Goal: Task Accomplishment & Management: Manage account settings

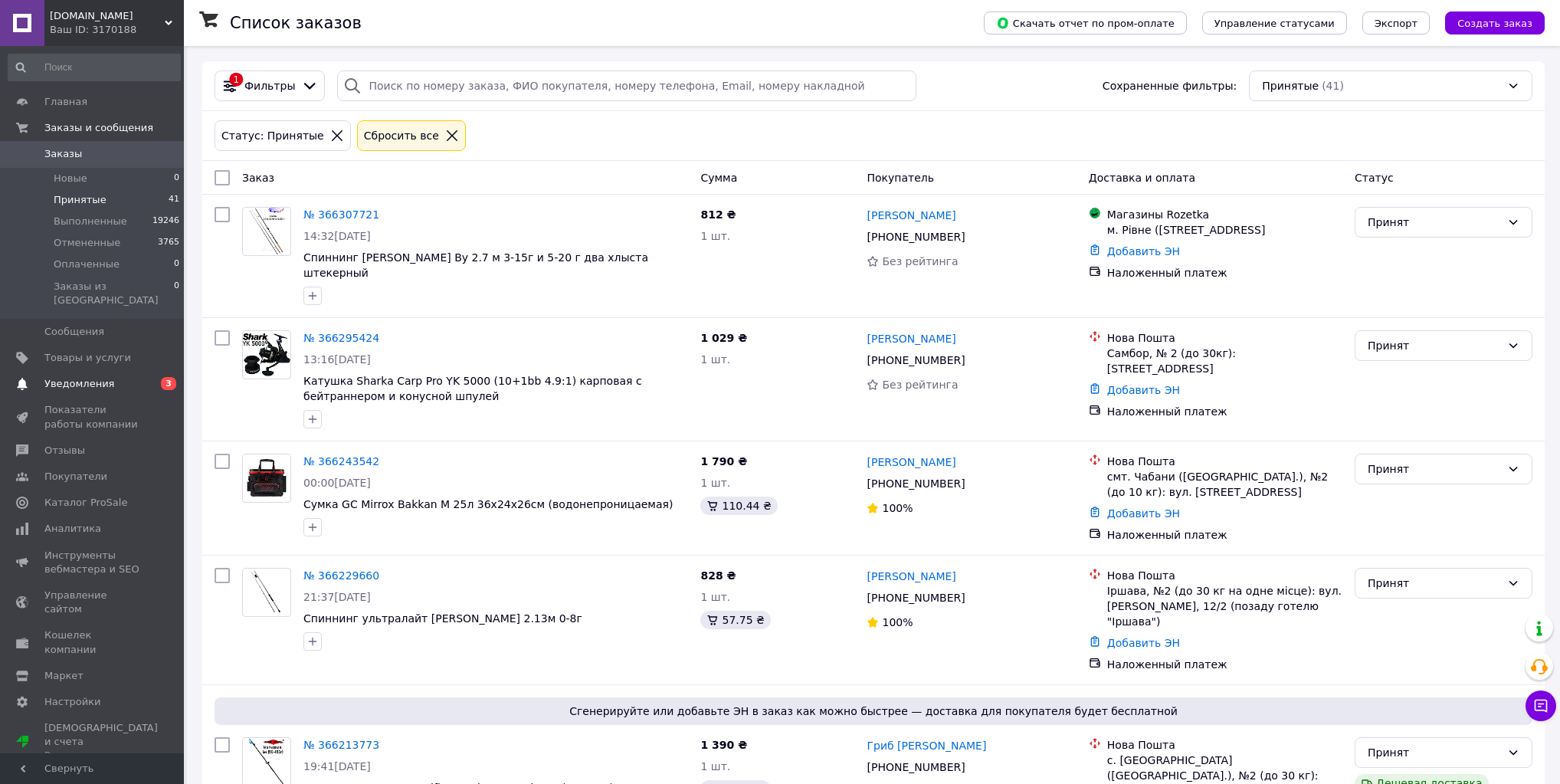
click at [131, 371] on link "Уведомления 0 3" at bounding box center [94, 383] width 189 height 26
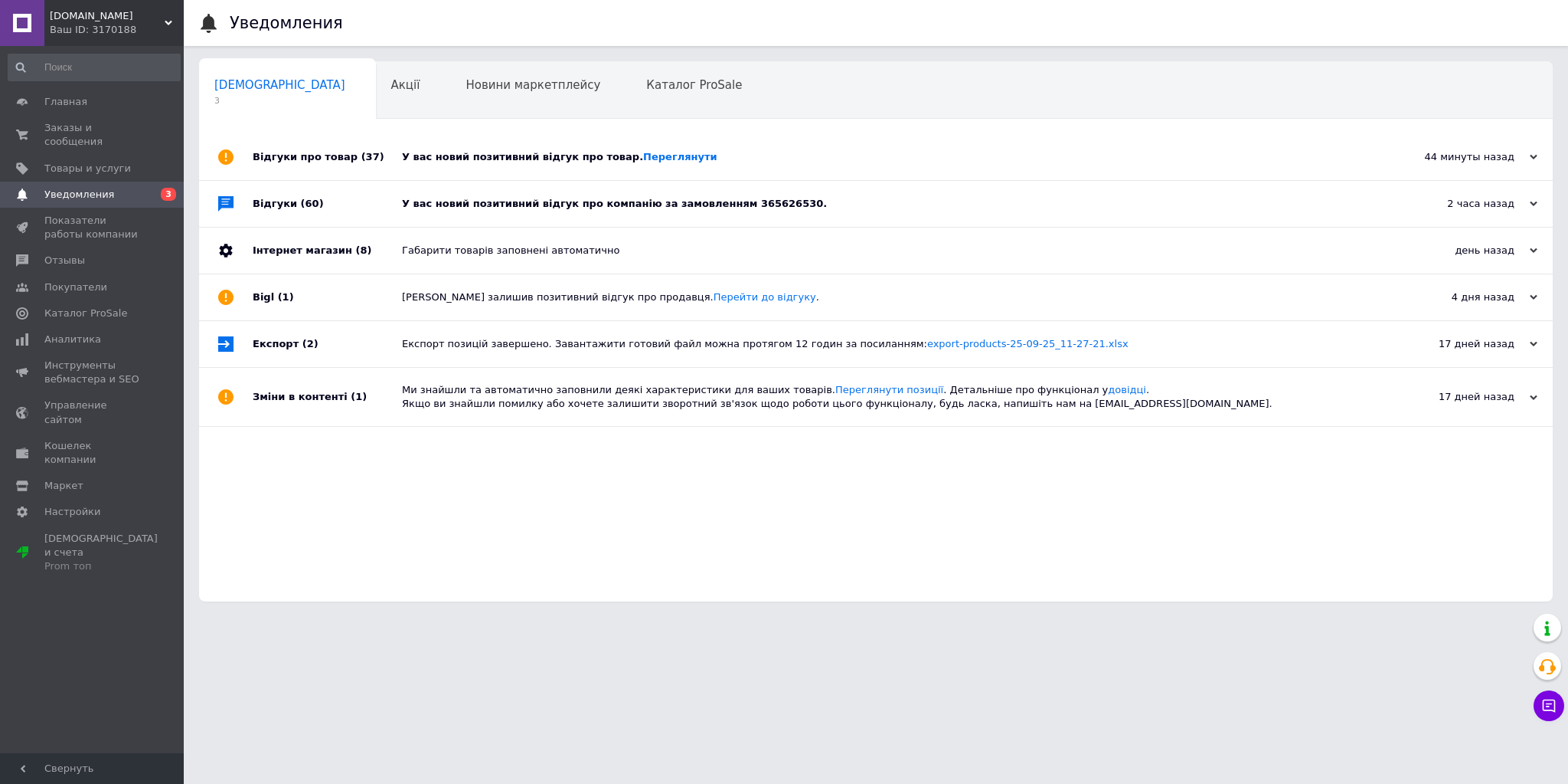
click at [437, 211] on div "У вас новий позитивний відгук про компанію за замовленням 365626530." at bounding box center [894, 204] width 982 height 46
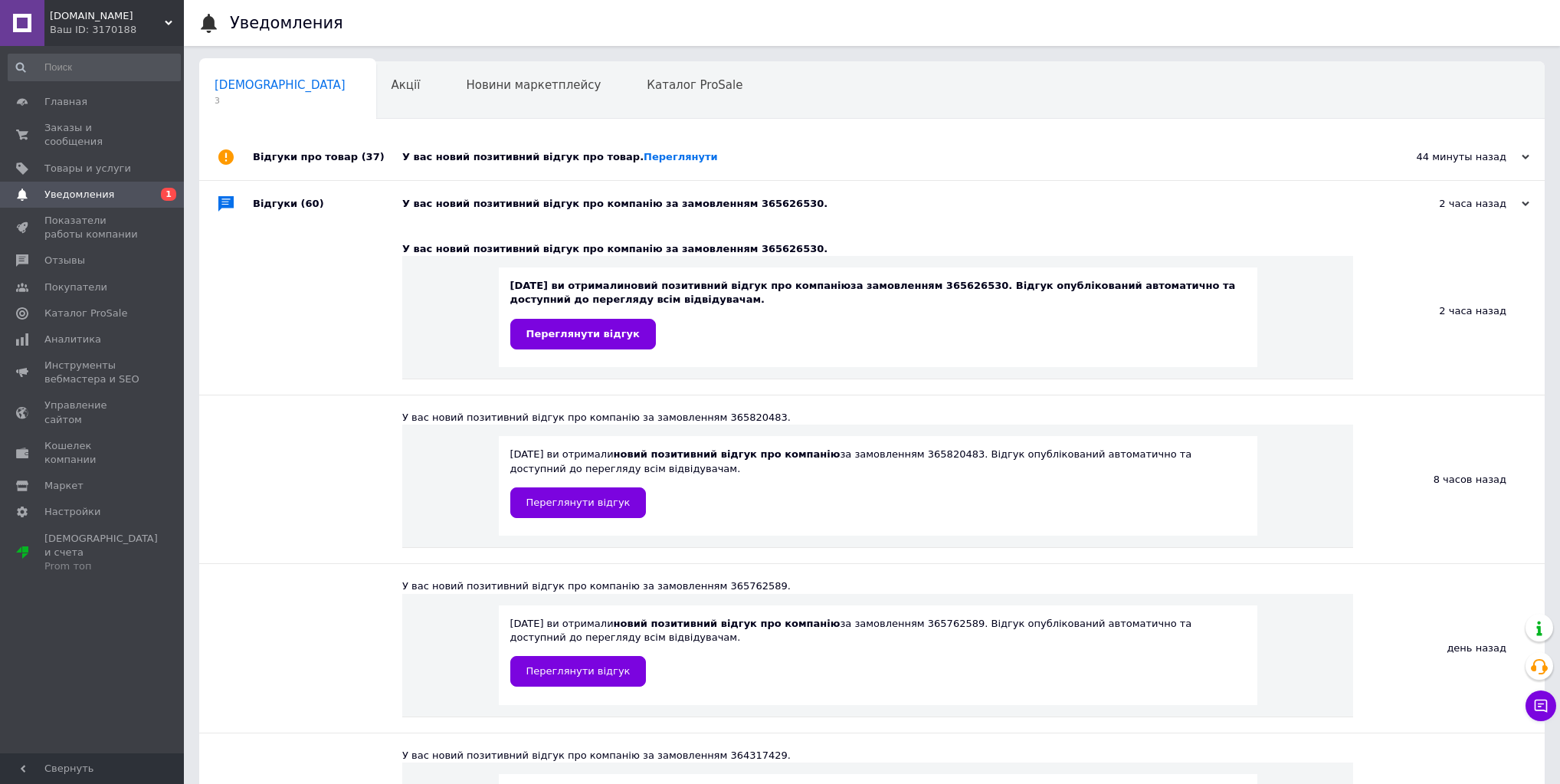
click at [461, 159] on div "У вас новий позитивний відгук про товар. Переглянути" at bounding box center [890, 157] width 974 height 14
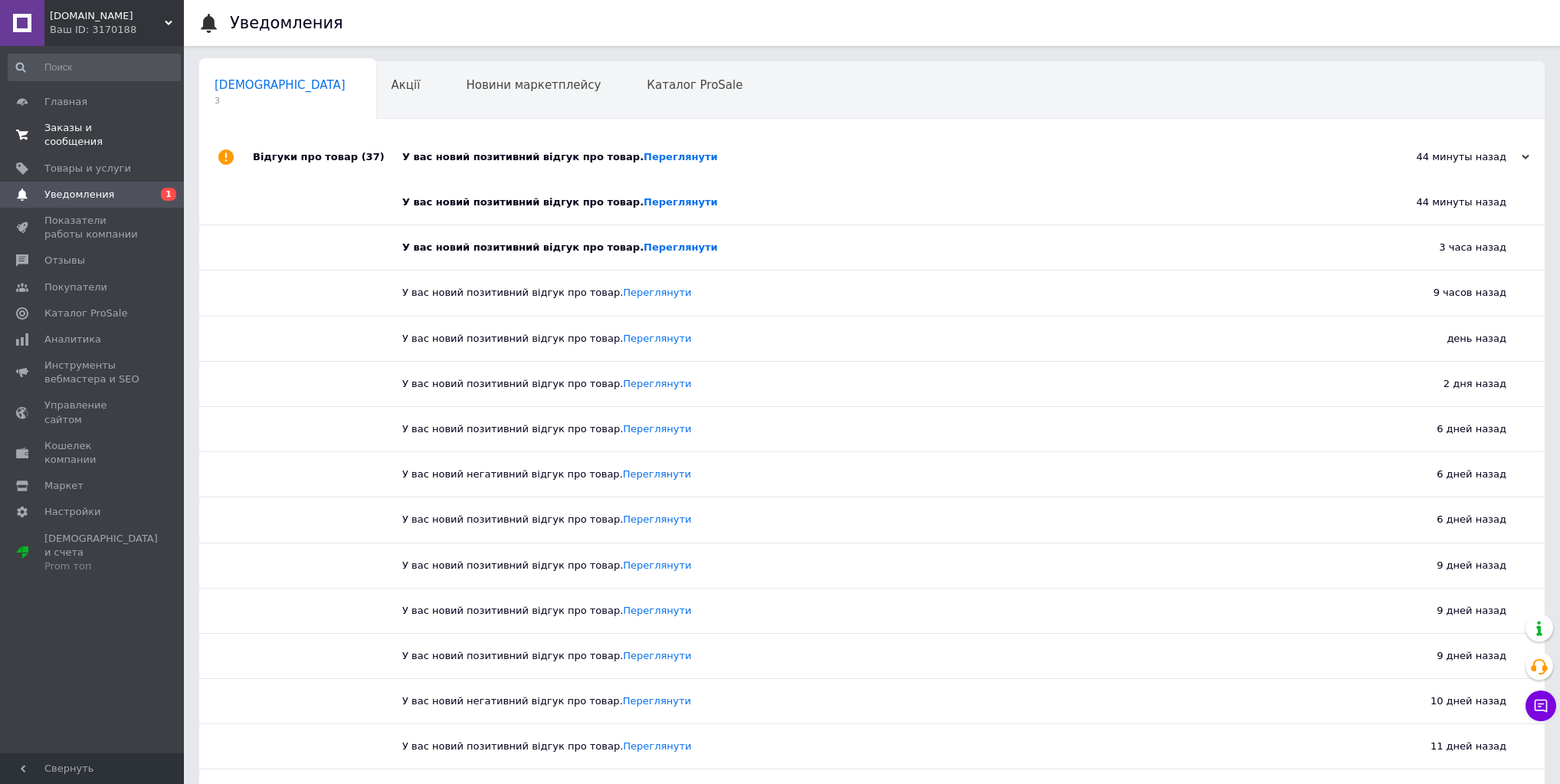
click at [126, 134] on span "Заказы и сообщения" at bounding box center [93, 134] width 98 height 27
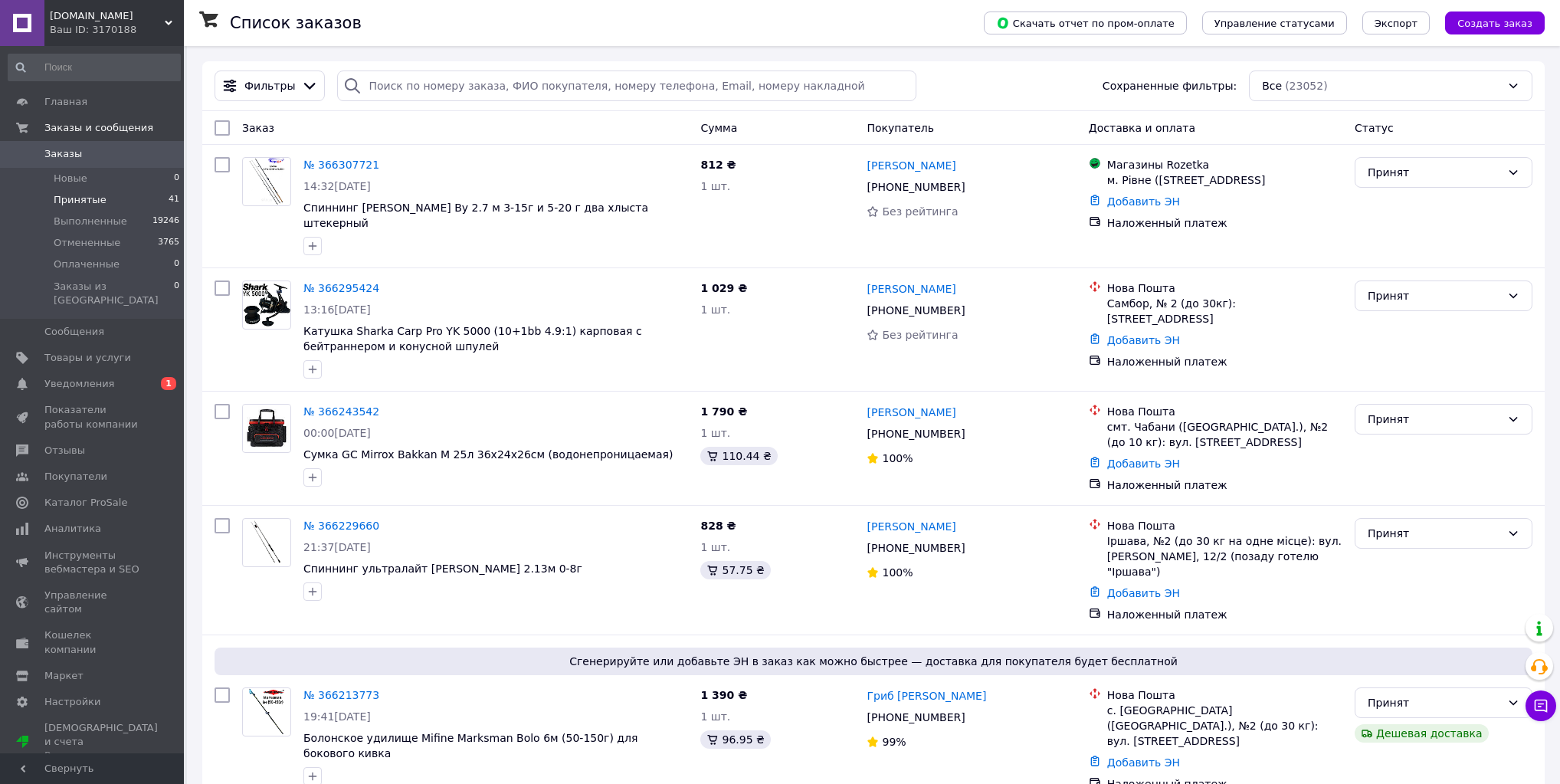
click at [54, 200] on span "Принятые" at bounding box center [80, 200] width 53 height 14
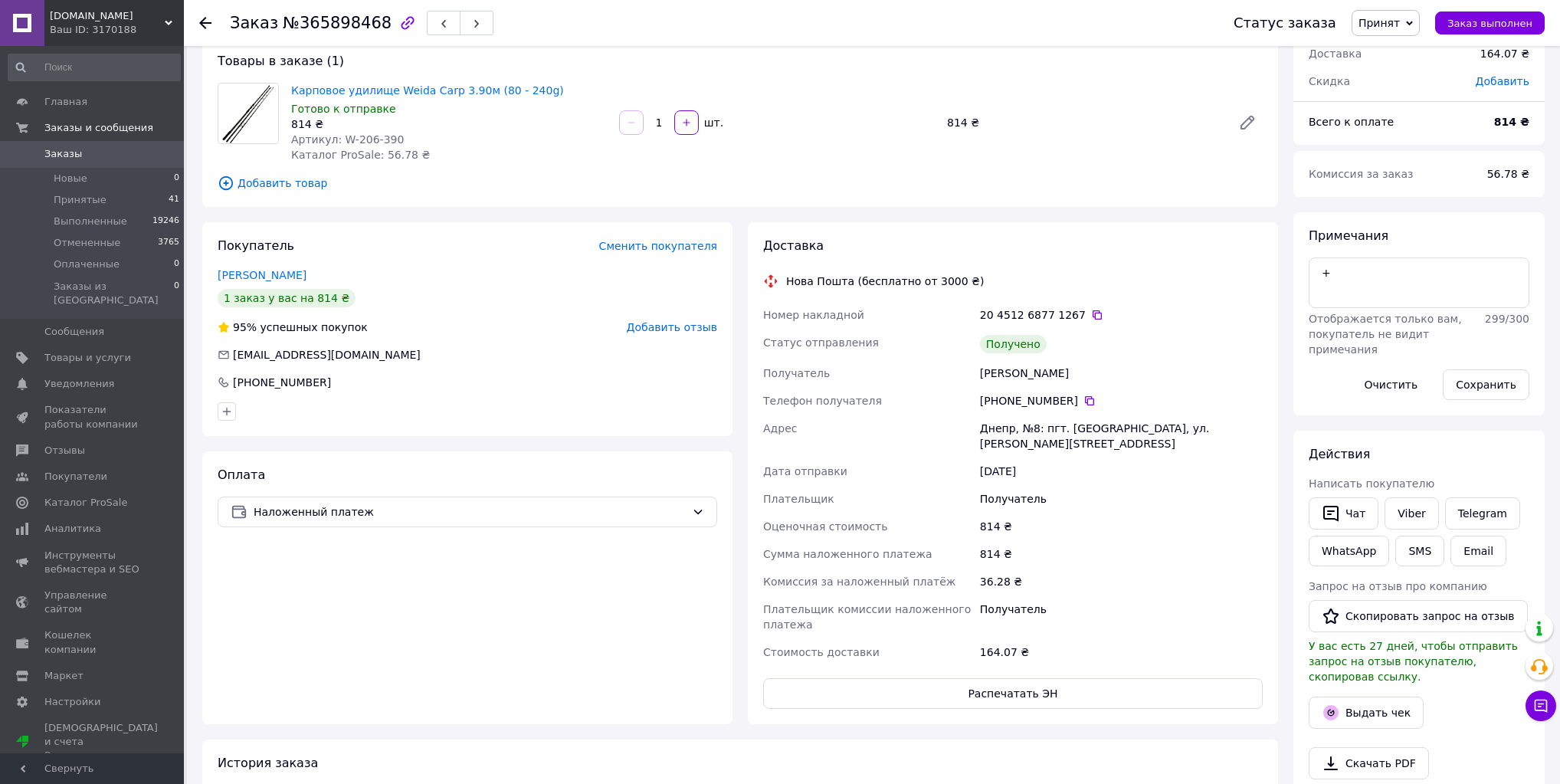
scroll to position [122, 0]
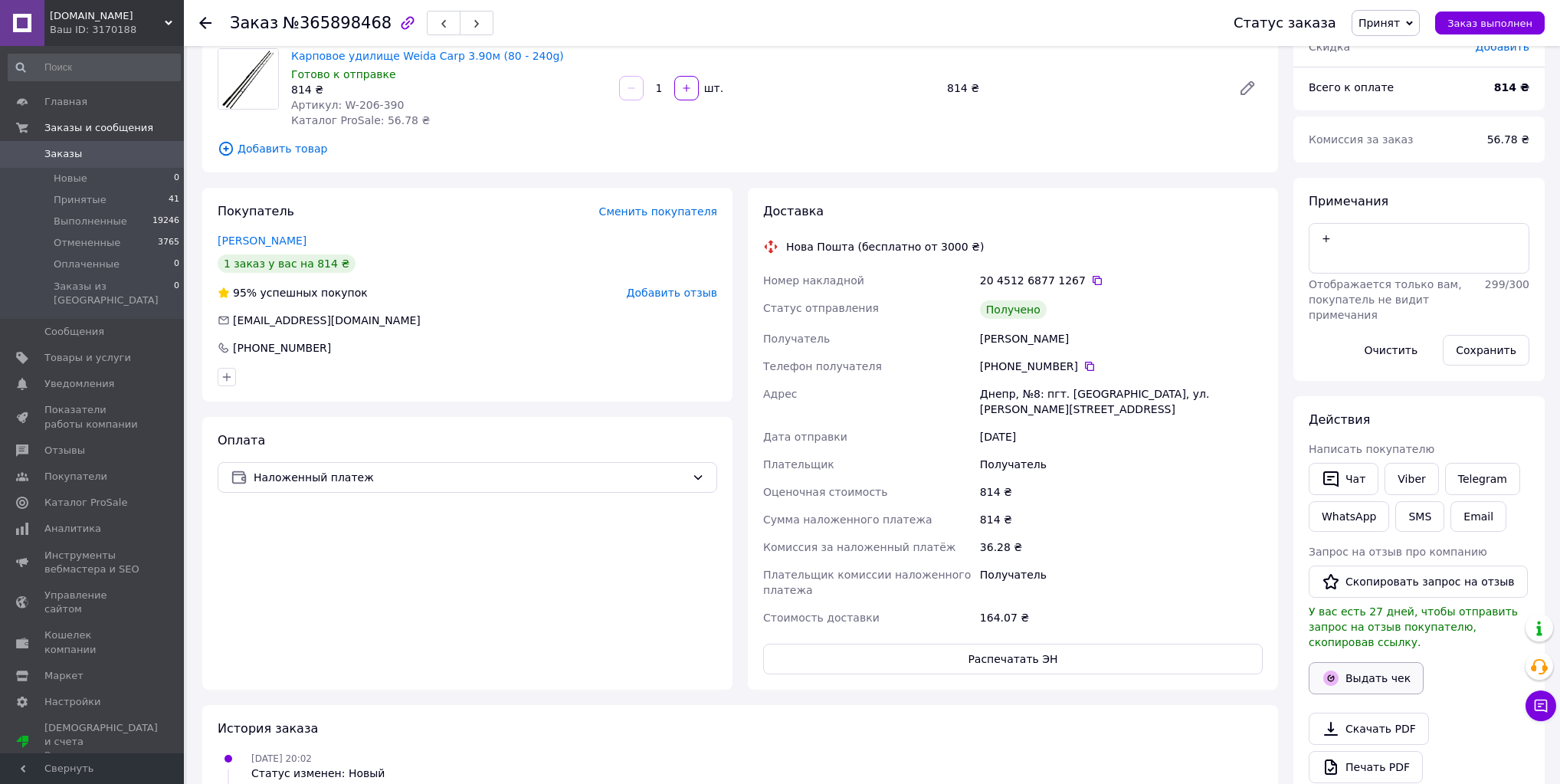
click at [1377, 666] on button "Выдать чек" at bounding box center [1366, 677] width 115 height 32
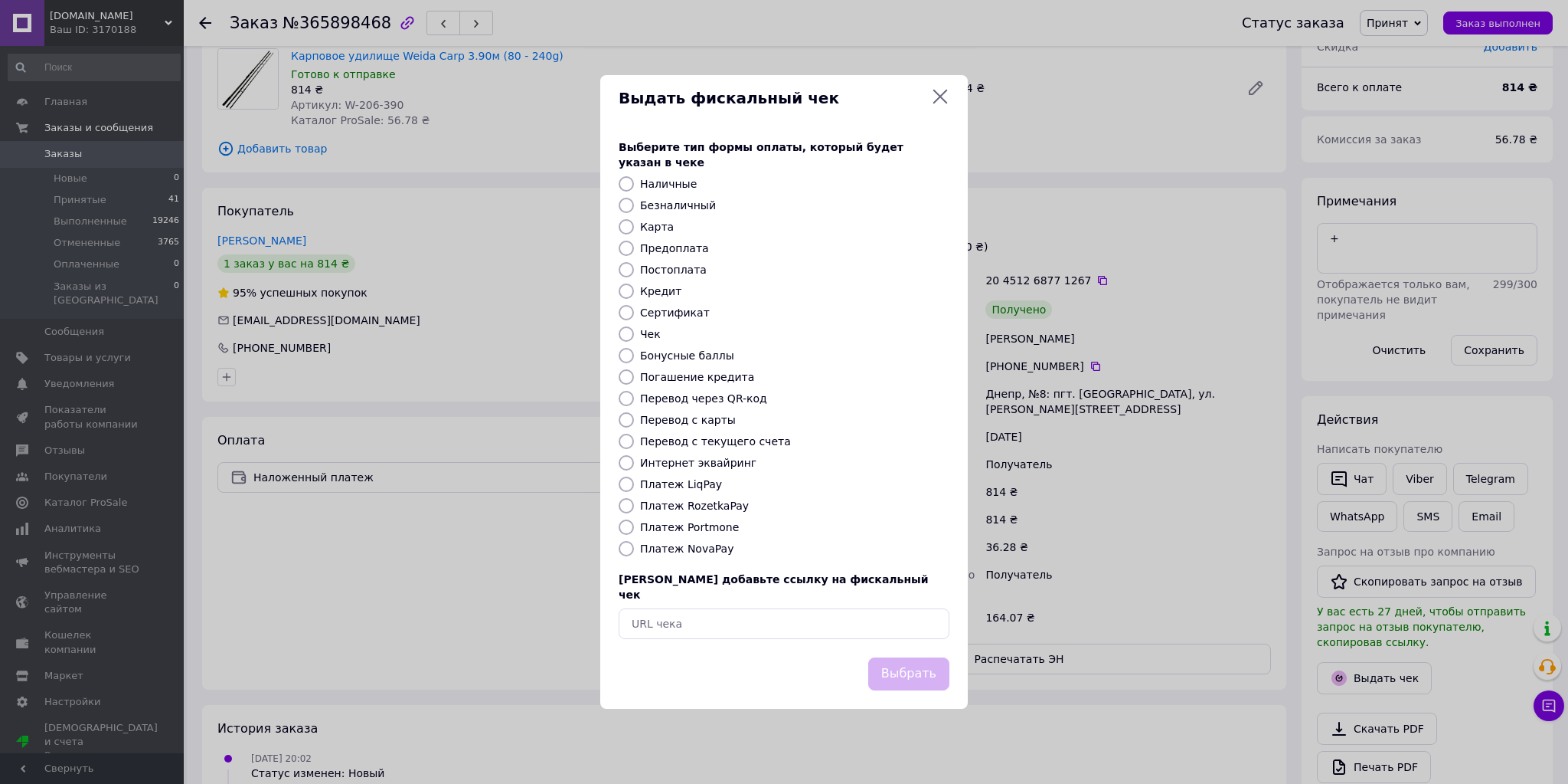
click at [686, 548] on label "Платеж NovaPay" at bounding box center [687, 548] width 94 height 12
click at [634, 548] on input "Платеж NovaPay" at bounding box center [626, 548] width 16 height 16
radio input "true"
click at [911, 658] on button "Выбрать" at bounding box center [909, 674] width 81 height 33
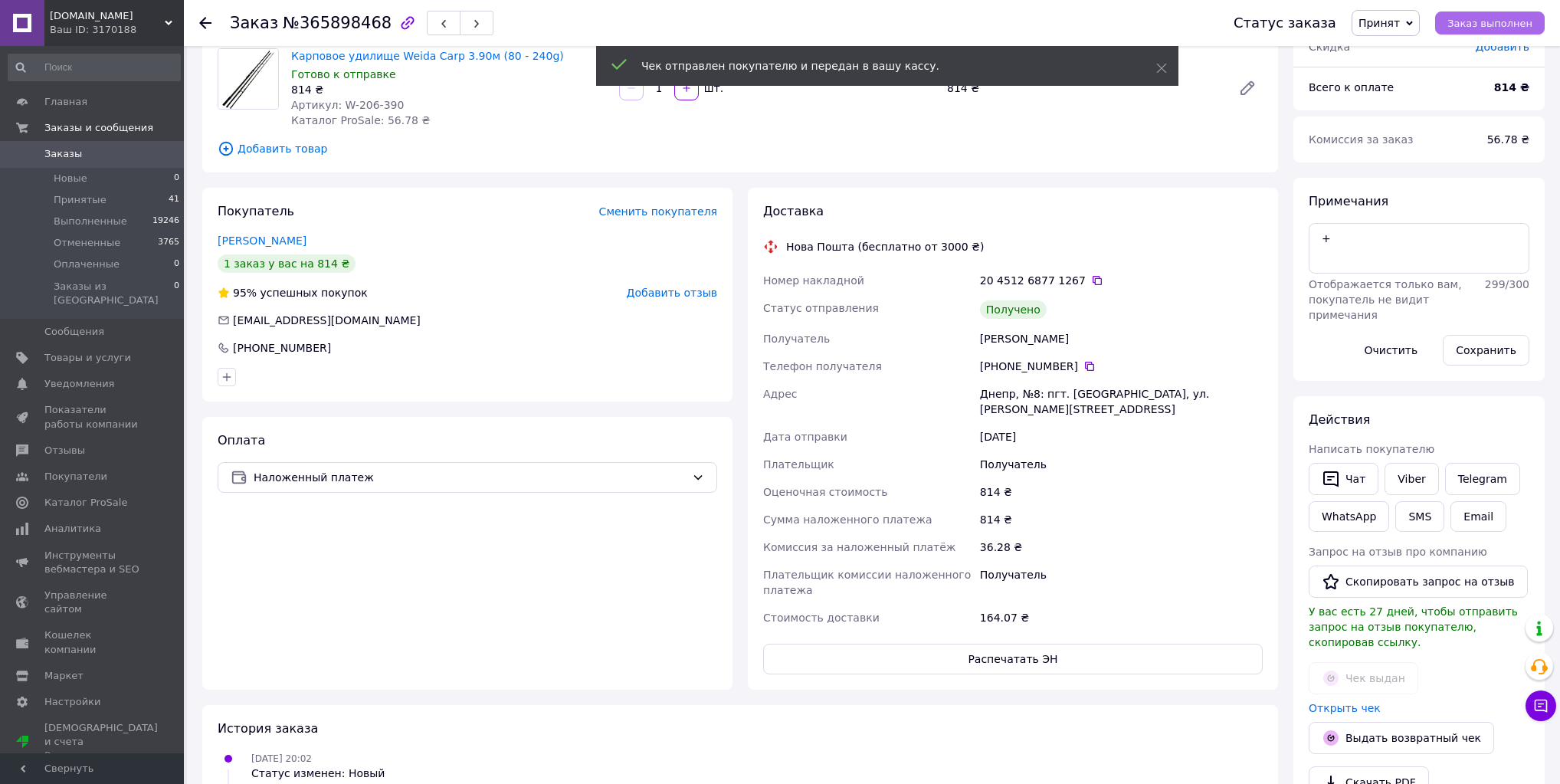
click at [1490, 20] on span "Заказ выполнен" at bounding box center [1490, 23] width 85 height 12
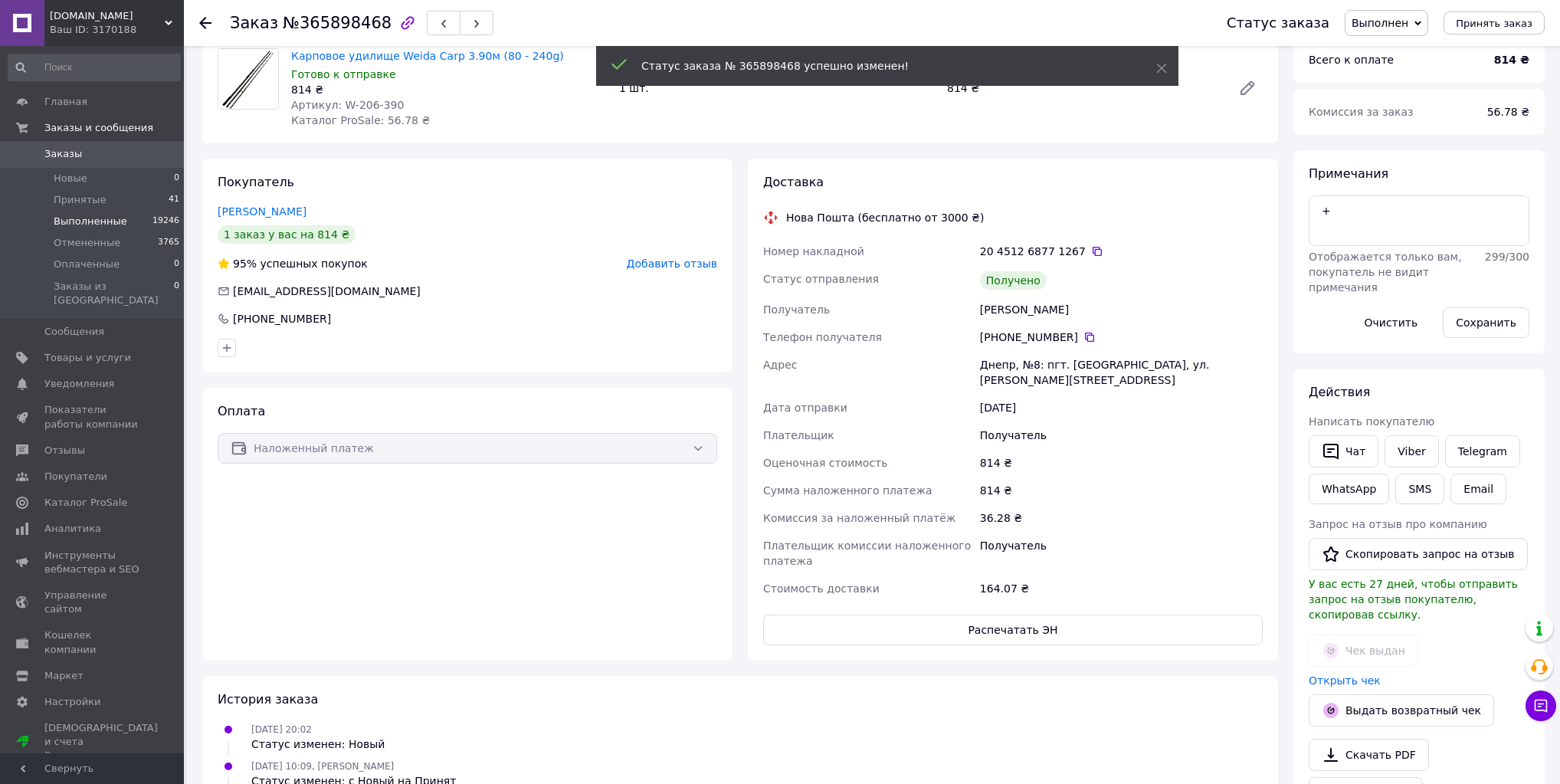
click at [87, 224] on span "Выполненные" at bounding box center [91, 222] width 73 height 14
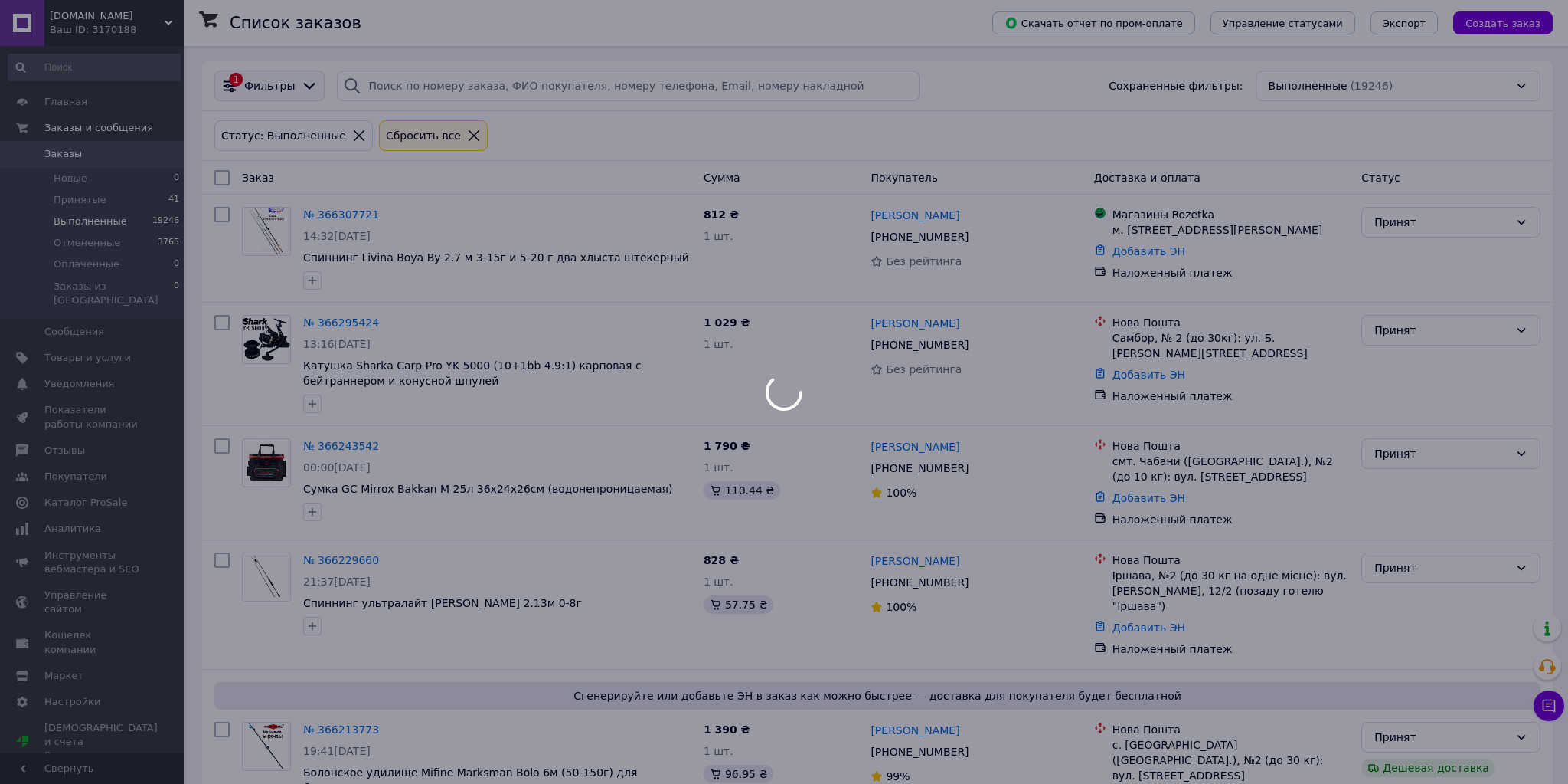
click at [301, 86] on icon at bounding box center [310, 86] width 17 height 17
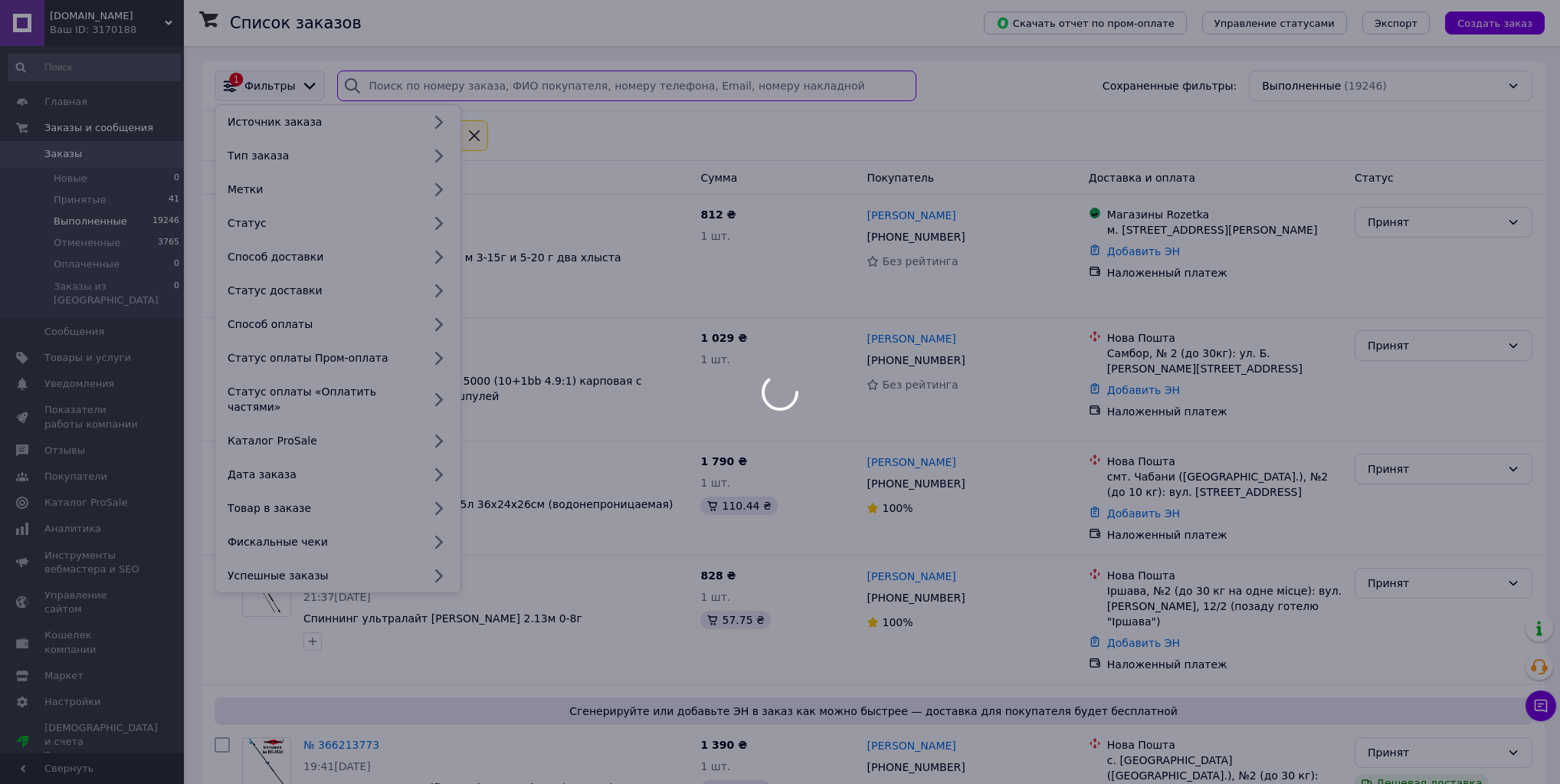
click at [380, 79] on input "search" at bounding box center [627, 85] width 579 height 30
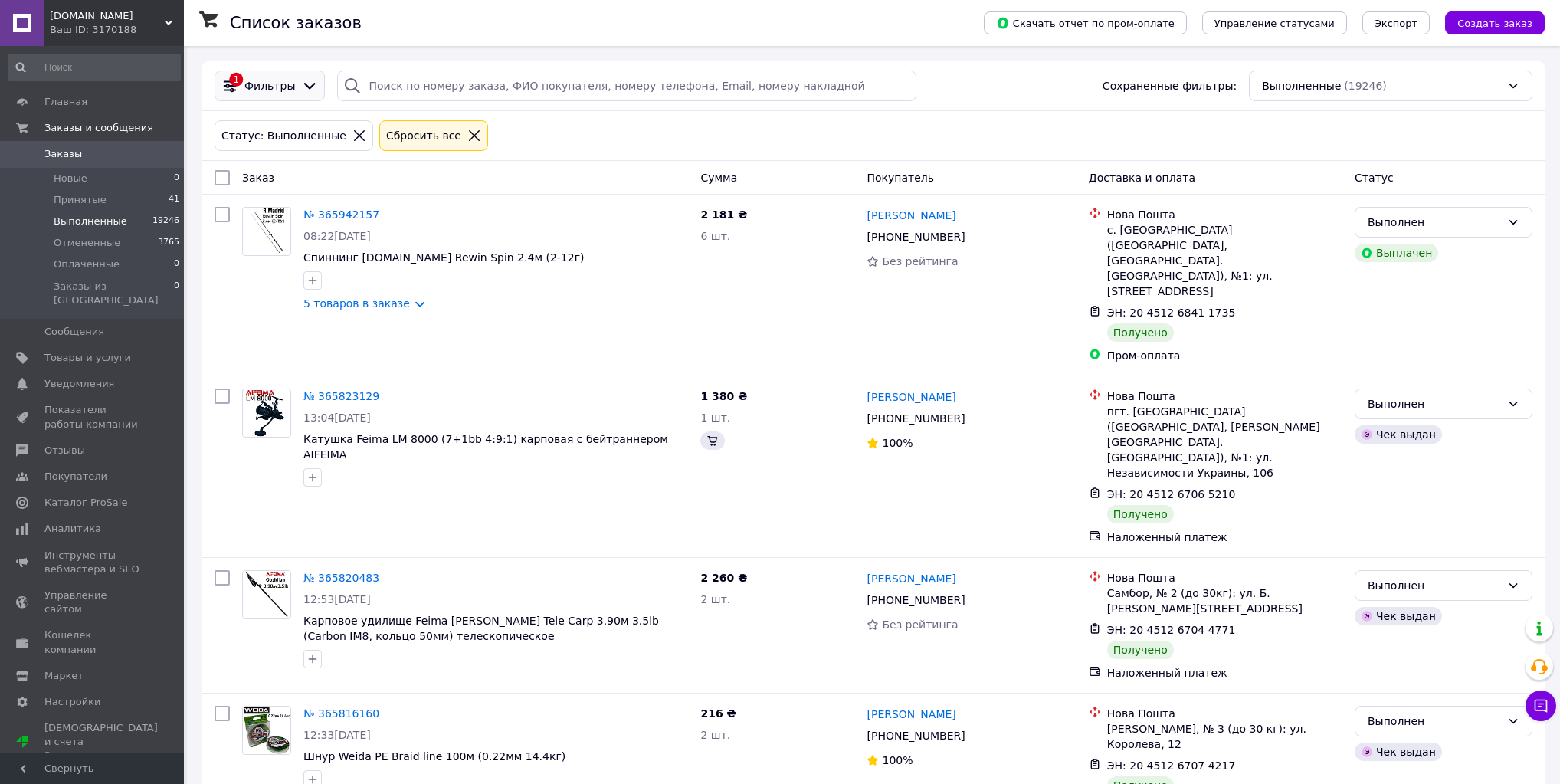
click at [268, 80] on span "Фильтры" at bounding box center [269, 86] width 51 height 16
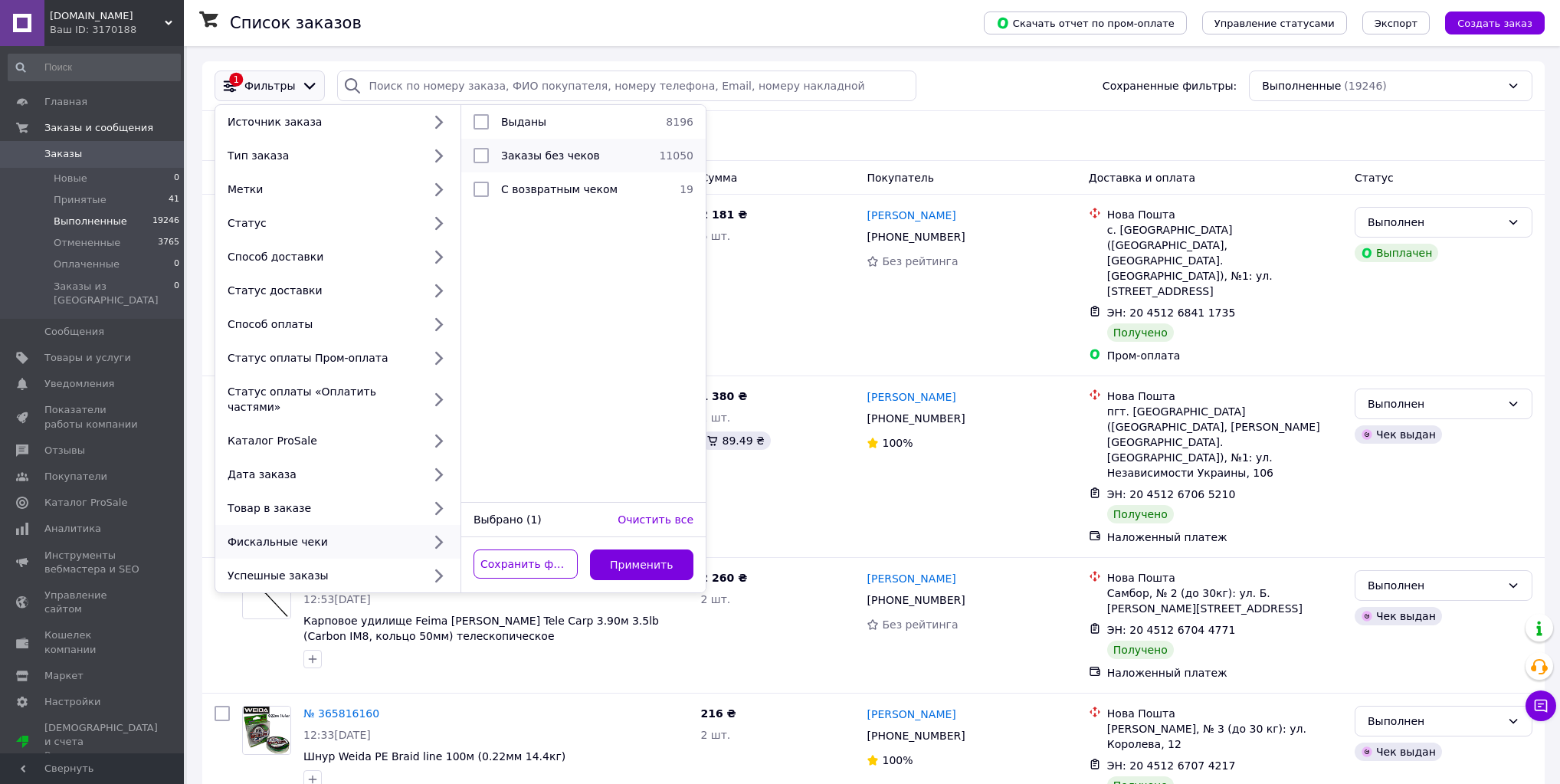
click at [622, 148] on div "Заказы без чеков" at bounding box center [574, 156] width 158 height 16
checkbox input "true"
click at [672, 549] on button "Применить" at bounding box center [642, 564] width 105 height 30
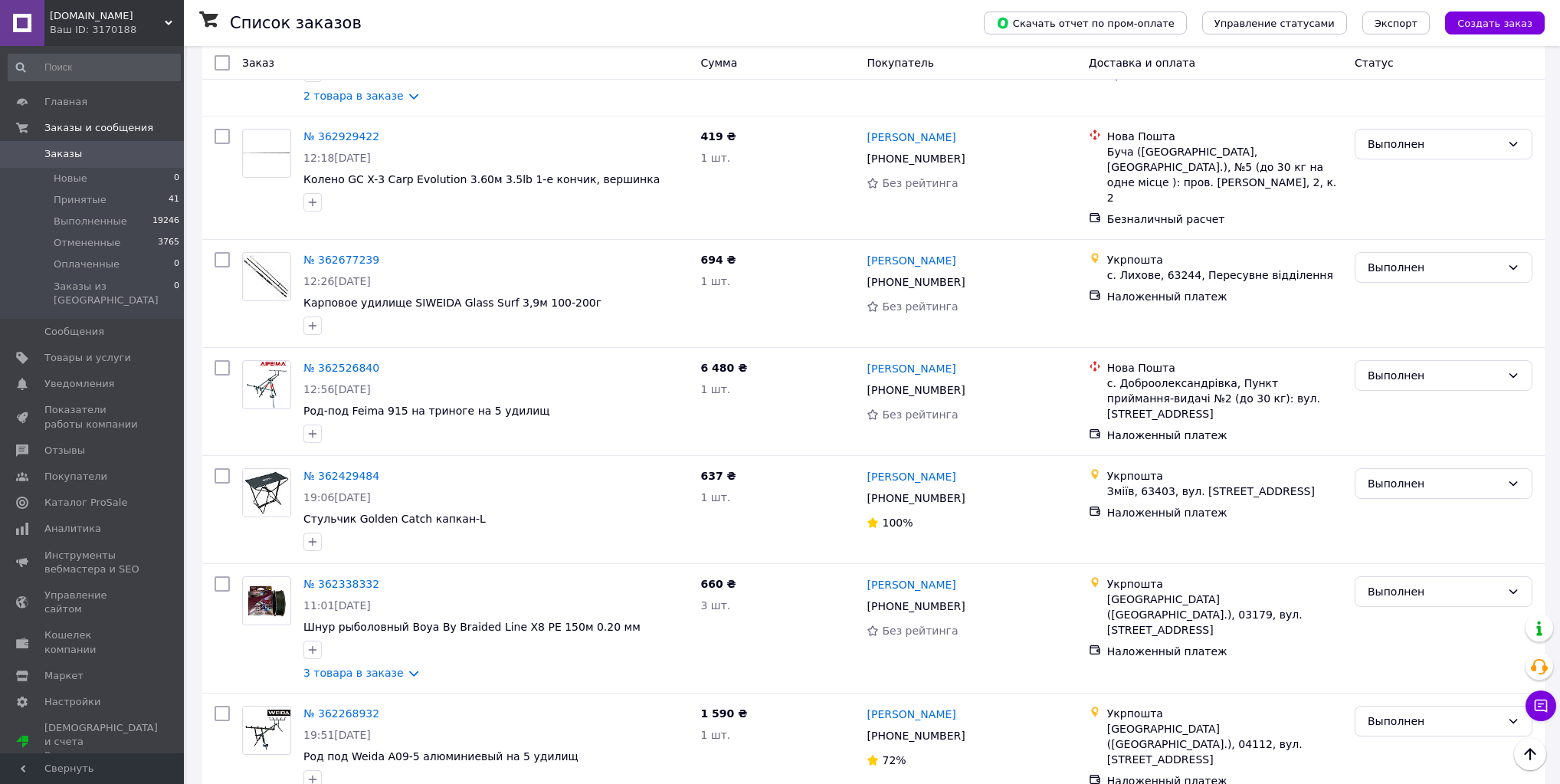
scroll to position [2023, 0]
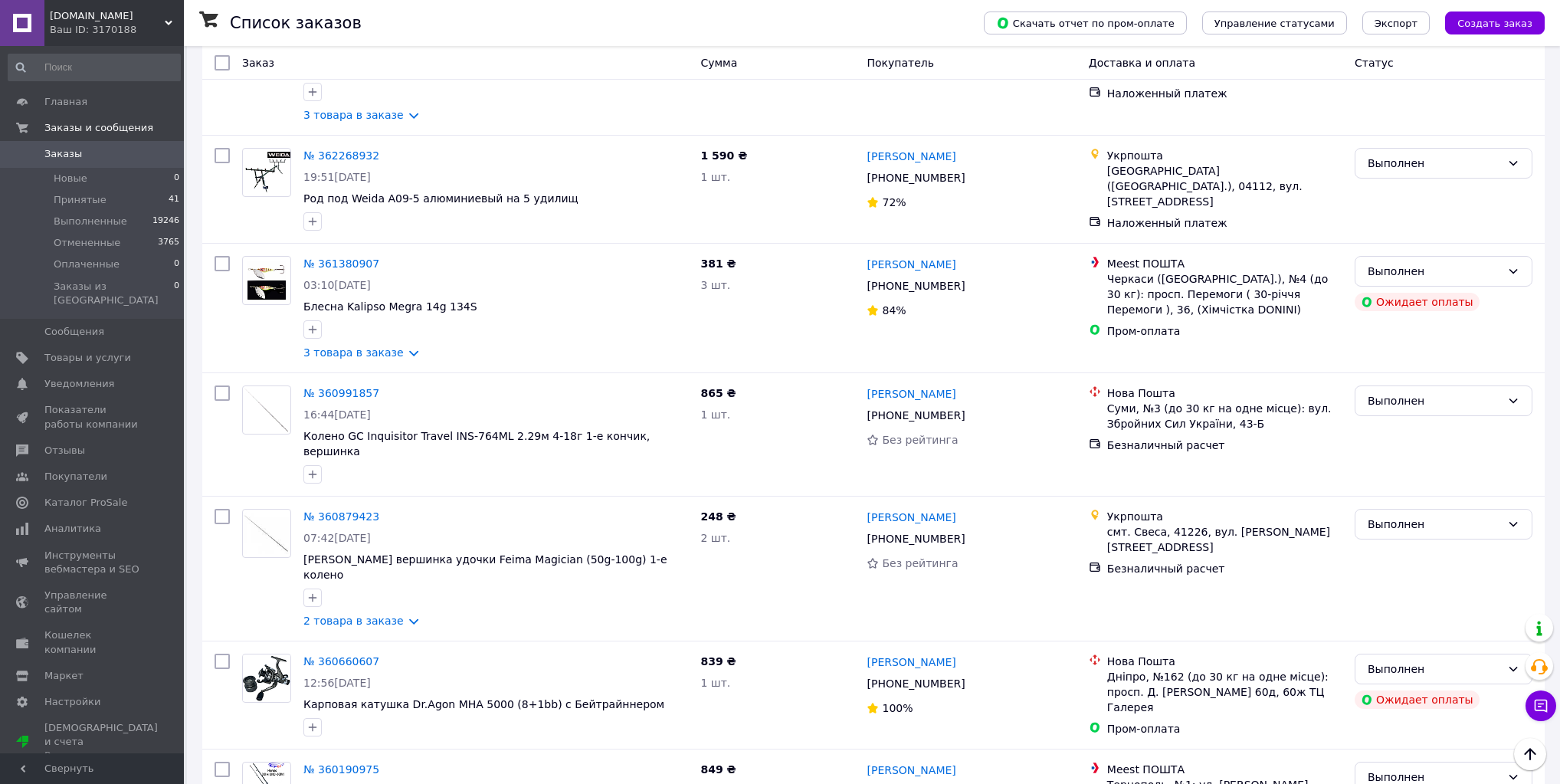
click at [81, 12] on span "DILF.IN.UA" at bounding box center [107, 16] width 115 height 14
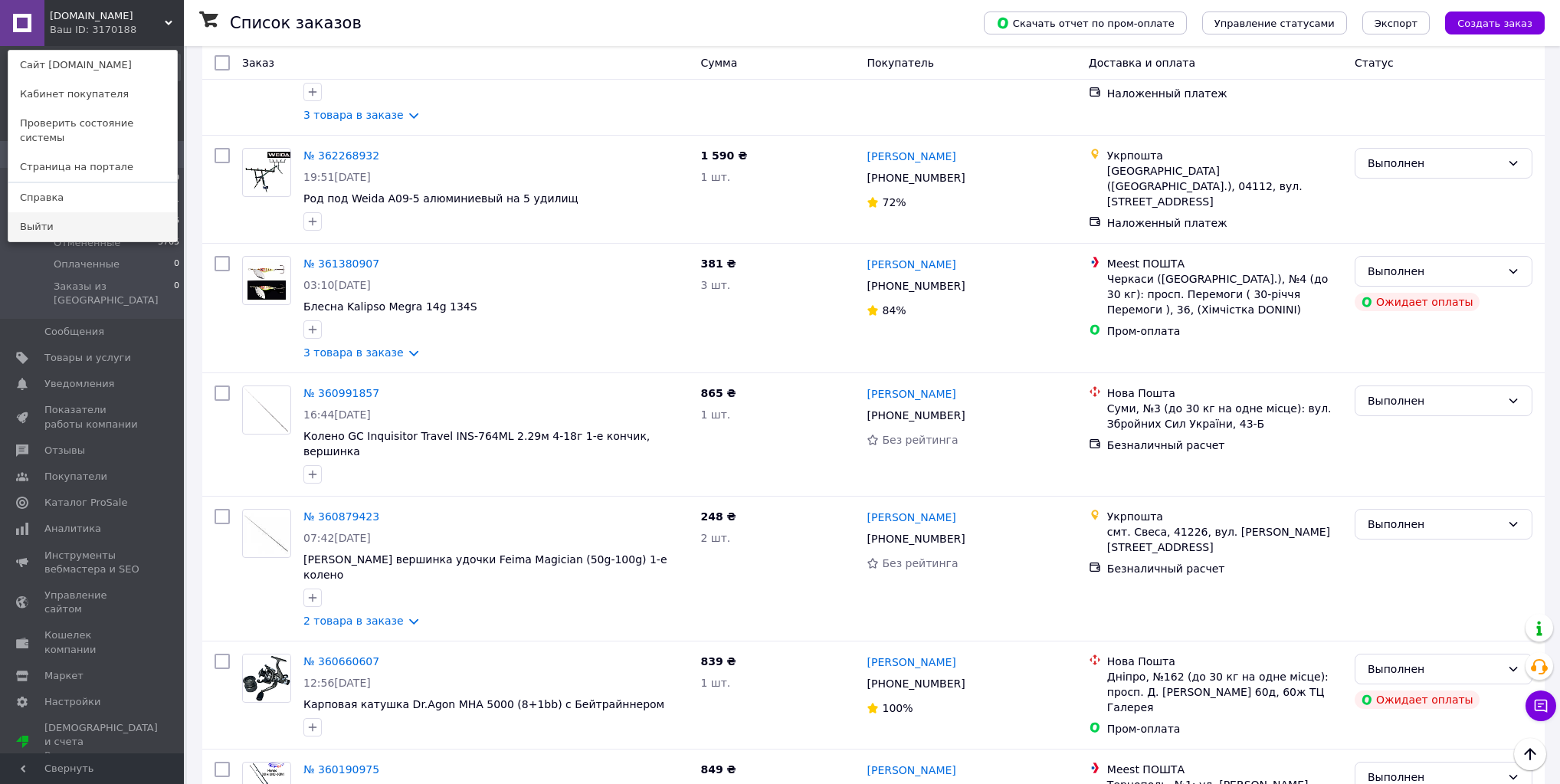
click at [74, 222] on link "Выйти" at bounding box center [93, 226] width 169 height 29
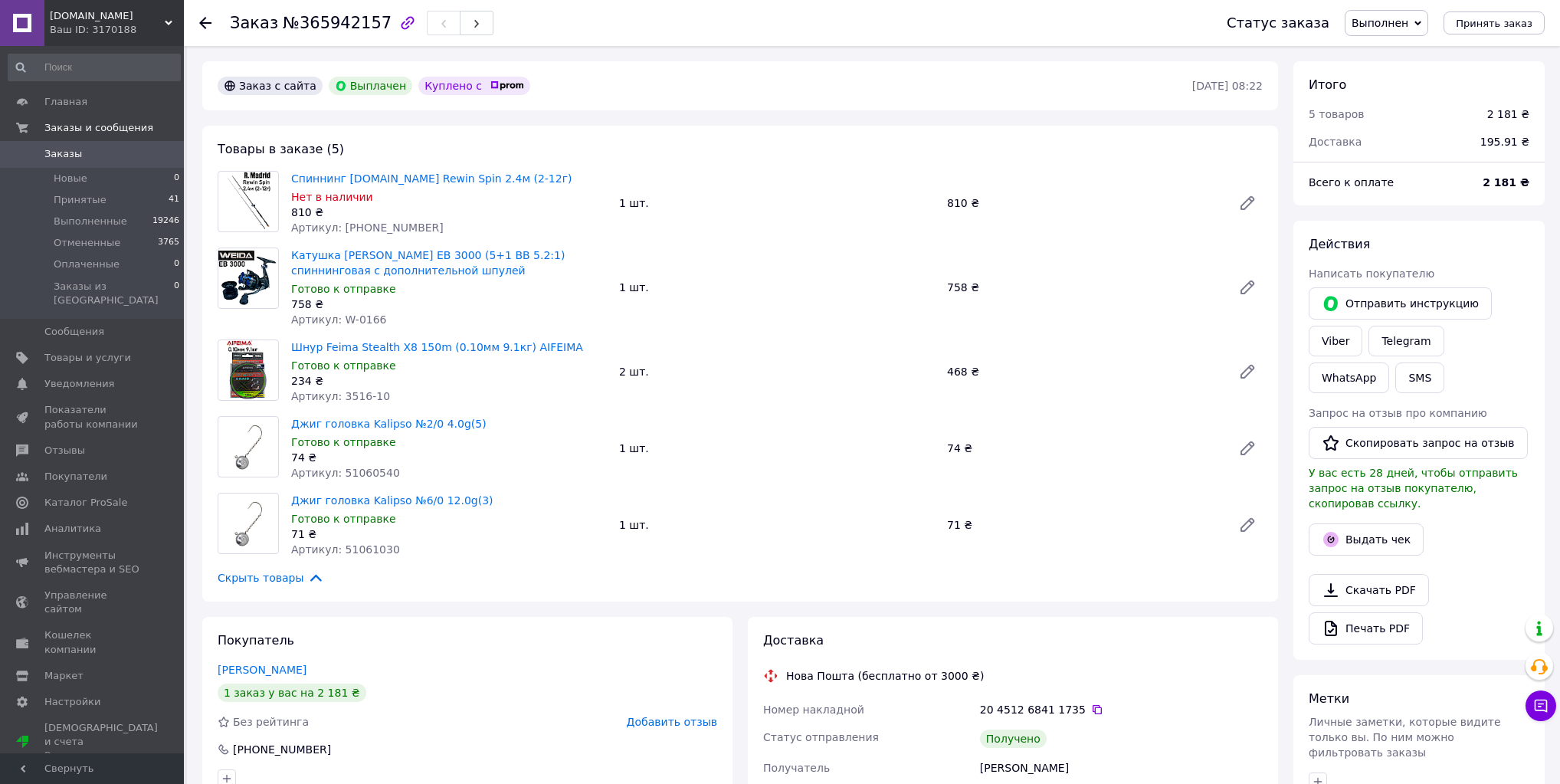
scroll to position [3, 0]
click at [1398, 523] on button "Выдать чек" at bounding box center [1366, 539] width 115 height 32
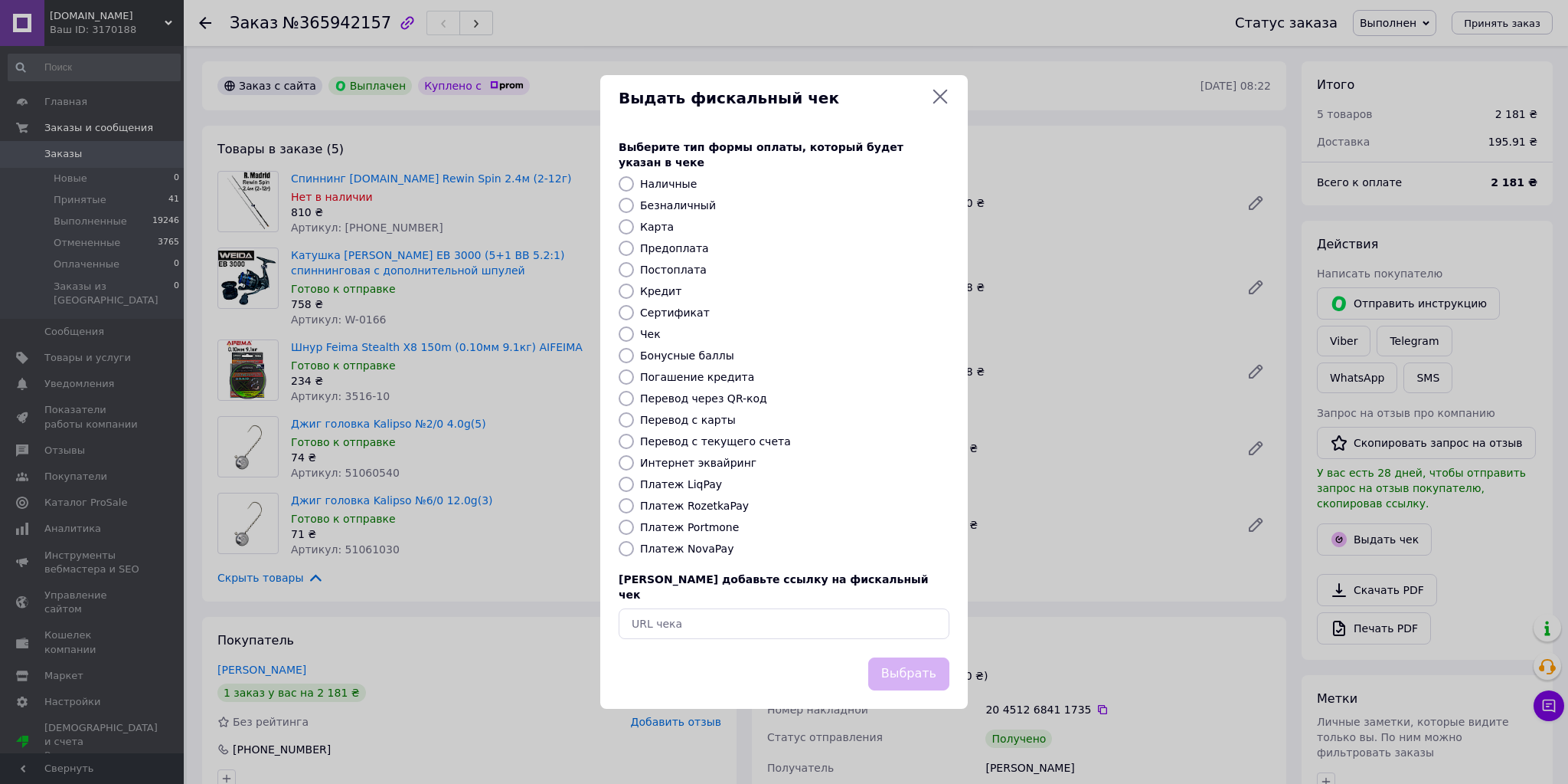
click at [717, 467] on label "Интернет эквайринг" at bounding box center [698, 463] width 116 height 12
click at [634, 467] on input "Интернет эквайринг" at bounding box center [626, 463] width 16 height 16
radio input "true"
click at [919, 664] on button "Выбрать" at bounding box center [909, 674] width 81 height 33
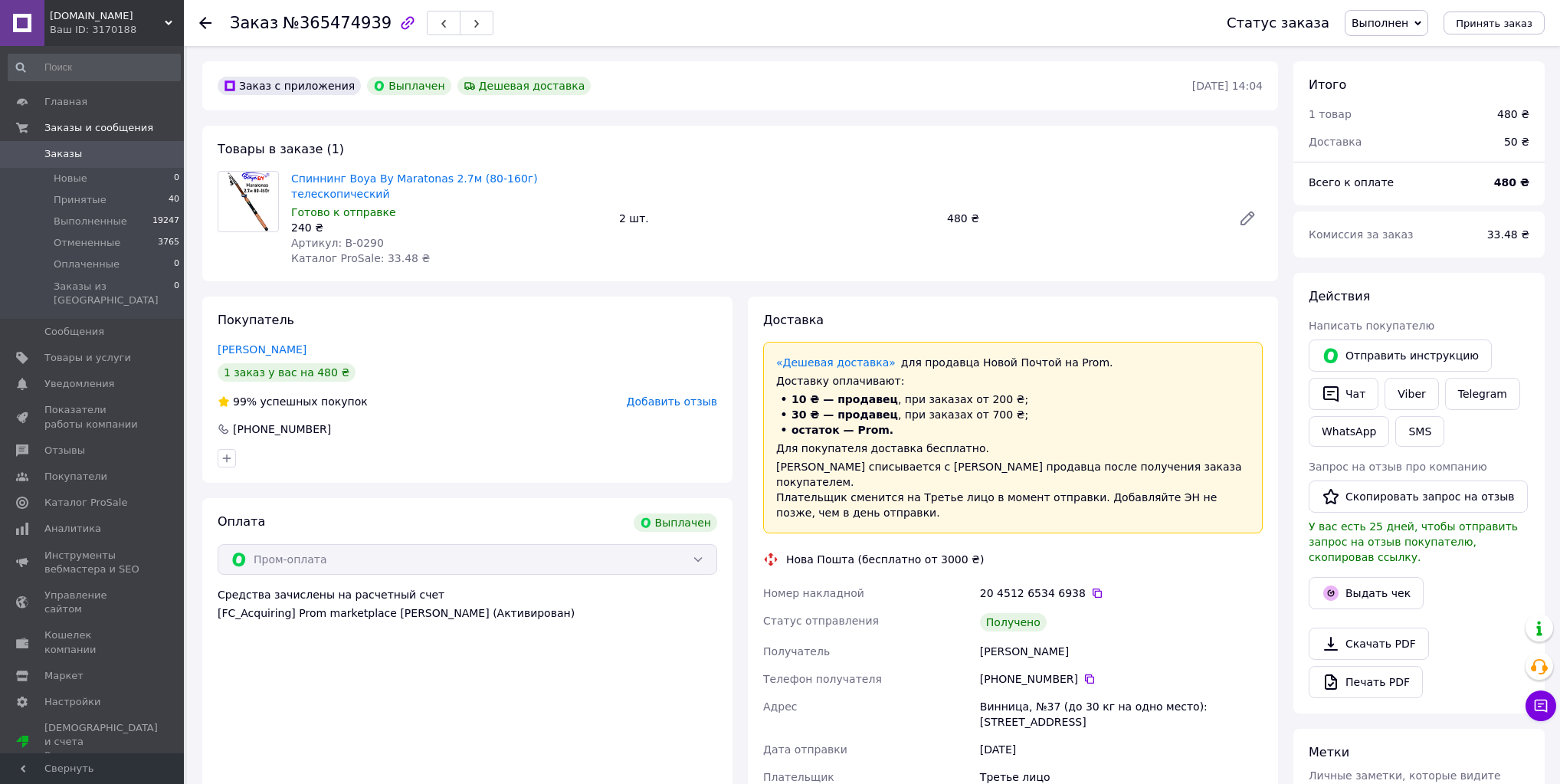
scroll to position [76, 0]
click at [1382, 582] on button "Выдать чек" at bounding box center [1366, 592] width 115 height 32
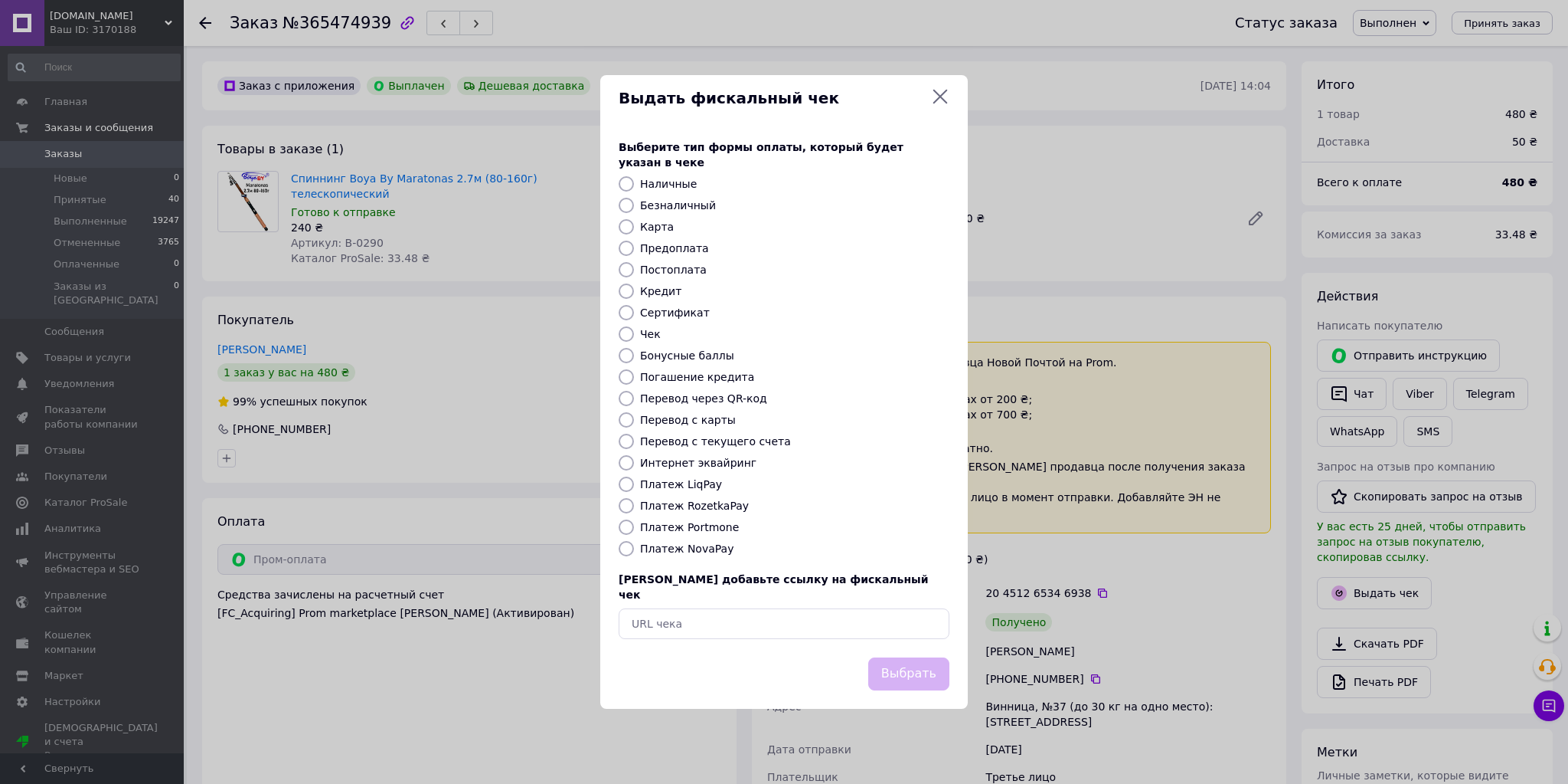
click at [724, 463] on label "Интернет эквайринг" at bounding box center [698, 463] width 116 height 12
click at [634, 463] on input "Интернет эквайринг" at bounding box center [626, 463] width 16 height 16
radio input "true"
click at [904, 658] on button "Выбрать" at bounding box center [909, 674] width 81 height 33
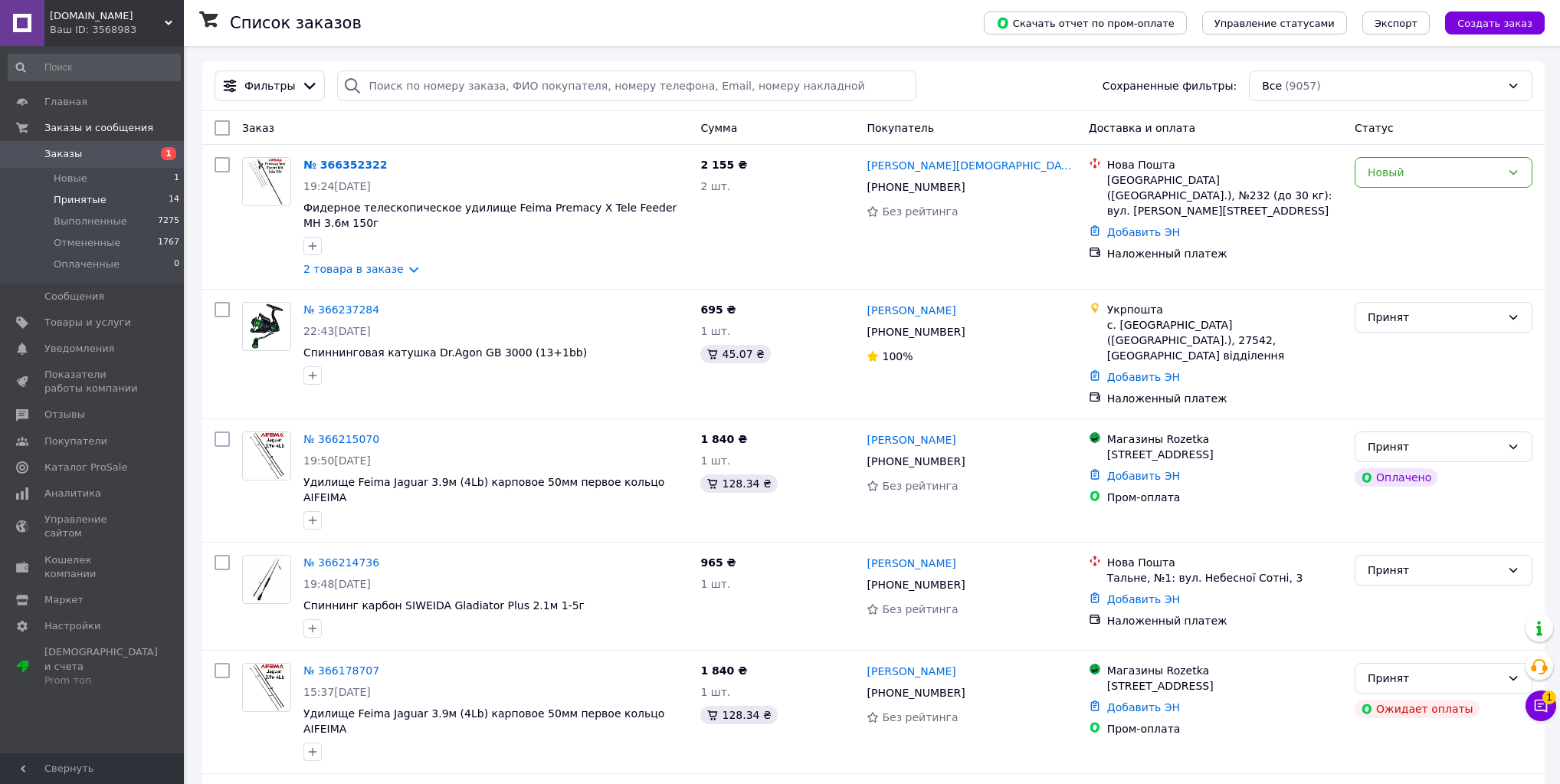
click at [104, 197] on li "Принятые 14" at bounding box center [94, 200] width 189 height 21
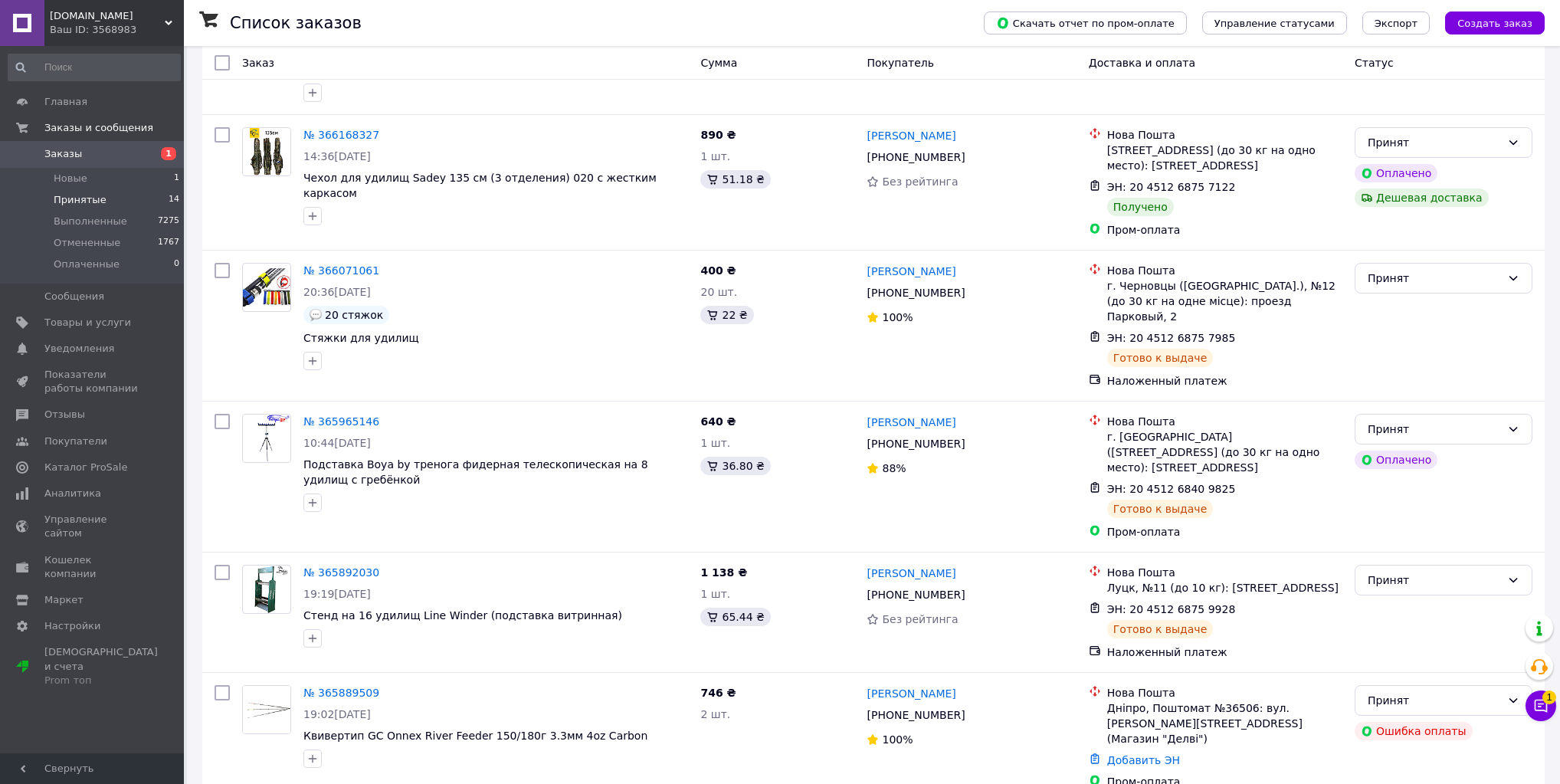
scroll to position [1170, 0]
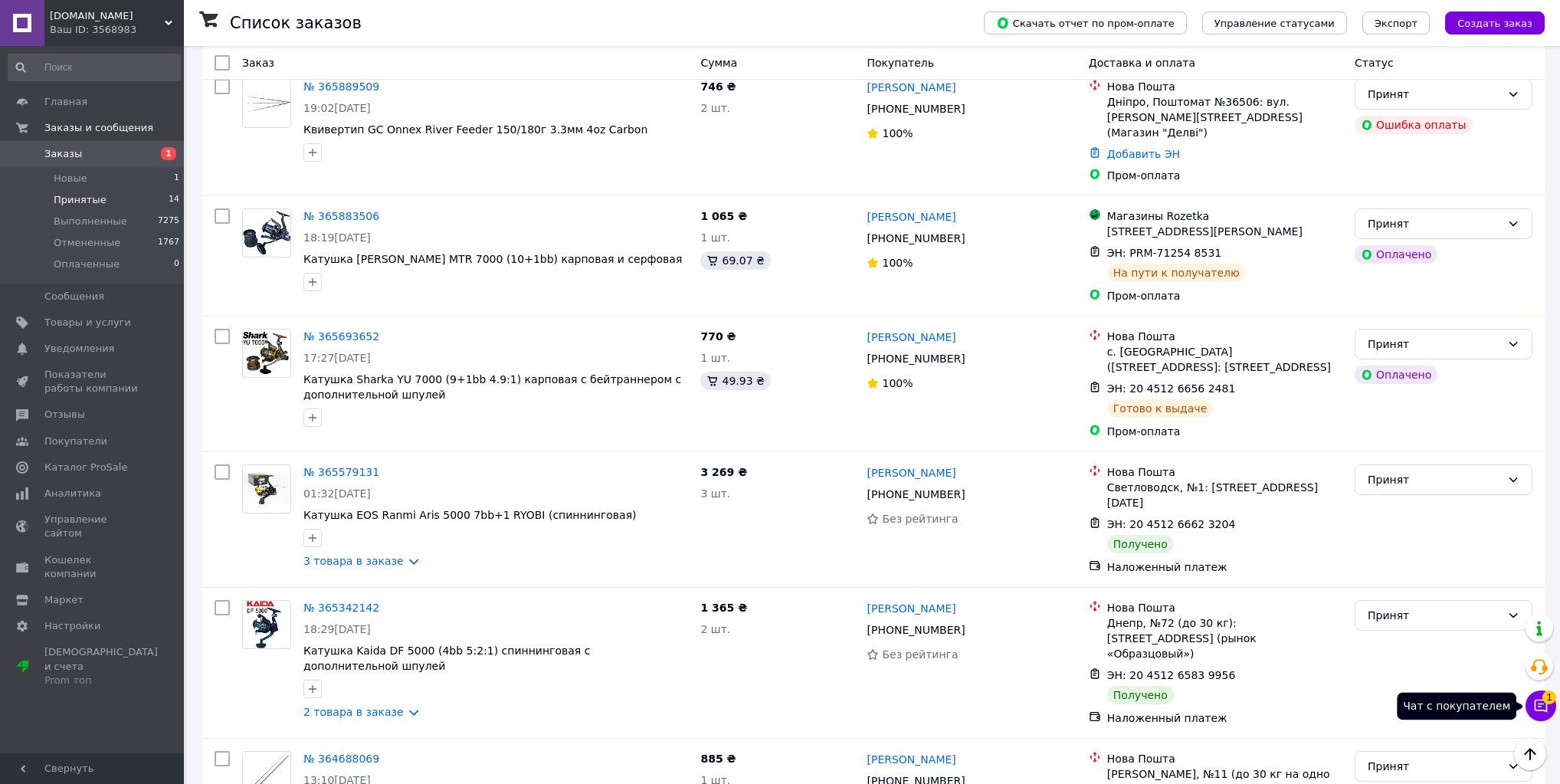
click at [1545, 716] on button "Чат с покупателем 1" at bounding box center [1540, 705] width 30 height 30
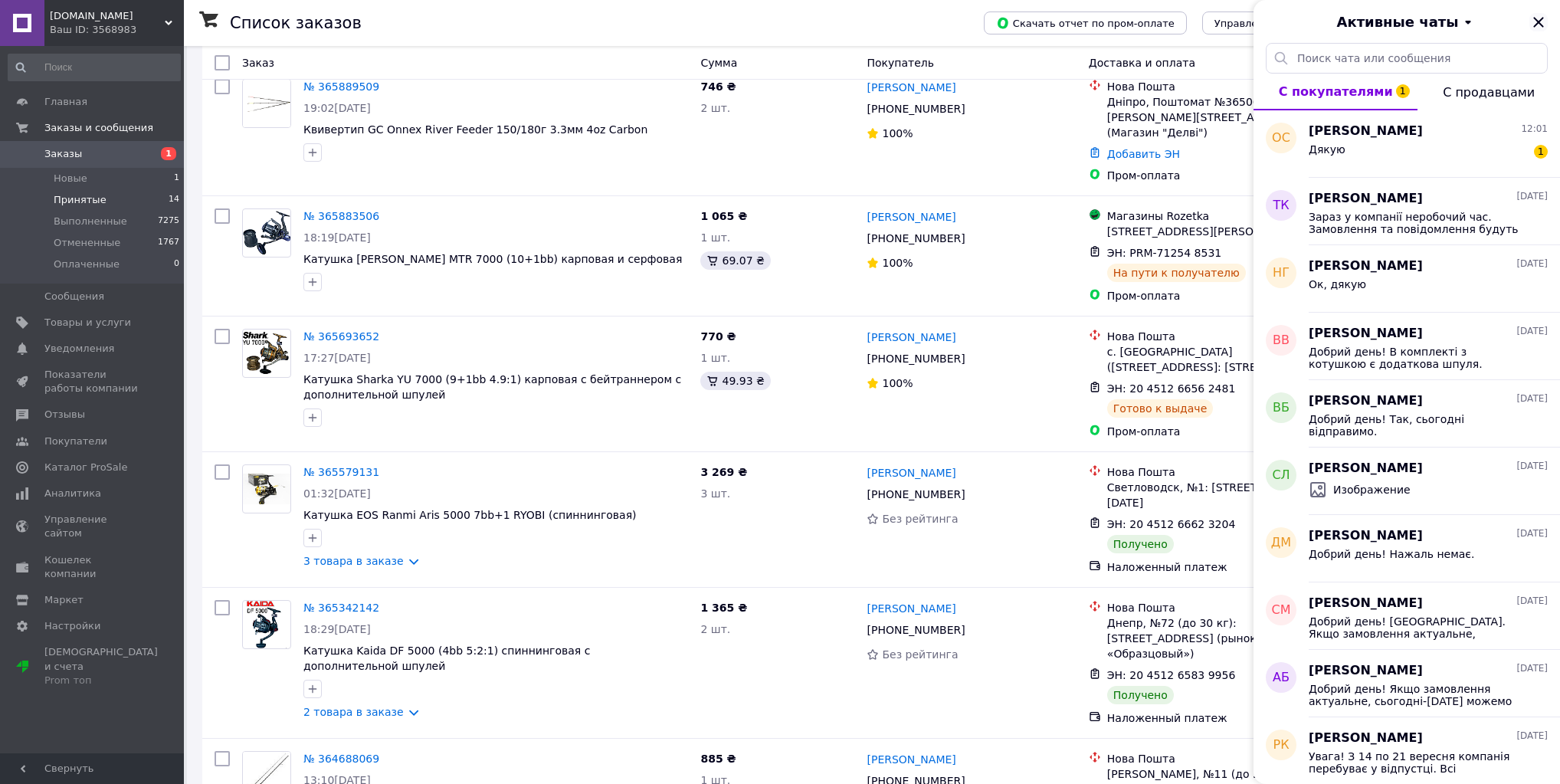
click at [1537, 23] on icon "Закрыть" at bounding box center [1538, 22] width 10 height 10
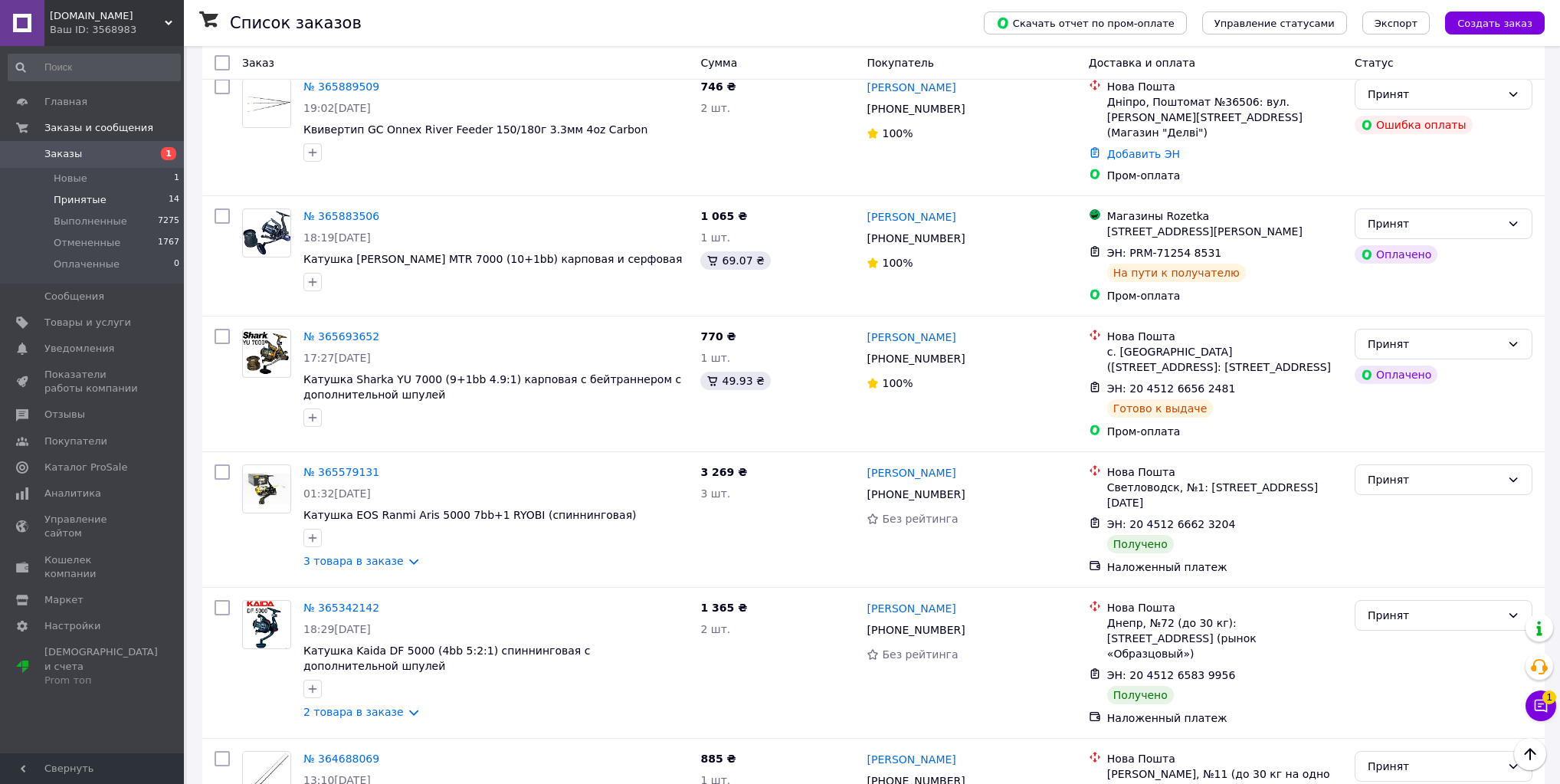
scroll to position [0, 0]
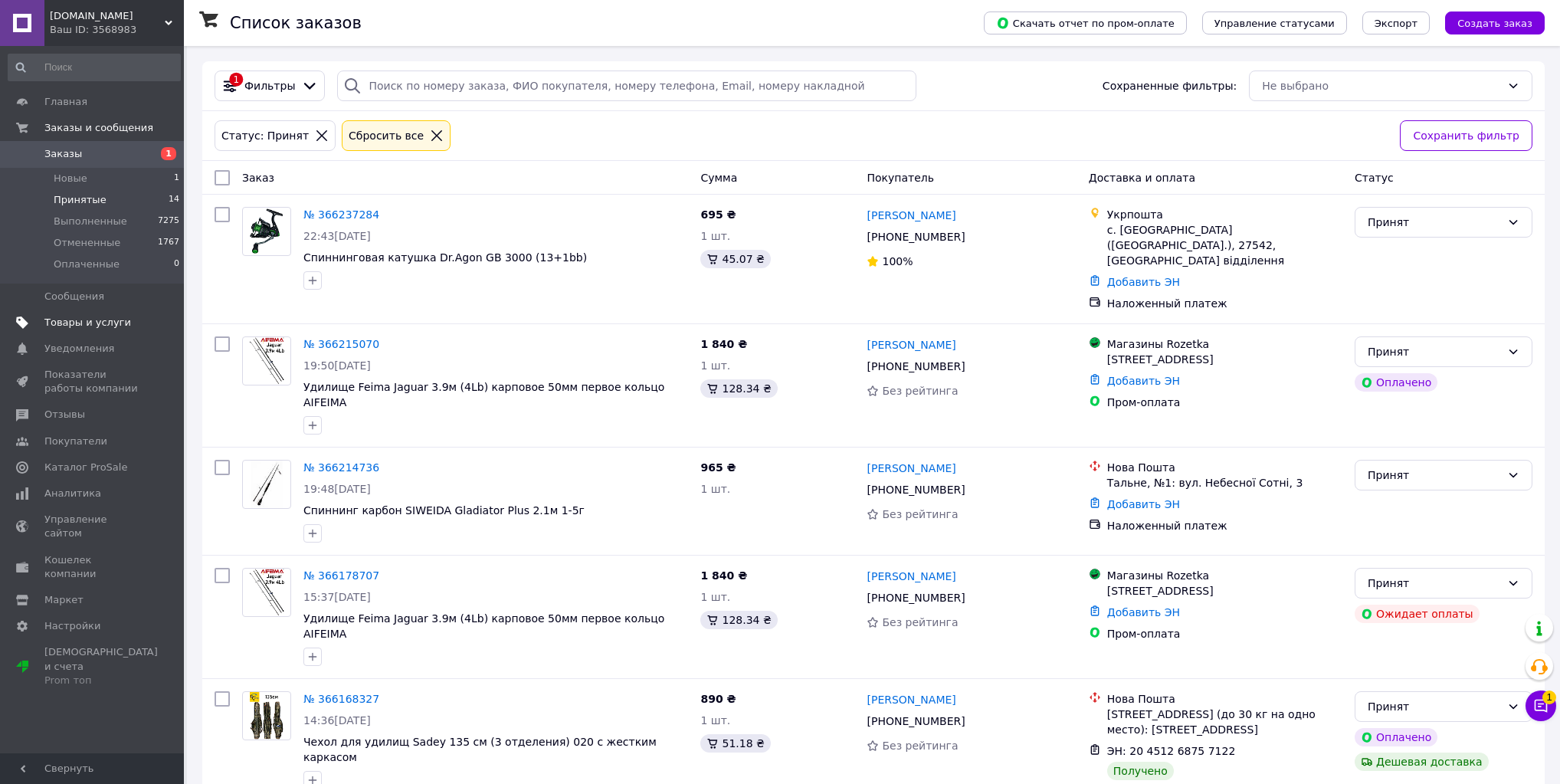
click at [97, 321] on span "Товары и услуги" at bounding box center [87, 323] width 87 height 14
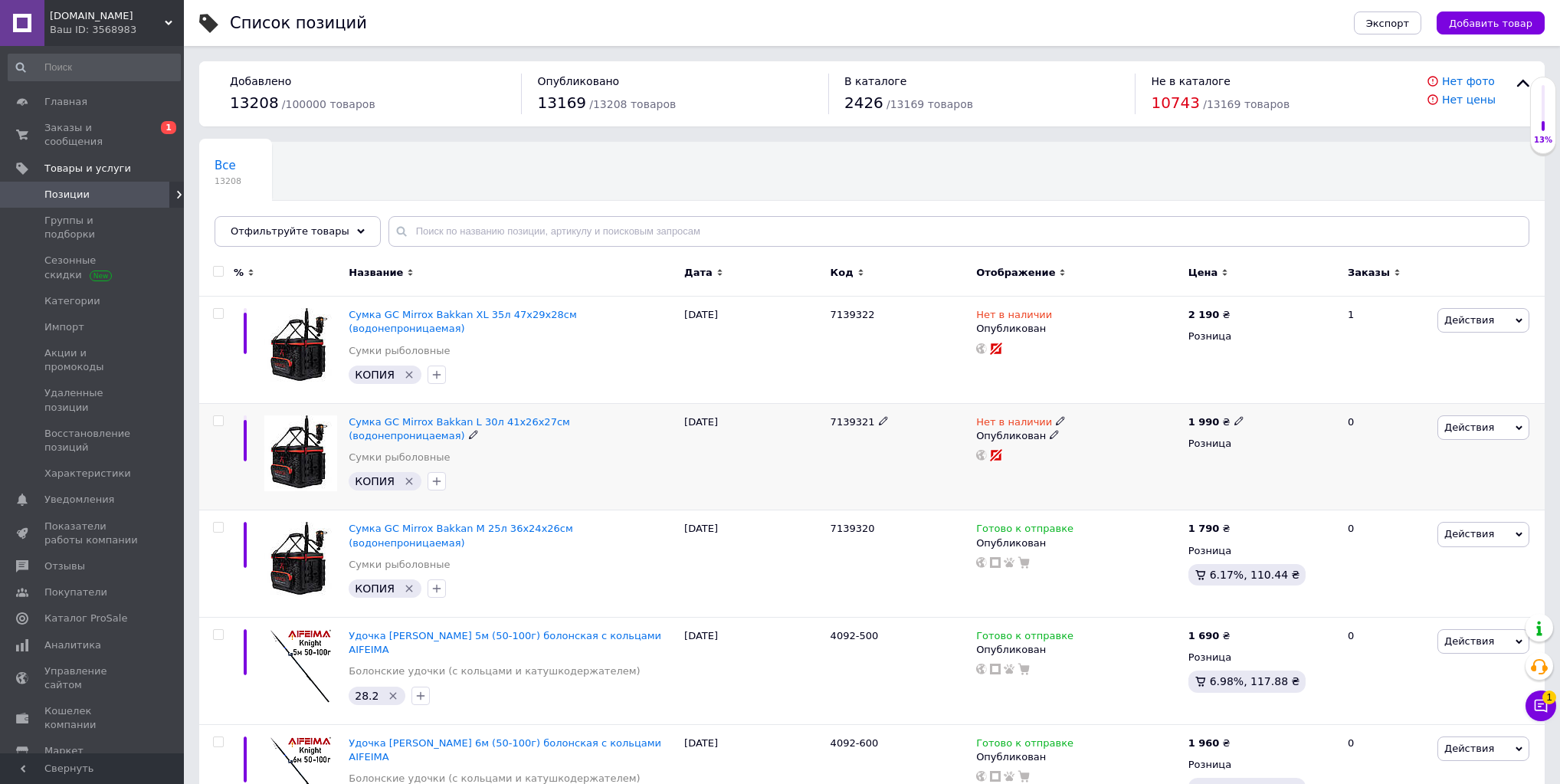
click at [1028, 416] on span "Нет в наличии" at bounding box center [1014, 424] width 76 height 16
click at [1141, 466] on li "Готово к отправке" at bounding box center [1143, 476] width 146 height 21
click at [999, 303] on div "Нет в наличии Опубликован" at bounding box center [1078, 349] width 212 height 107
click at [1007, 313] on span "Нет в наличии" at bounding box center [1014, 317] width 76 height 16
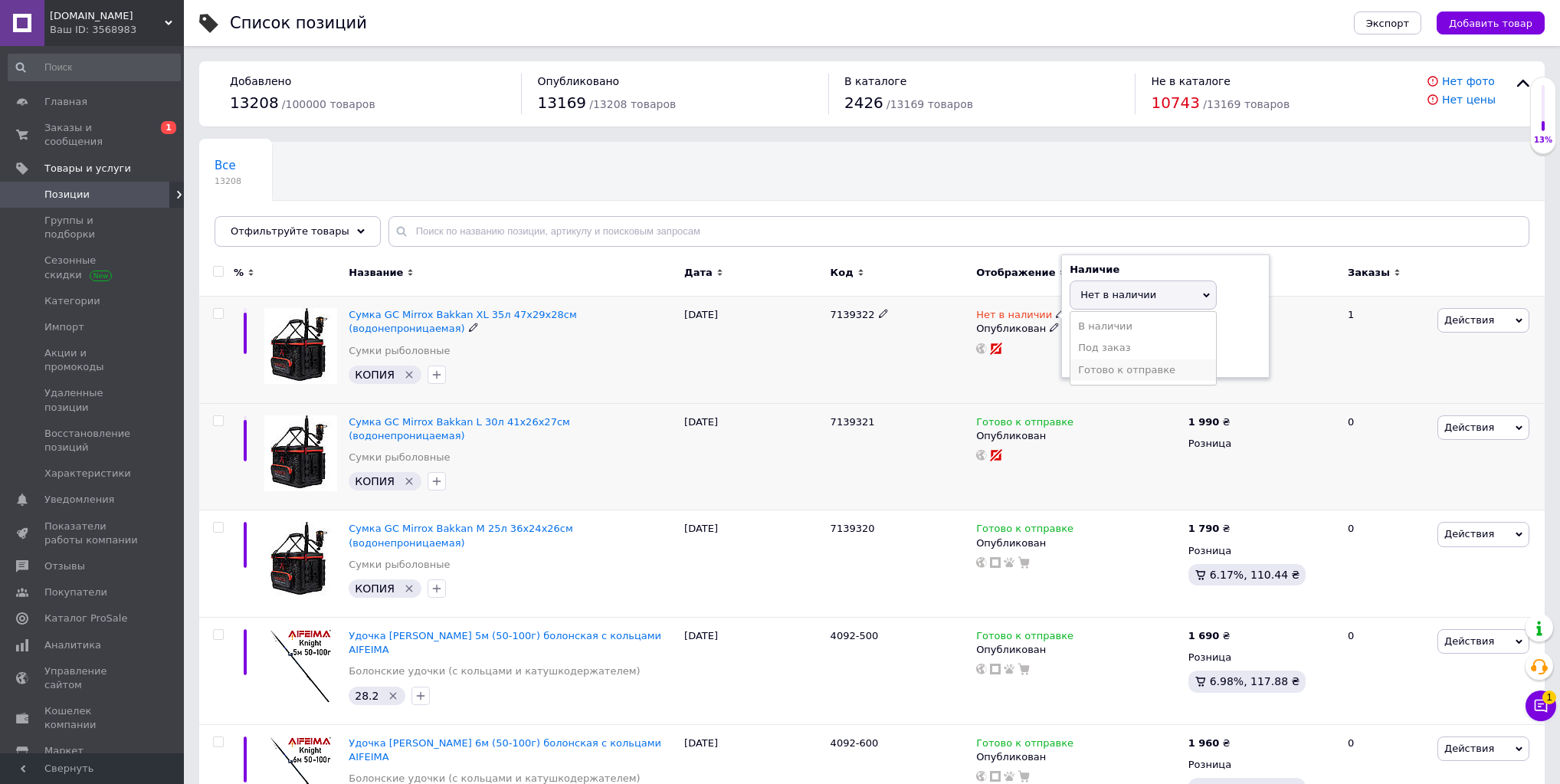
click at [1111, 377] on li "Готово к отправке" at bounding box center [1143, 370] width 146 height 21
click at [1011, 367] on div "Нет в наличии Наличие Готово к отправке В наличии Нет в наличии Под заказ Остат…" at bounding box center [1078, 349] width 212 height 107
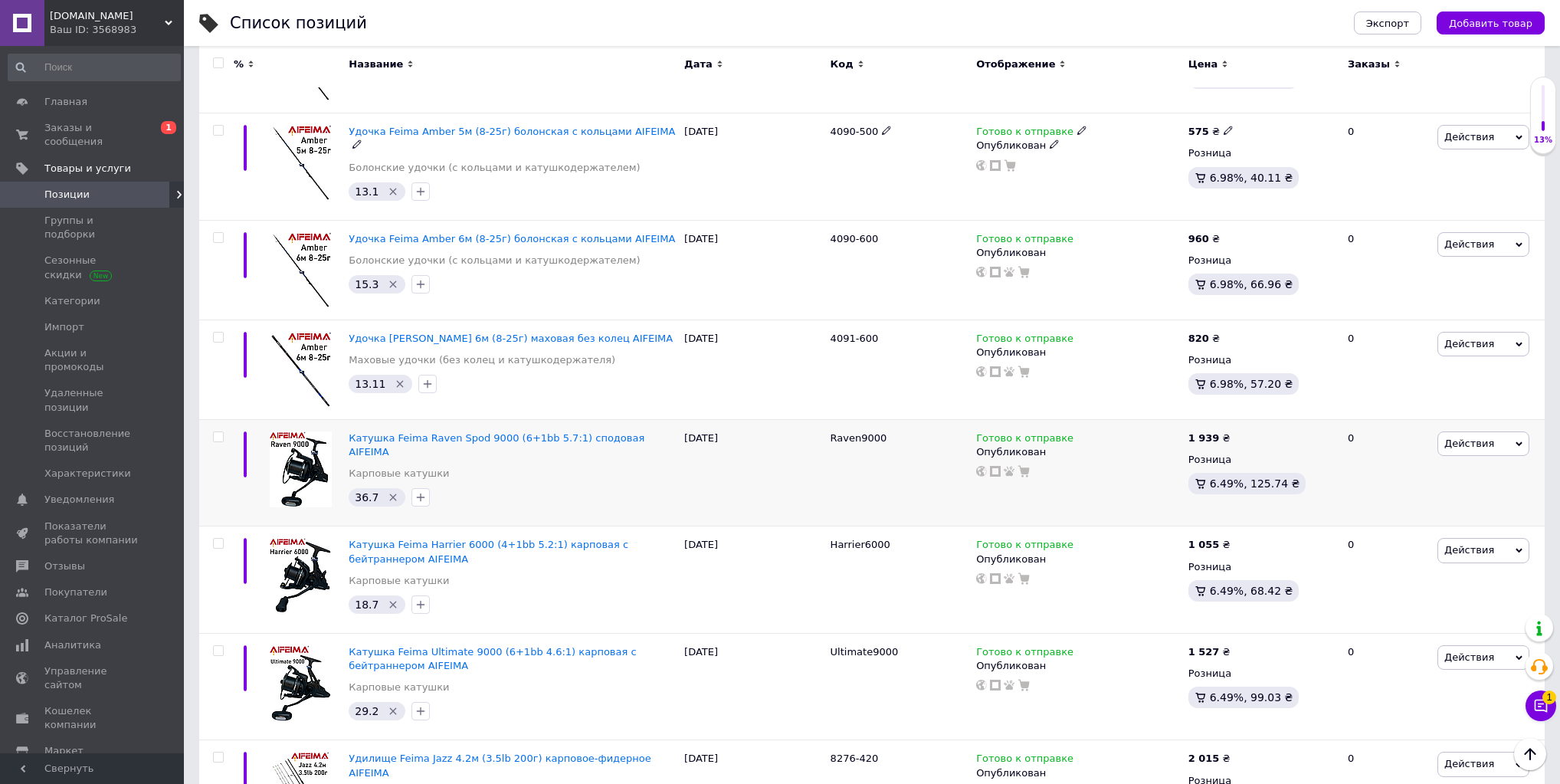
scroll to position [1348, 0]
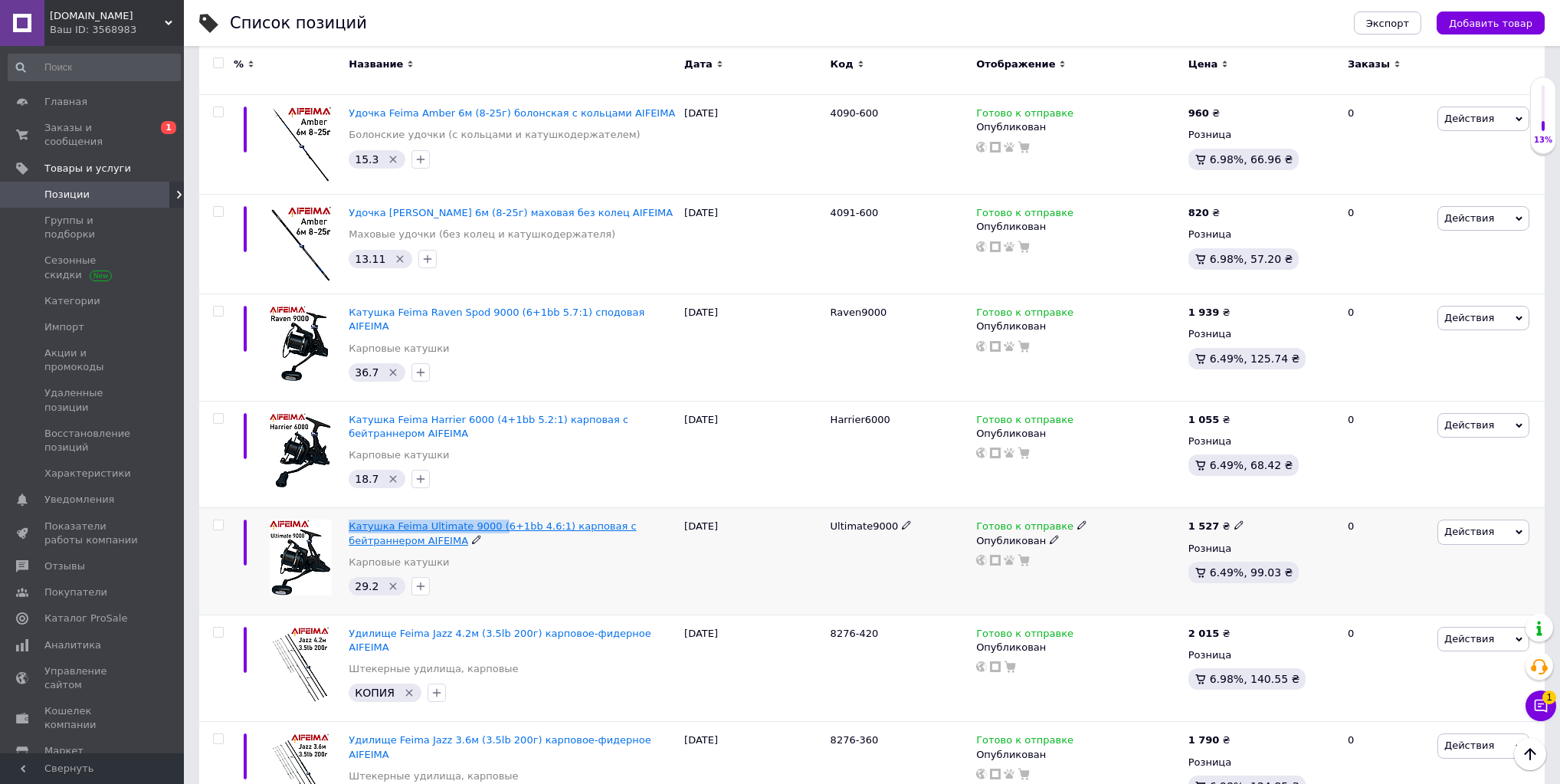
drag, startPoint x: 346, startPoint y: 463, endPoint x: 485, endPoint y: 465, distance: 139.0
click at [485, 508] on div "Катушка Feima Ultimate 9000 (6+1bb 4.6:1) карповая с бейтраннером AIFEIMA Карпо…" at bounding box center [513, 561] width 336 height 107
click at [1235, 521] on use at bounding box center [1238, 525] width 9 height 9
drag, startPoint x: 1270, startPoint y: 450, endPoint x: 1293, endPoint y: 450, distance: 23.0
click at [1293, 494] on input "1527" at bounding box center [1308, 509] width 116 height 30
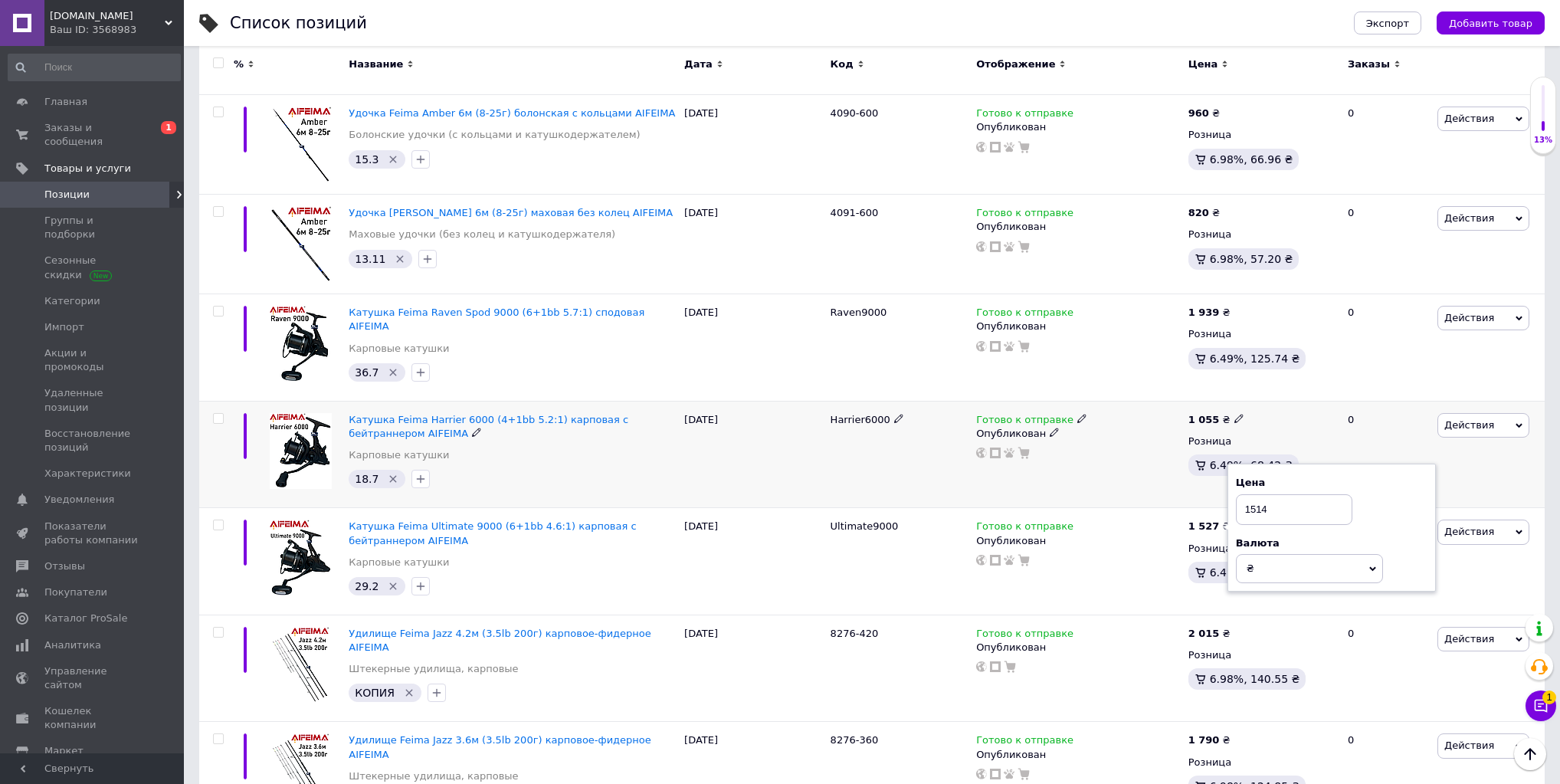
type input "1514"
click at [1064, 447] on div at bounding box center [1078, 453] width 208 height 12
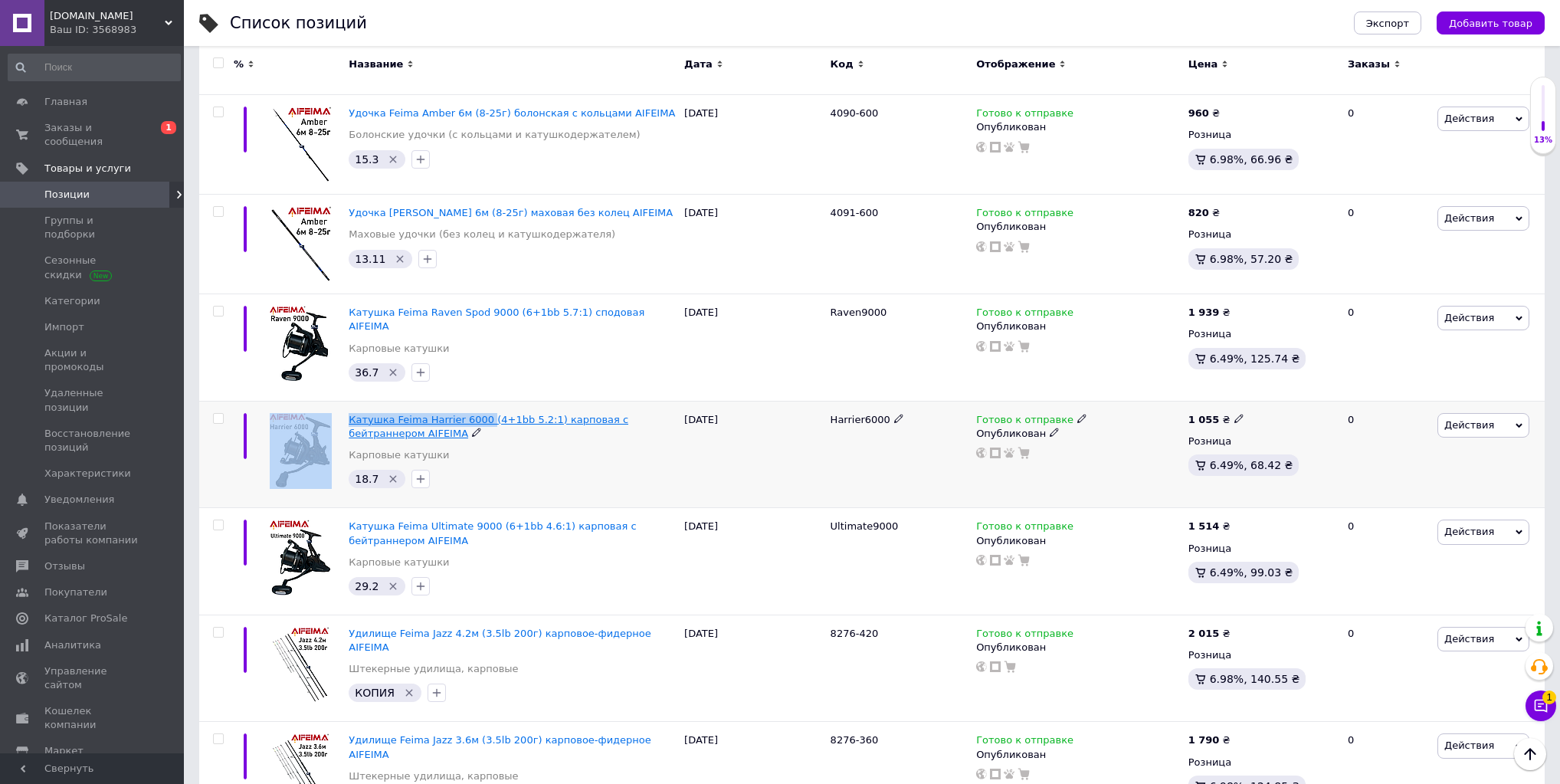
drag, startPoint x: 342, startPoint y: 357, endPoint x: 475, endPoint y: 352, distance: 133.1
click at [475, 401] on div "Катушка Feima Harrier 6000 (4+1bb 5.2:1) карповая с бейтраннером AIFEIMA Карпов…" at bounding box center [872, 454] width 1345 height 107
drag, startPoint x: 1221, startPoint y: 359, endPoint x: 1232, endPoint y: 357, distance: 11.2
click at [1223, 413] on div "1 055 ₴" at bounding box center [1217, 420] width 56 height 14
drag, startPoint x: 1274, startPoint y: 340, endPoint x: 1285, endPoint y: 343, distance: 11.4
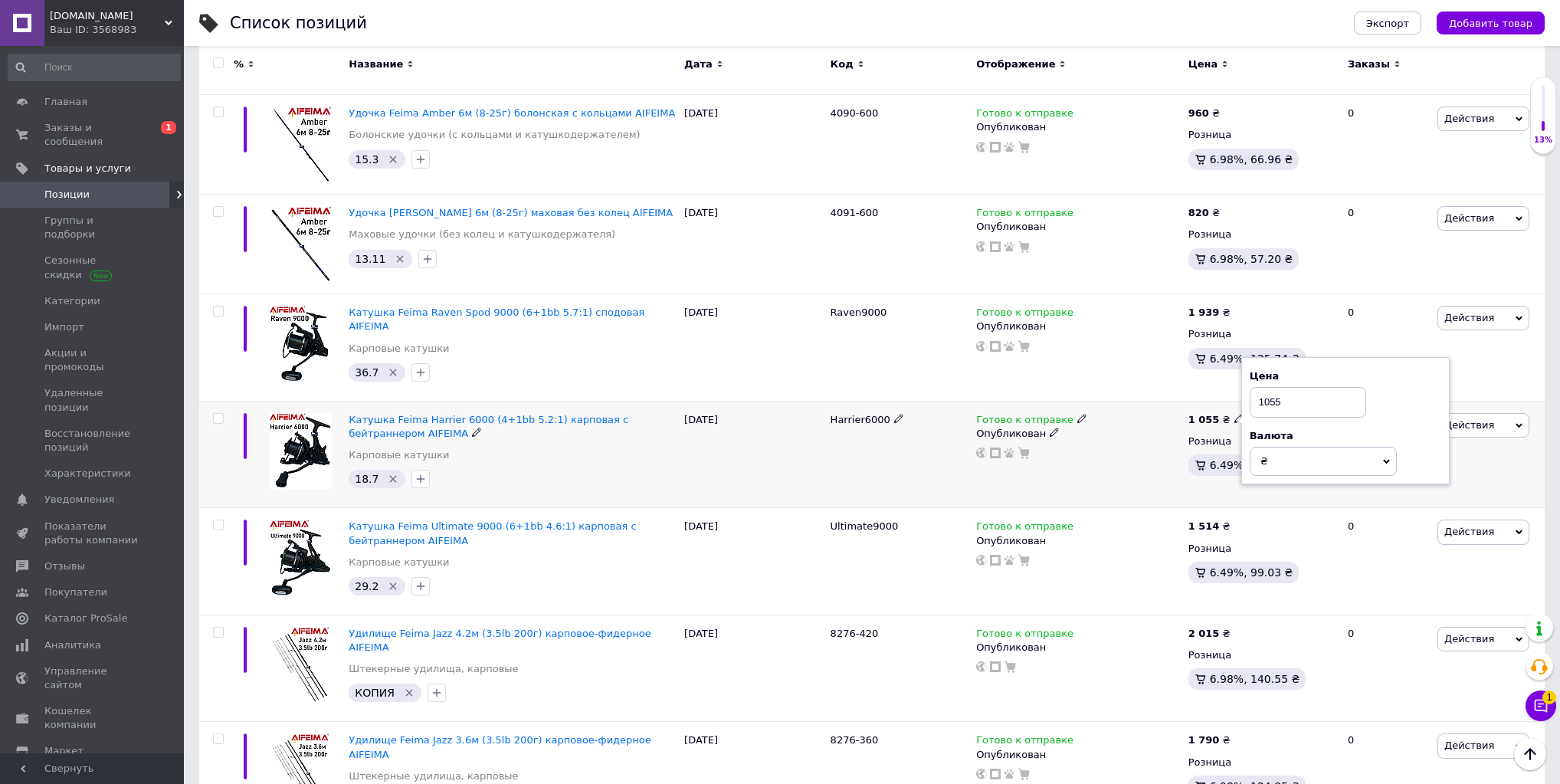
click at [1285, 387] on input "1055" at bounding box center [1308, 402] width 116 height 30
type input "1017"
click at [1109, 403] on div "Готово к отправке Опубликован" at bounding box center [1078, 454] width 212 height 107
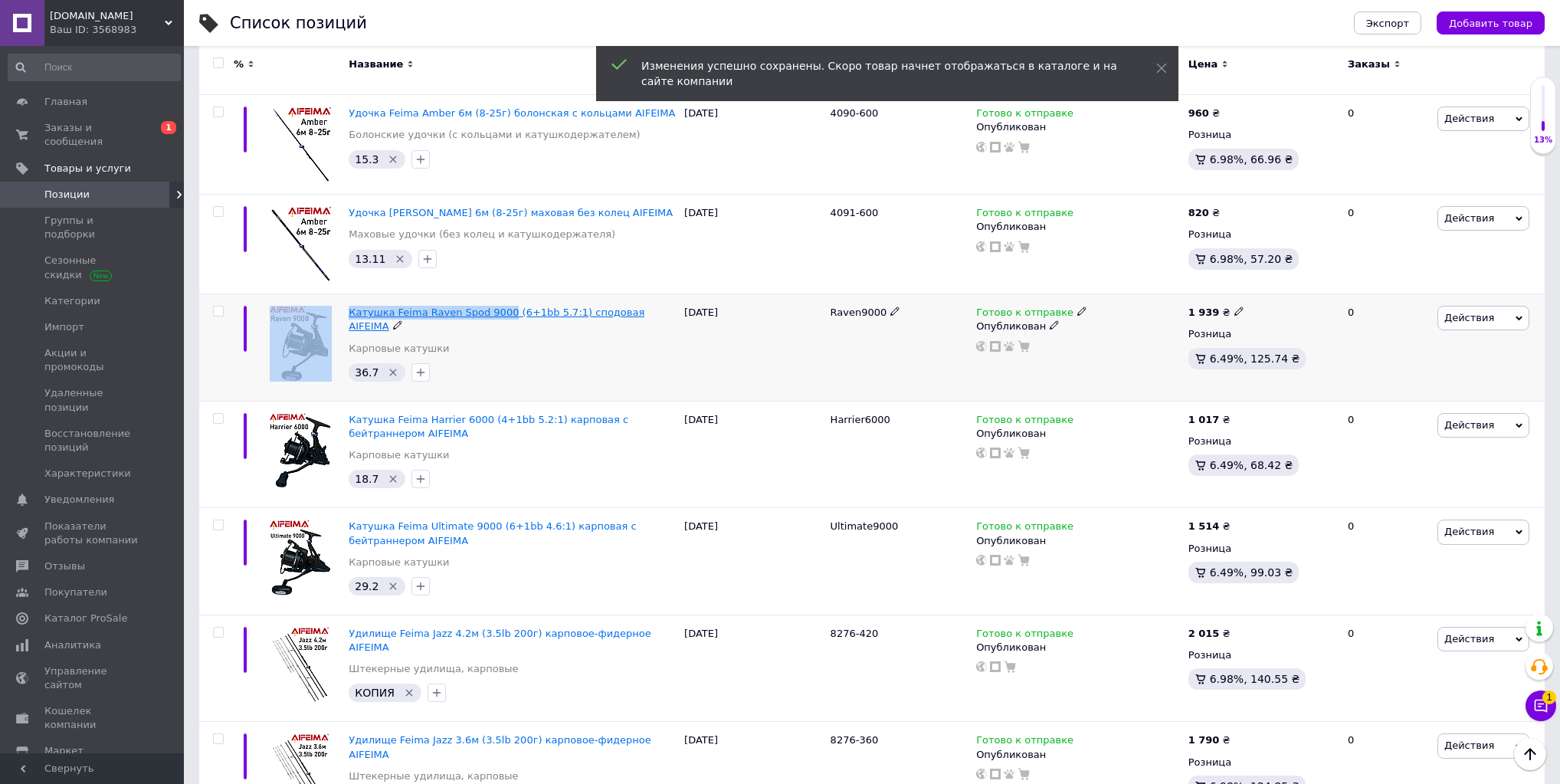
drag, startPoint x: 343, startPoint y: 264, endPoint x: 496, endPoint y: 262, distance: 153.0
click at [496, 294] on div "Катушка Feima Raven Spod 9000 (6+1bb 5.7:1) сподовая AIFEIMA Карповые катушки 3…" at bounding box center [872, 347] width 1345 height 107
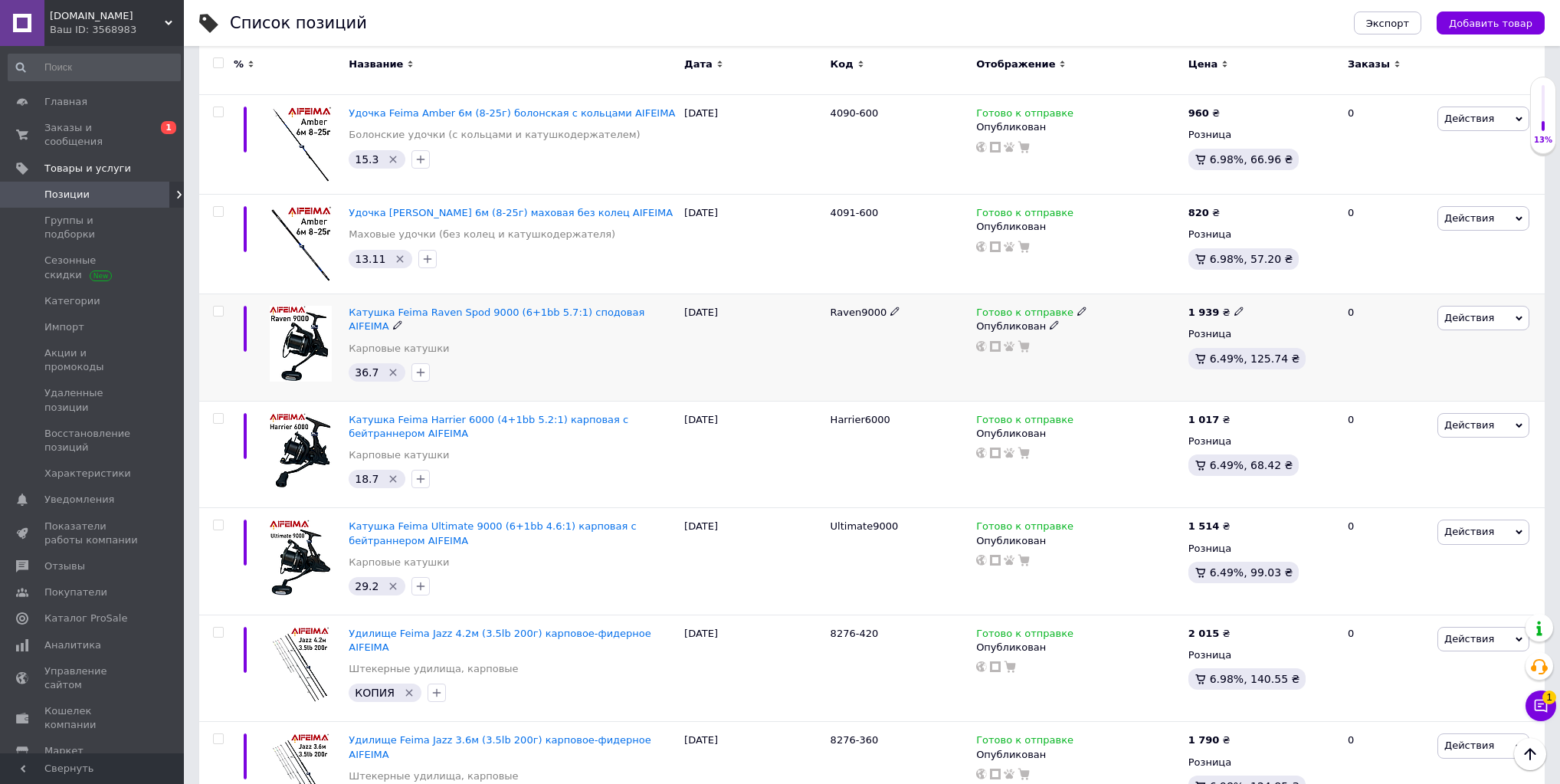
click at [1235, 307] on icon at bounding box center [1239, 311] width 9 height 9
drag, startPoint x: 1265, startPoint y: 243, endPoint x: 1294, endPoint y: 250, distance: 29.8
click at [1294, 279] on input "1939" at bounding box center [1308, 294] width 116 height 30
type input "1890"
click at [1135, 340] on div at bounding box center [1078, 346] width 208 height 12
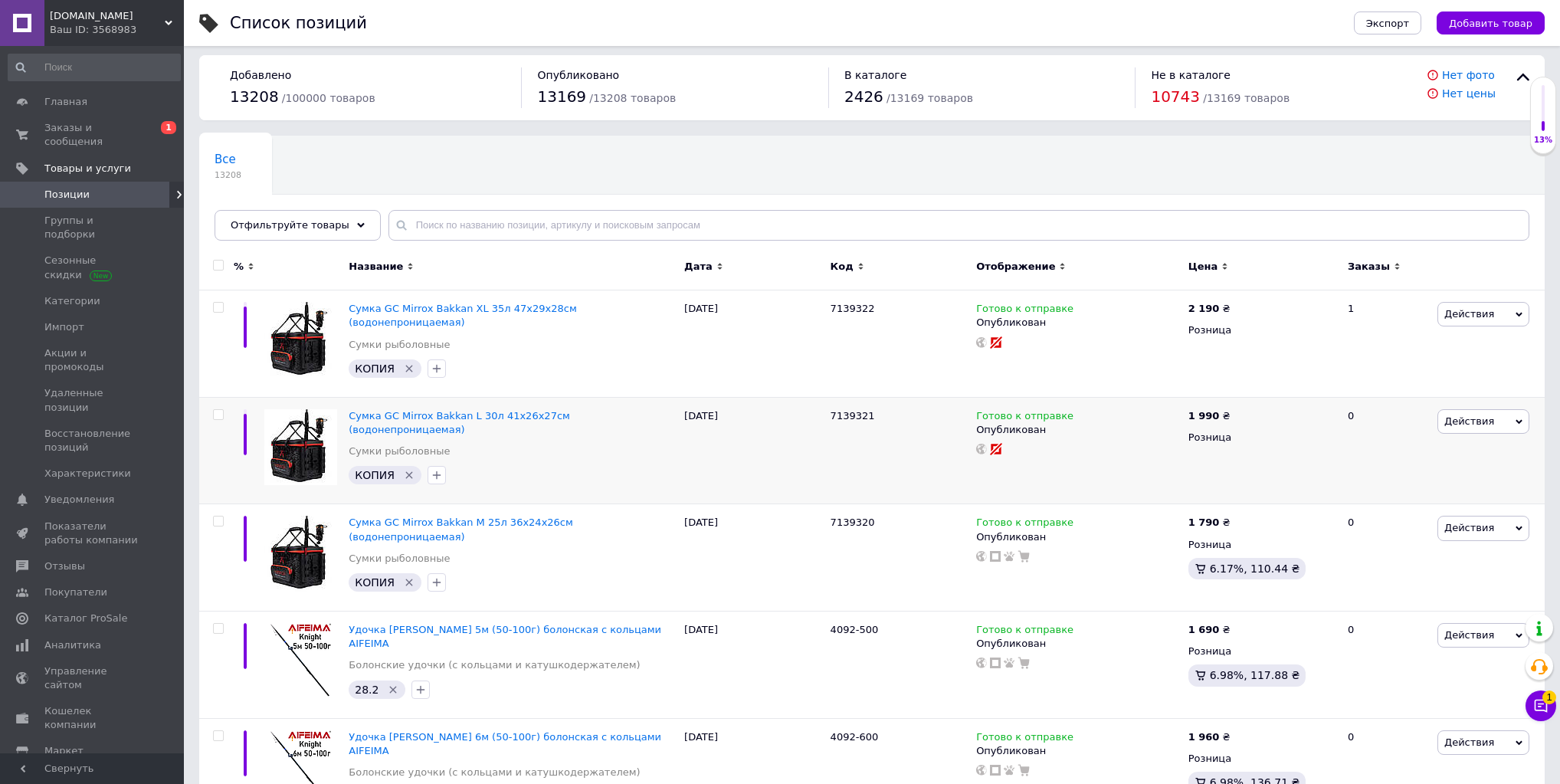
scroll to position [0, 0]
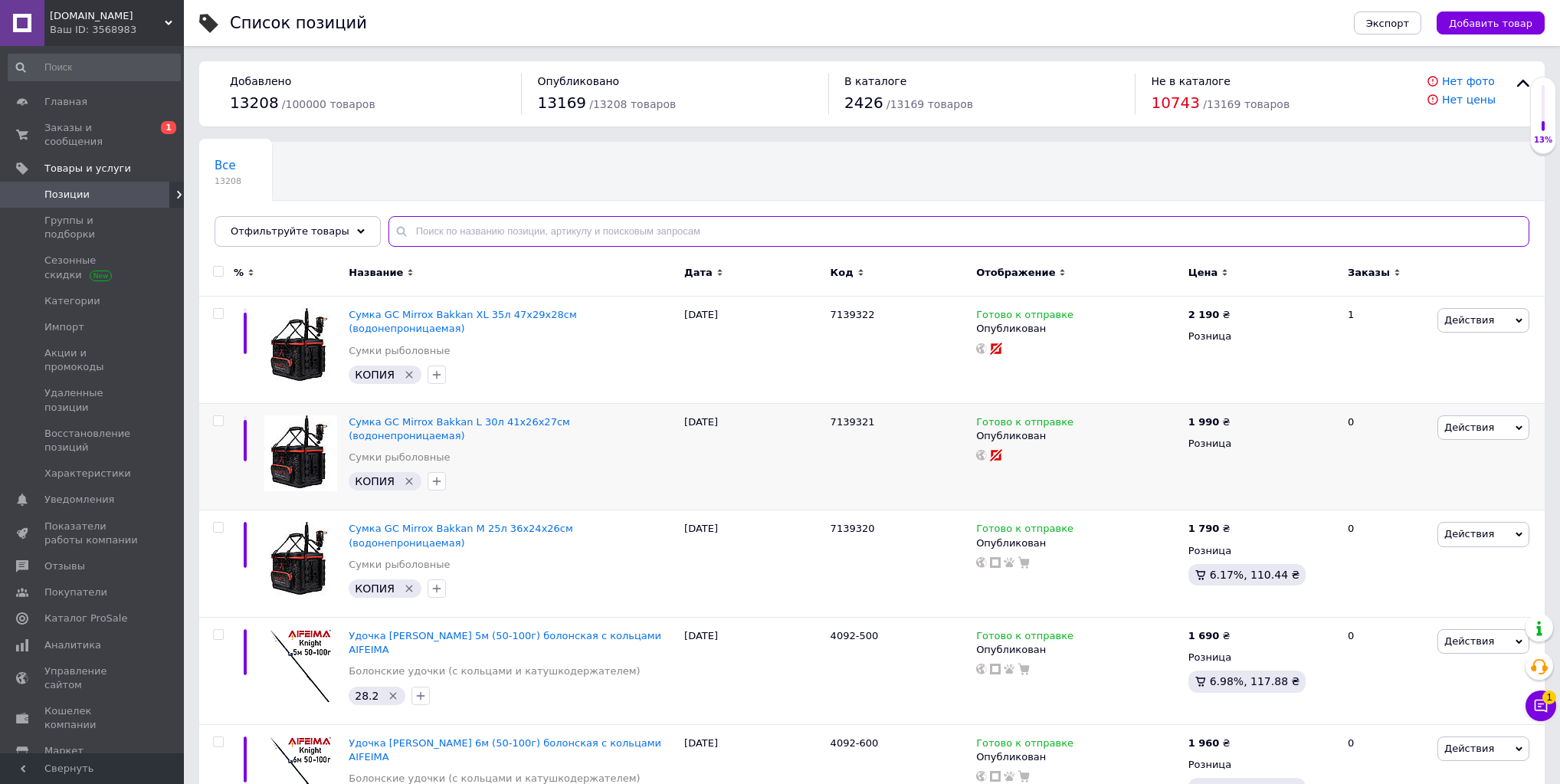
click at [444, 240] on input "text" at bounding box center [959, 231] width 1141 height 30
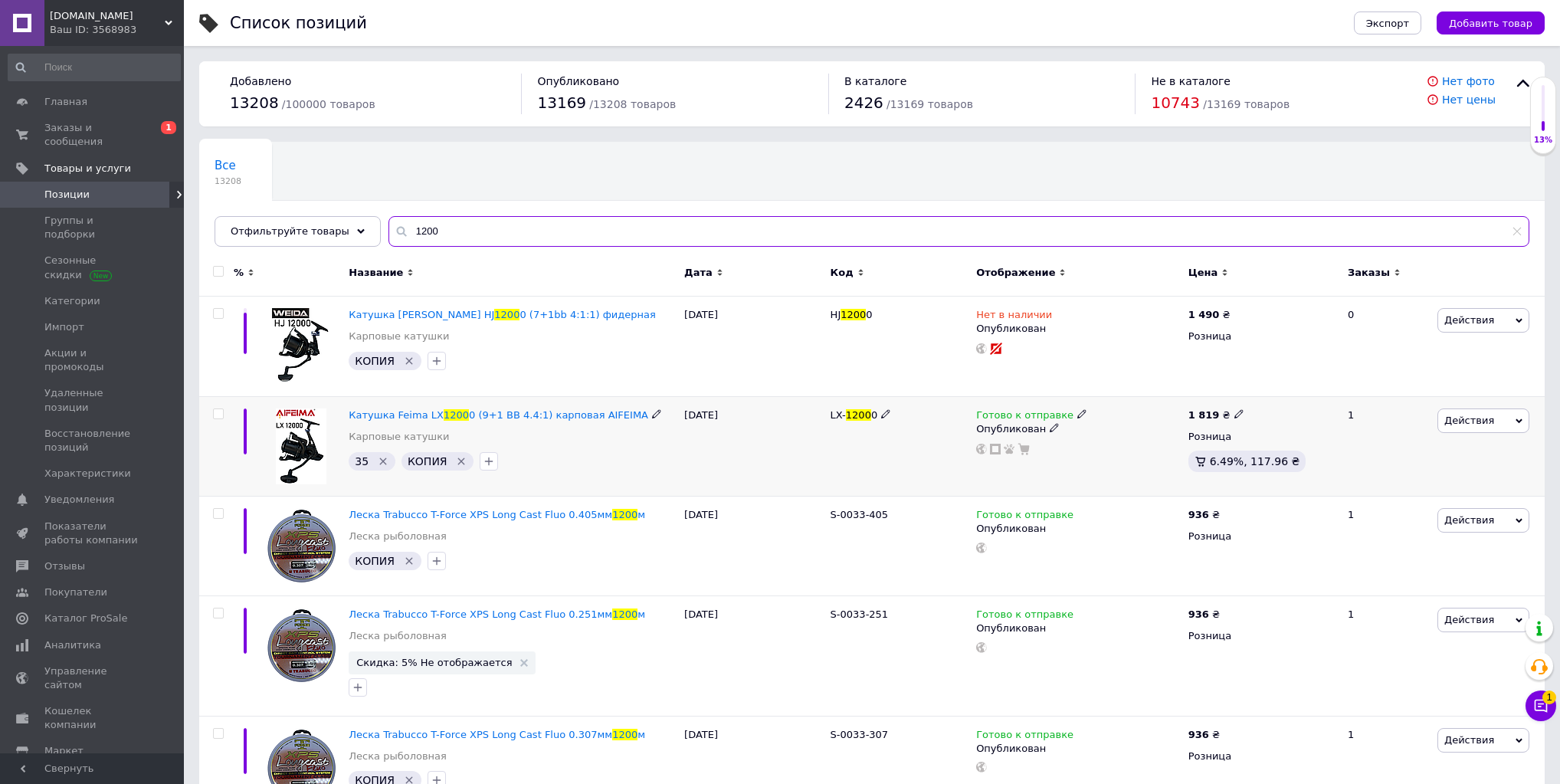
type input "1200"
drag, startPoint x: 342, startPoint y: 417, endPoint x: 457, endPoint y: 417, distance: 115.0
click at [457, 417] on div "Катушка Feima LX 1200 0 (9+1 BB 4.4:1) карповая AIFEIMA Карповые катушки 35   К…" at bounding box center [872, 447] width 1345 height 100
drag, startPoint x: 443, startPoint y: 422, endPoint x: 458, endPoint y: 412, distance: 18.0
click at [458, 412] on div "Катушка Feima LX 1200 0 (9+1 BB 4.4:1) карповая AIFEIMA Карповые катушки 35   К…" at bounding box center [513, 447] width 336 height 100
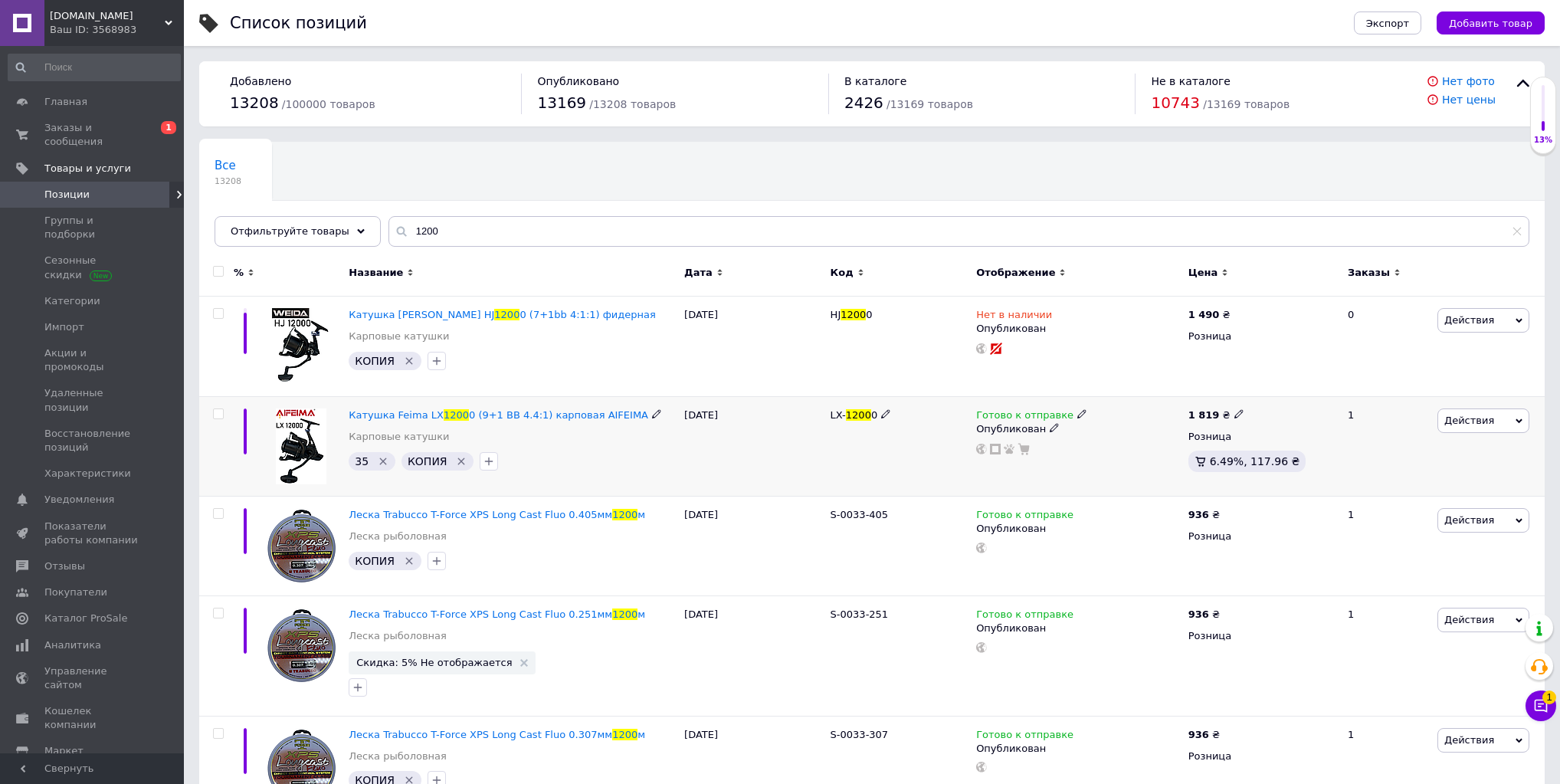
click at [1235, 414] on icon at bounding box center [1239, 413] width 9 height 9
drag, startPoint x: 1263, startPoint y: 396, endPoint x: 1300, endPoint y: 399, distance: 37.1
click at [1300, 399] on input "1819" at bounding box center [1308, 397] width 116 height 30
type input "1790"
click at [1138, 420] on div "Готово к отправке" at bounding box center [1078, 415] width 204 height 14
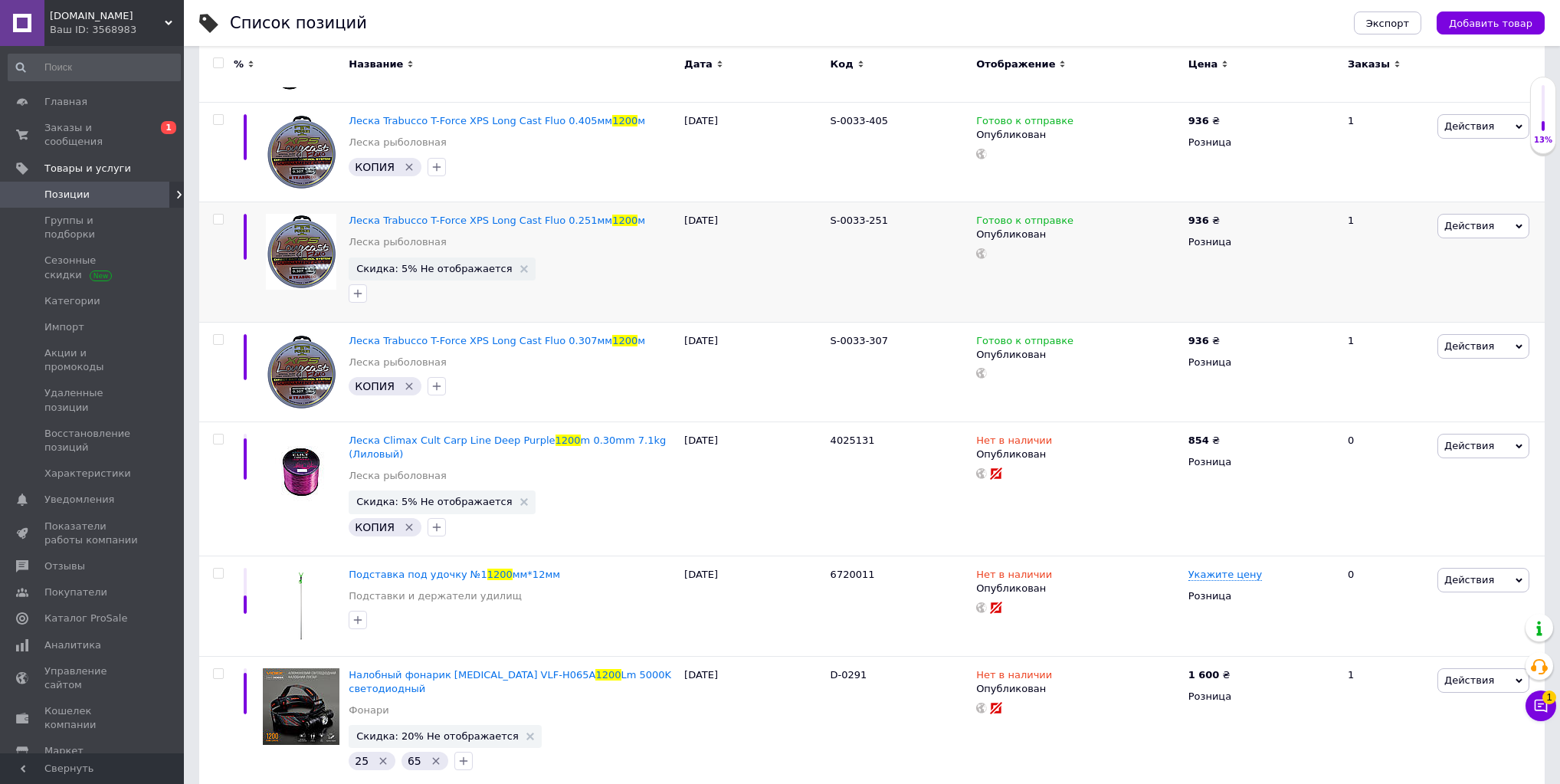
scroll to position [490, 0]
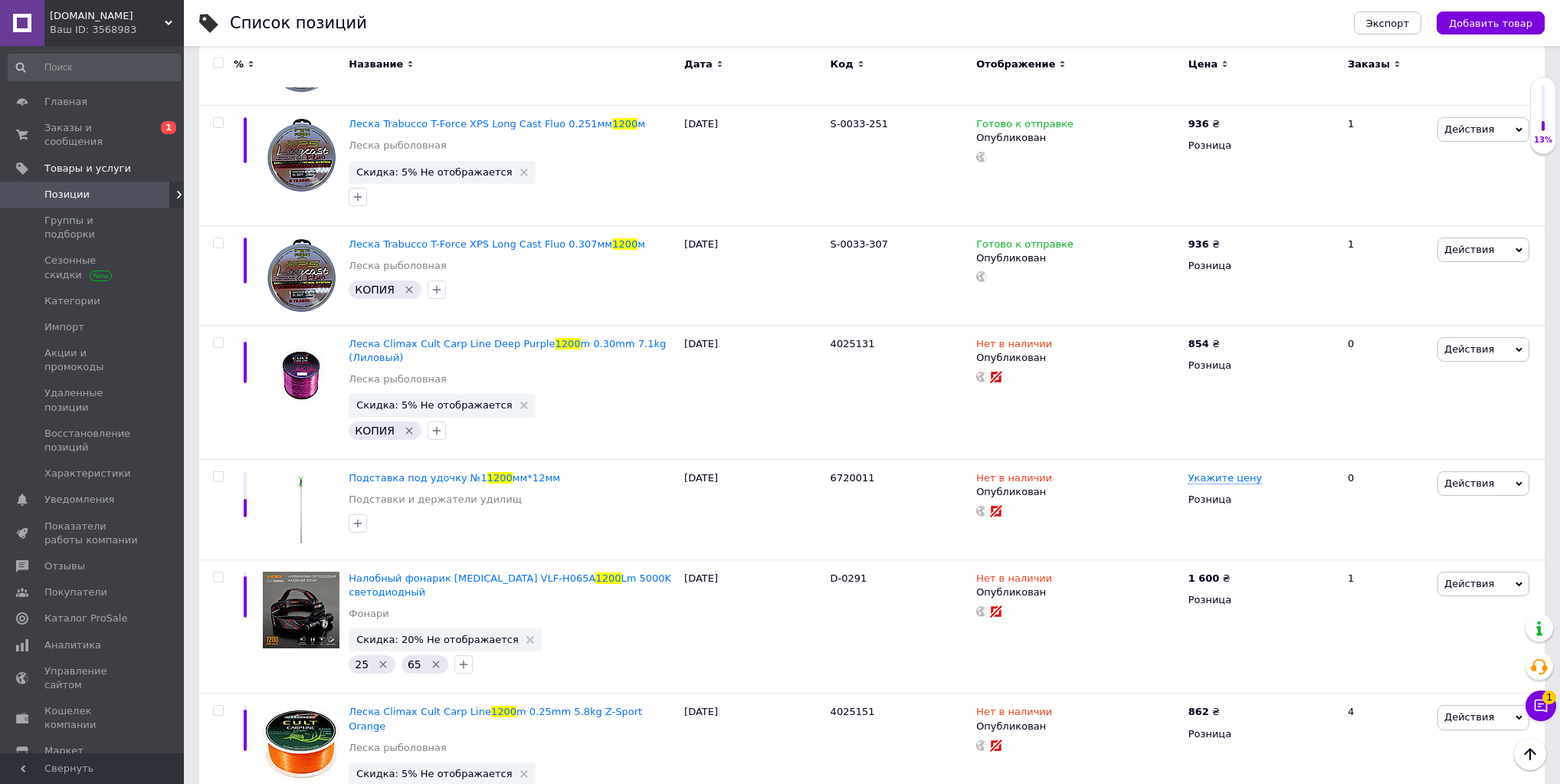
click at [106, 18] on span "Siweida.com.ua" at bounding box center [107, 16] width 115 height 14
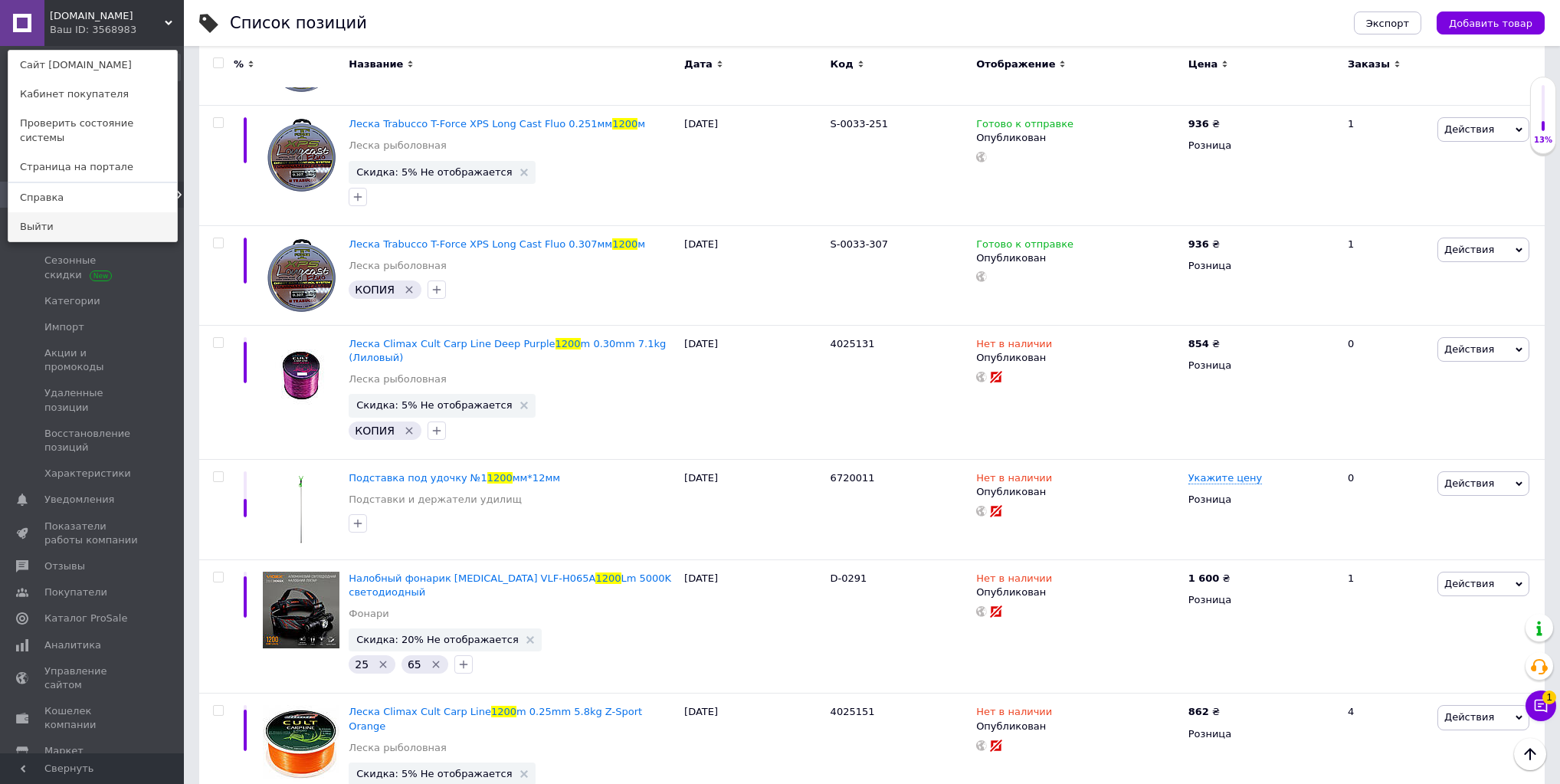
click at [104, 215] on link "Выйти" at bounding box center [93, 226] width 169 height 29
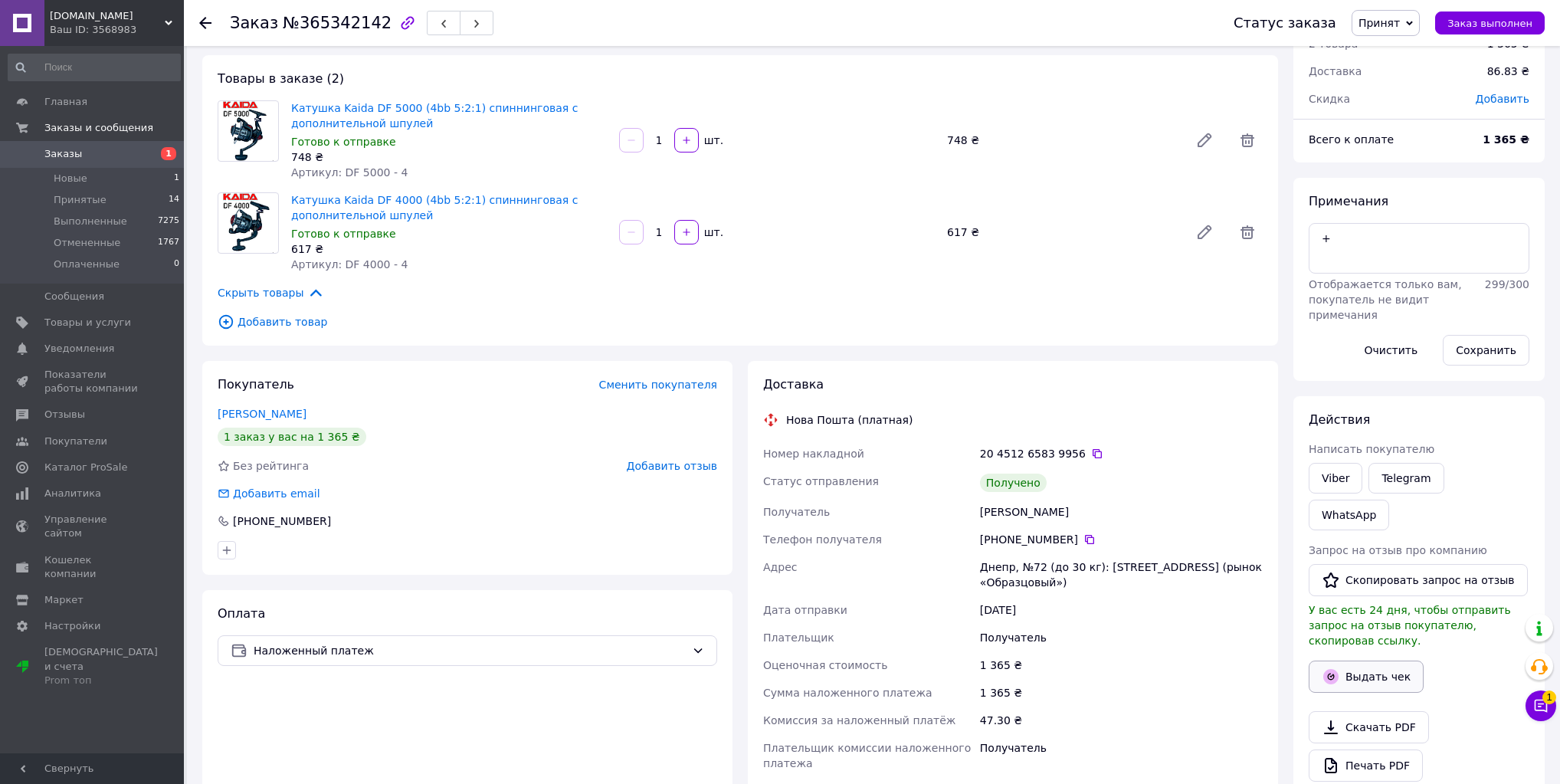
scroll to position [122, 0]
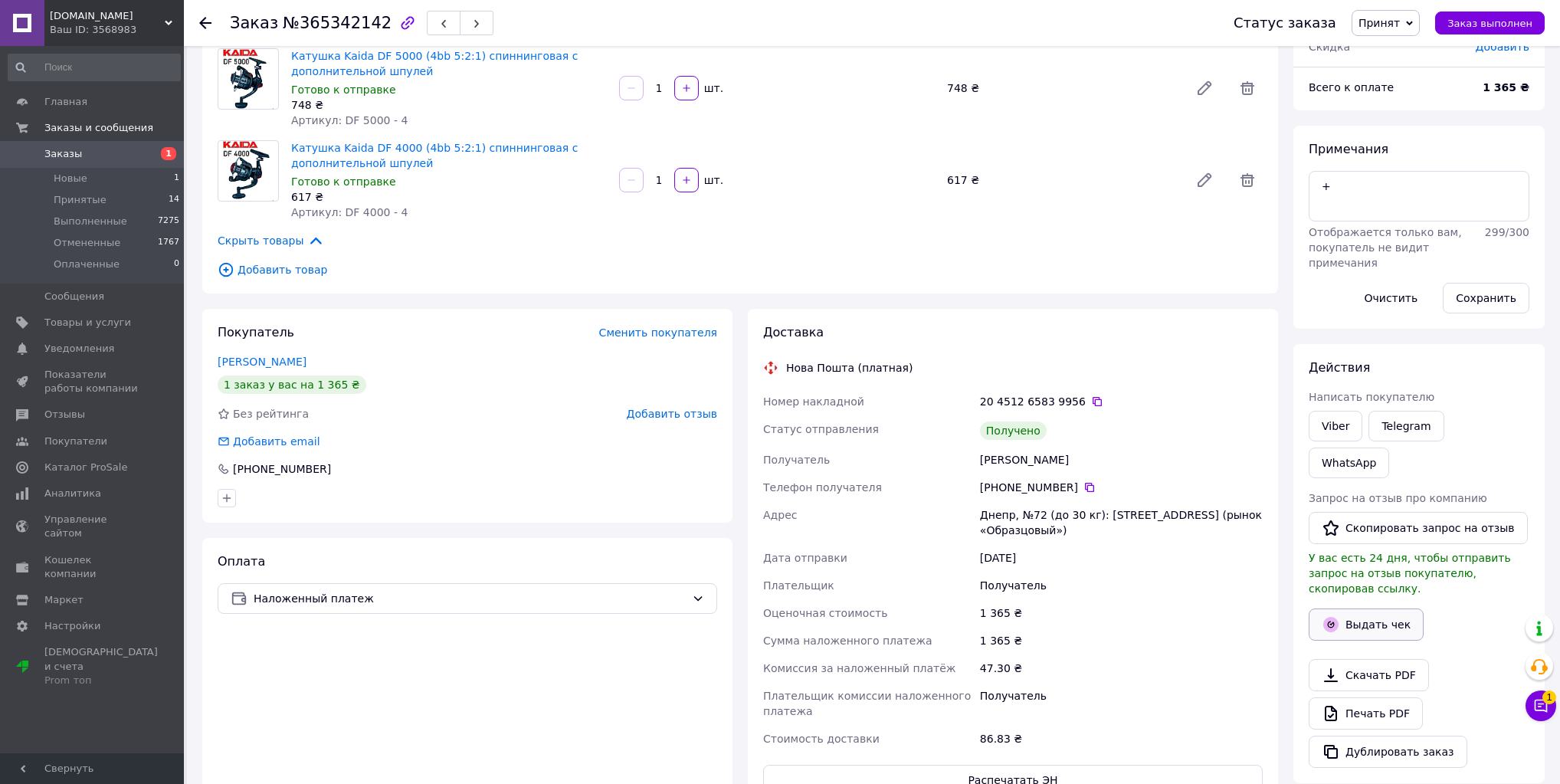
click at [1363, 608] on button "Выдать чек" at bounding box center [1366, 624] width 115 height 32
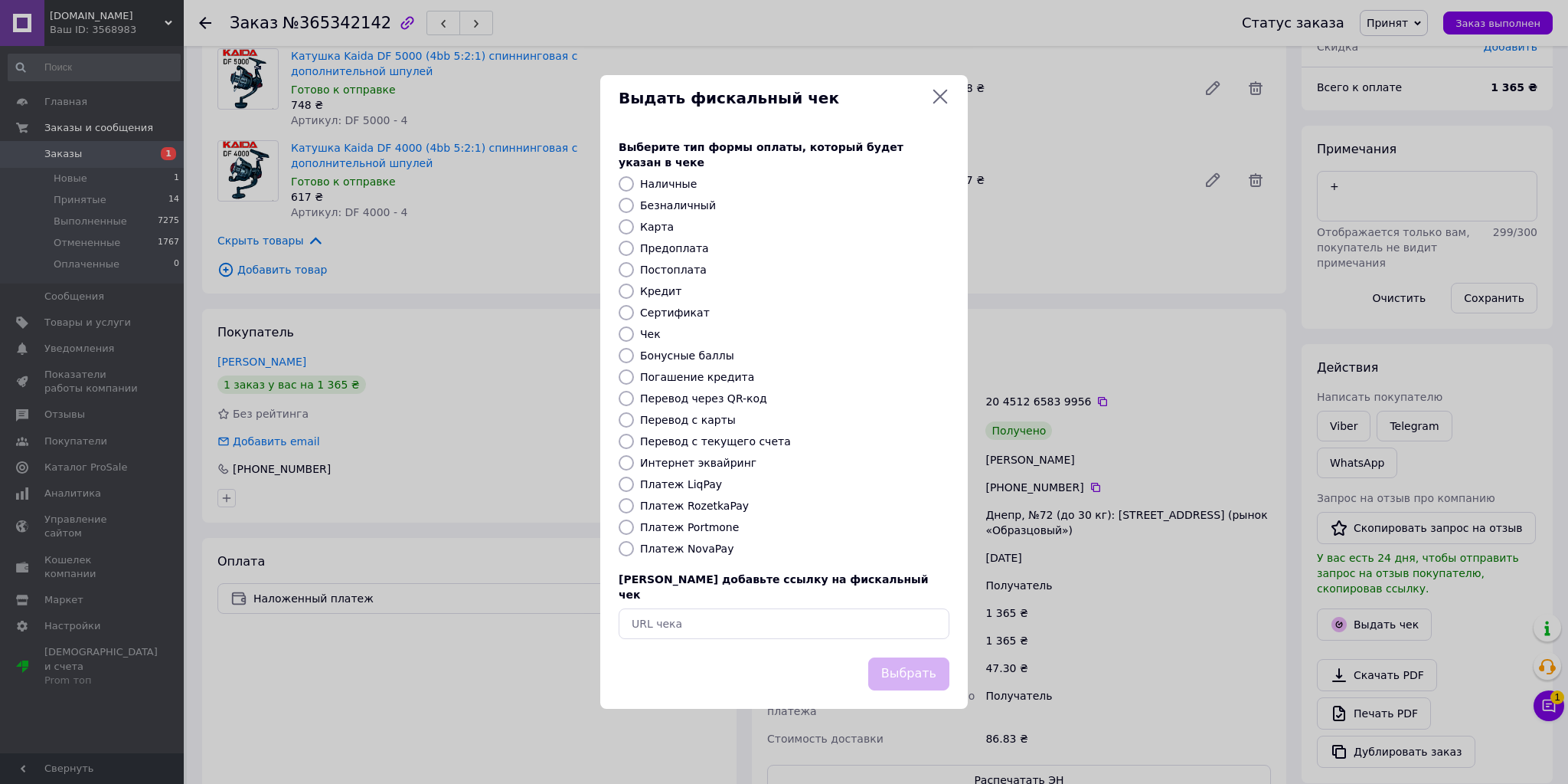
click at [702, 545] on label "Платеж NovaPay" at bounding box center [687, 548] width 94 height 12
click at [634, 545] on input "Платеж NovaPay" at bounding box center [626, 548] width 16 height 16
radio input "true"
click at [943, 663] on button "Выбрать" at bounding box center [909, 674] width 81 height 33
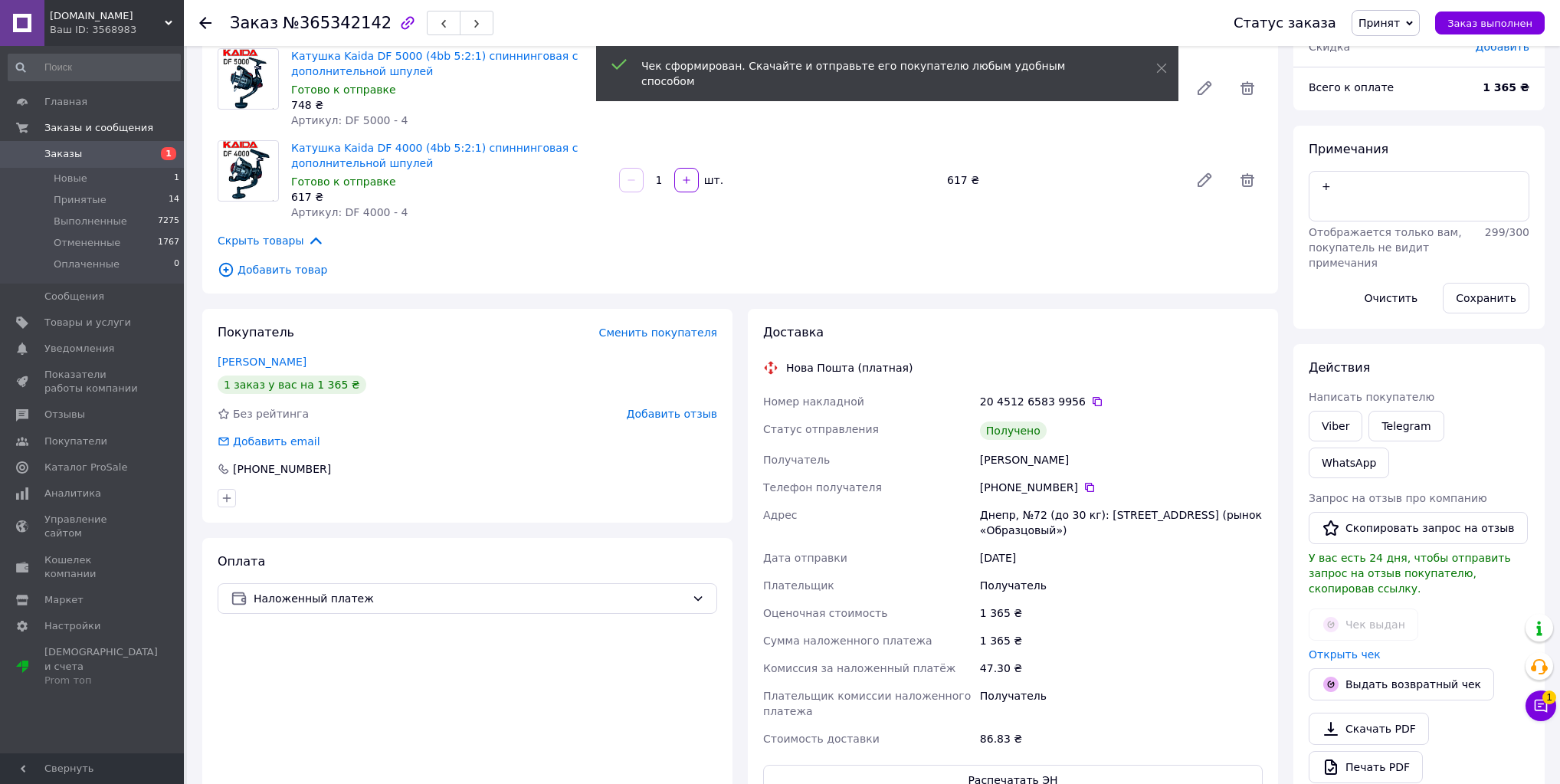
click at [1508, 30] on button "Заказ выполнен" at bounding box center [1490, 23] width 109 height 23
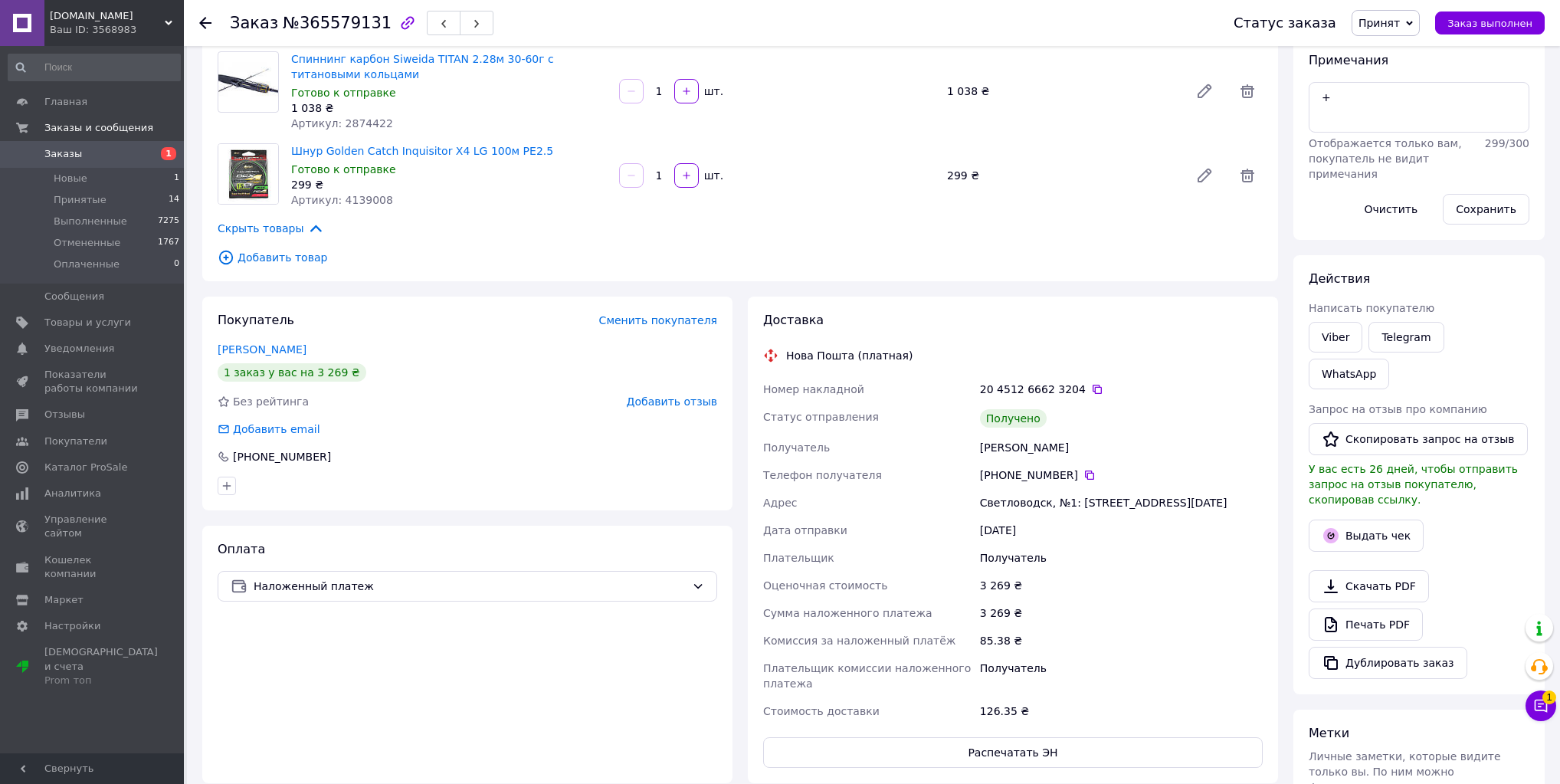
scroll to position [307, 0]
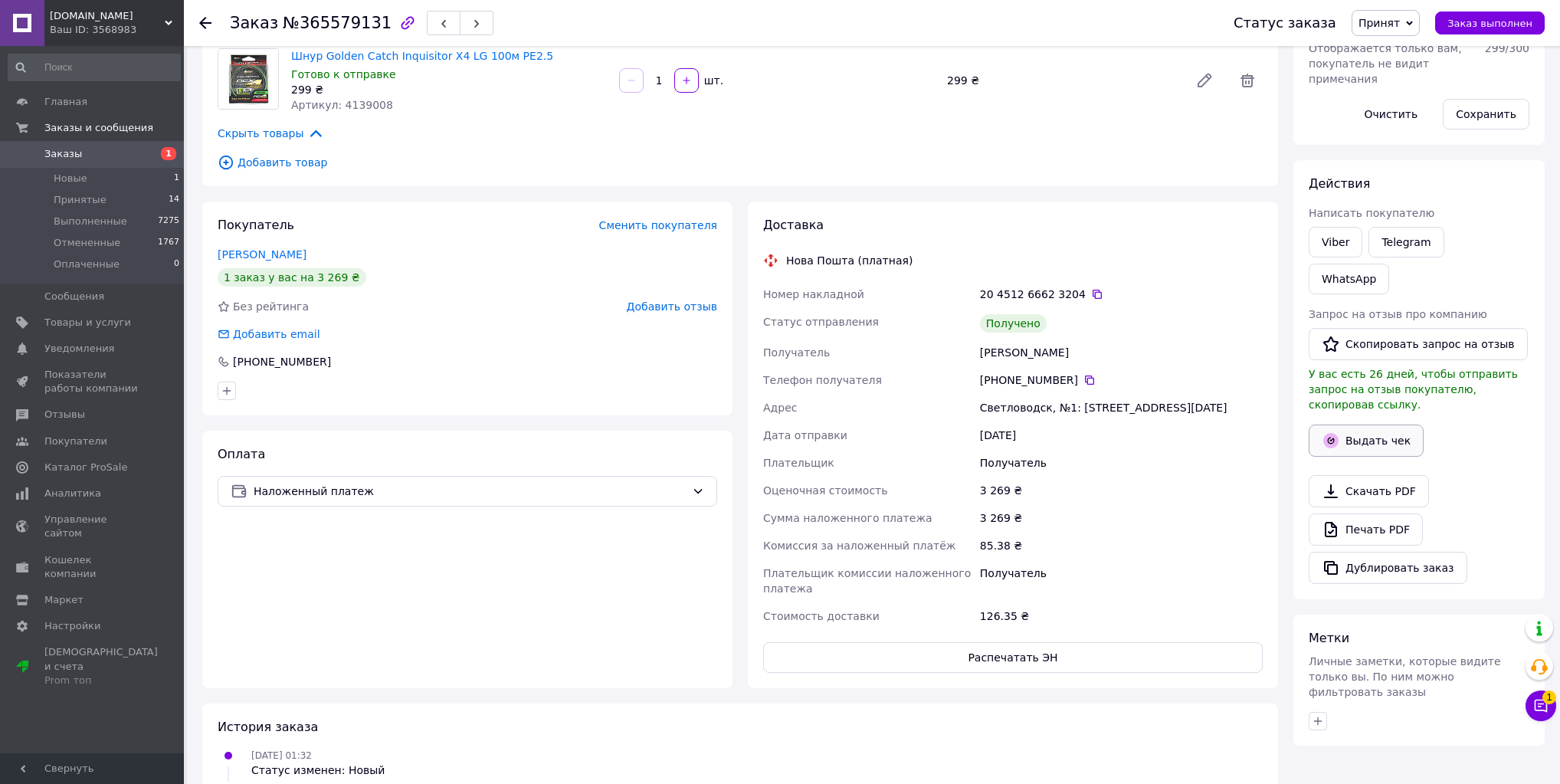
click at [1374, 424] on button "Выдать чек" at bounding box center [1366, 440] width 115 height 32
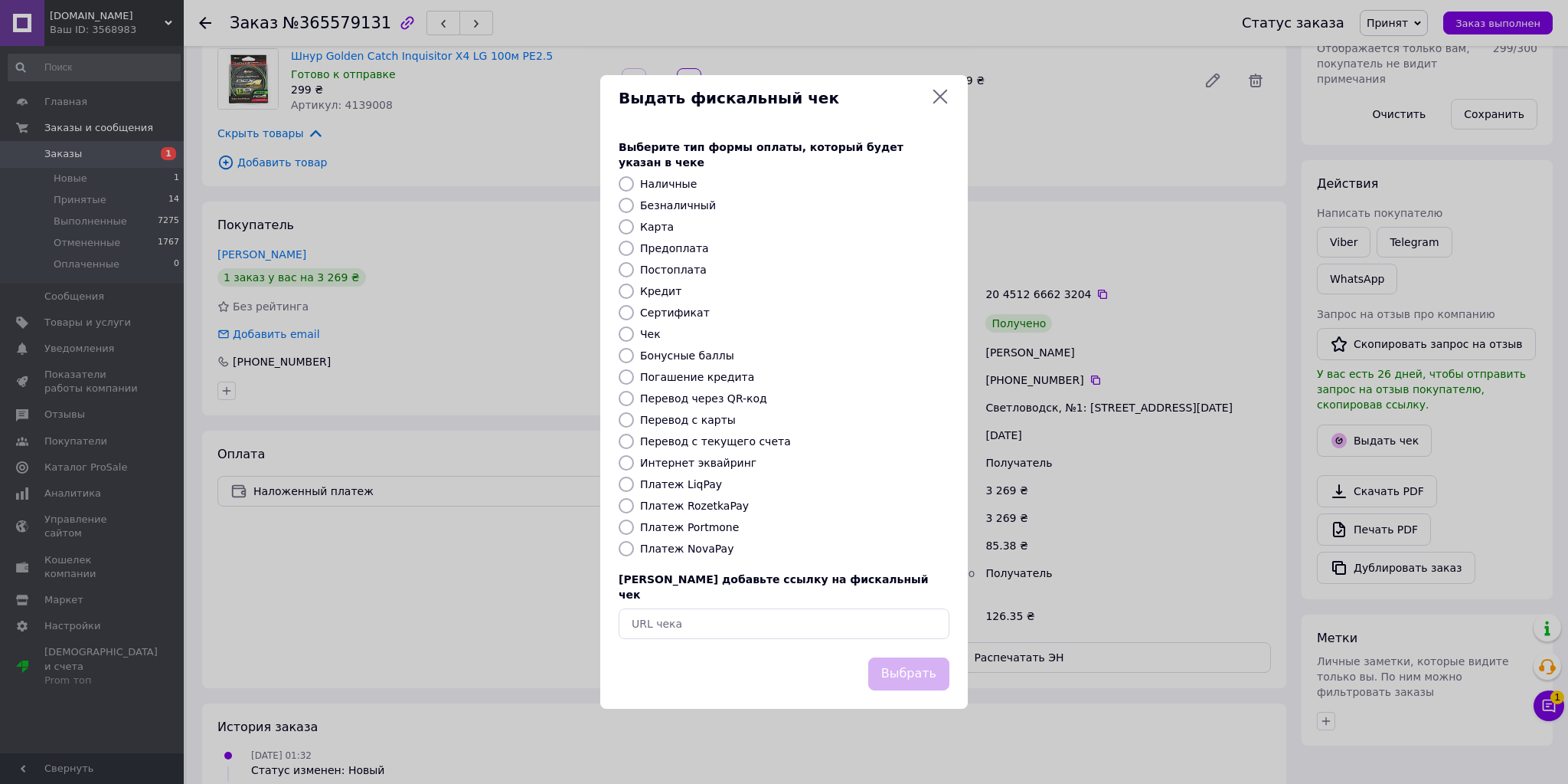
click at [684, 548] on label "Платеж NovaPay" at bounding box center [687, 548] width 94 height 12
click at [634, 548] on input "Платеж NovaPay" at bounding box center [626, 548] width 16 height 16
radio input "true"
click at [916, 664] on button "Выбрать" at bounding box center [909, 674] width 81 height 33
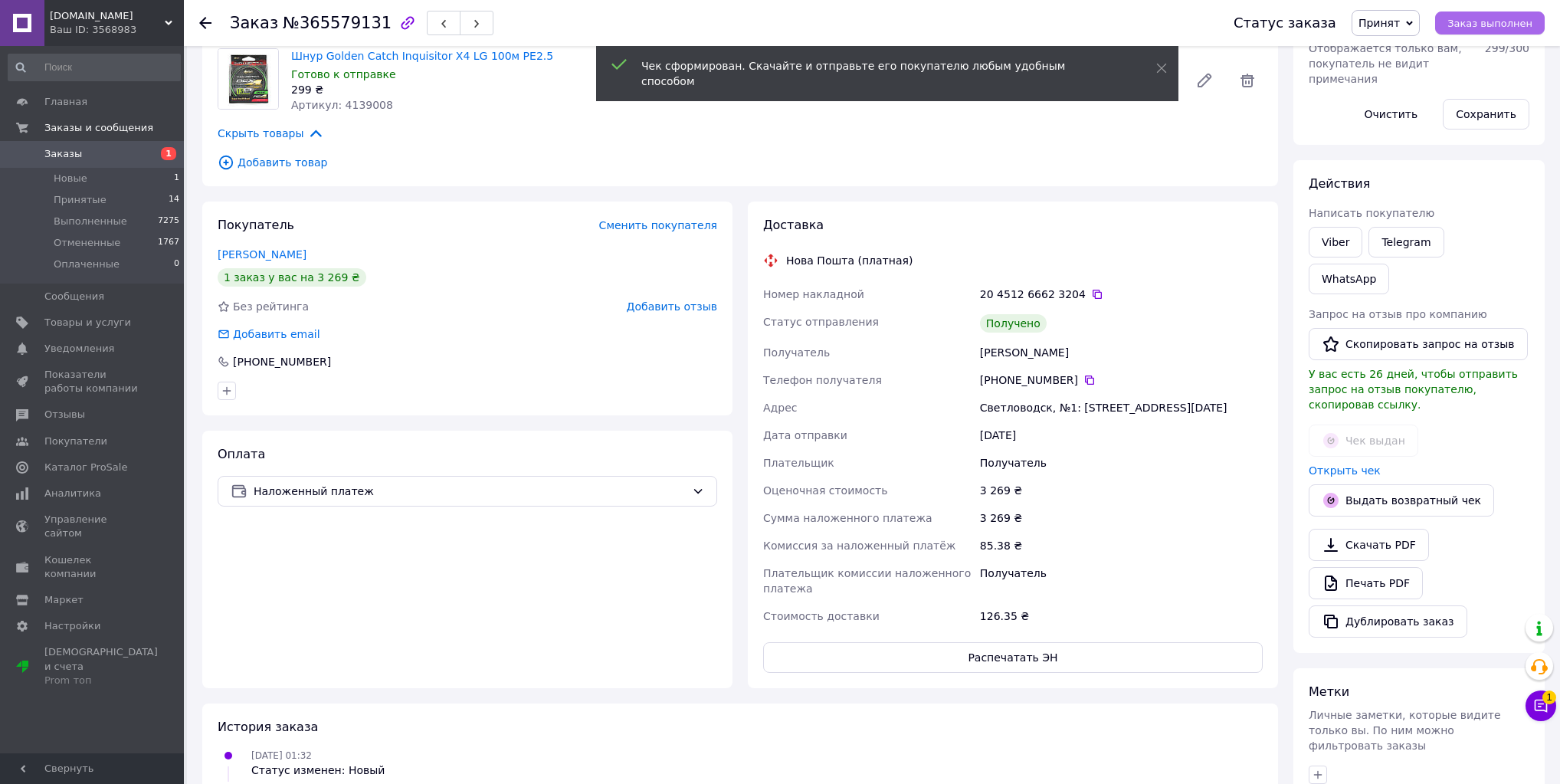
click at [1509, 18] on span "Заказ выполнен" at bounding box center [1490, 23] width 85 height 12
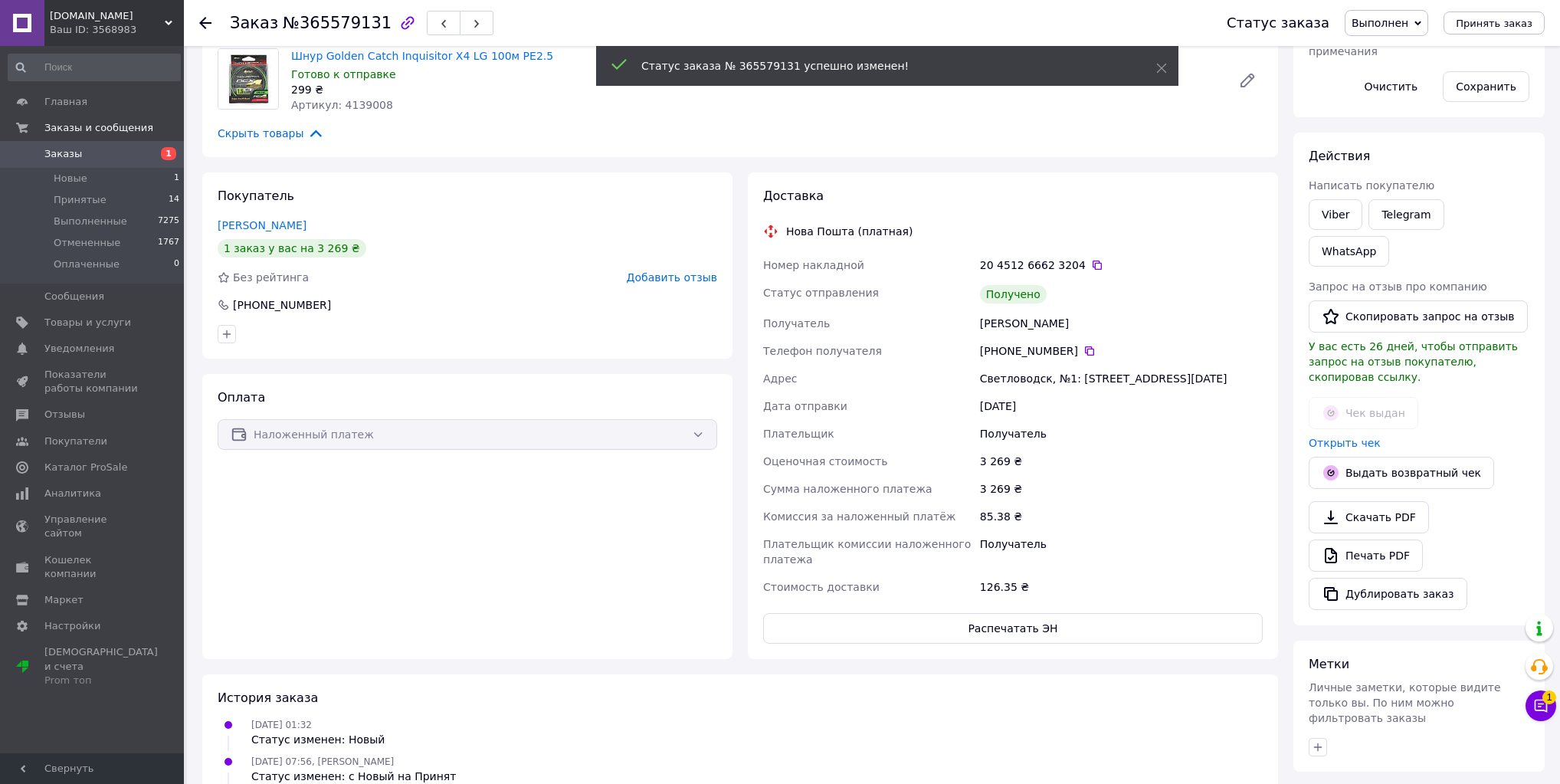
scroll to position [76, 0]
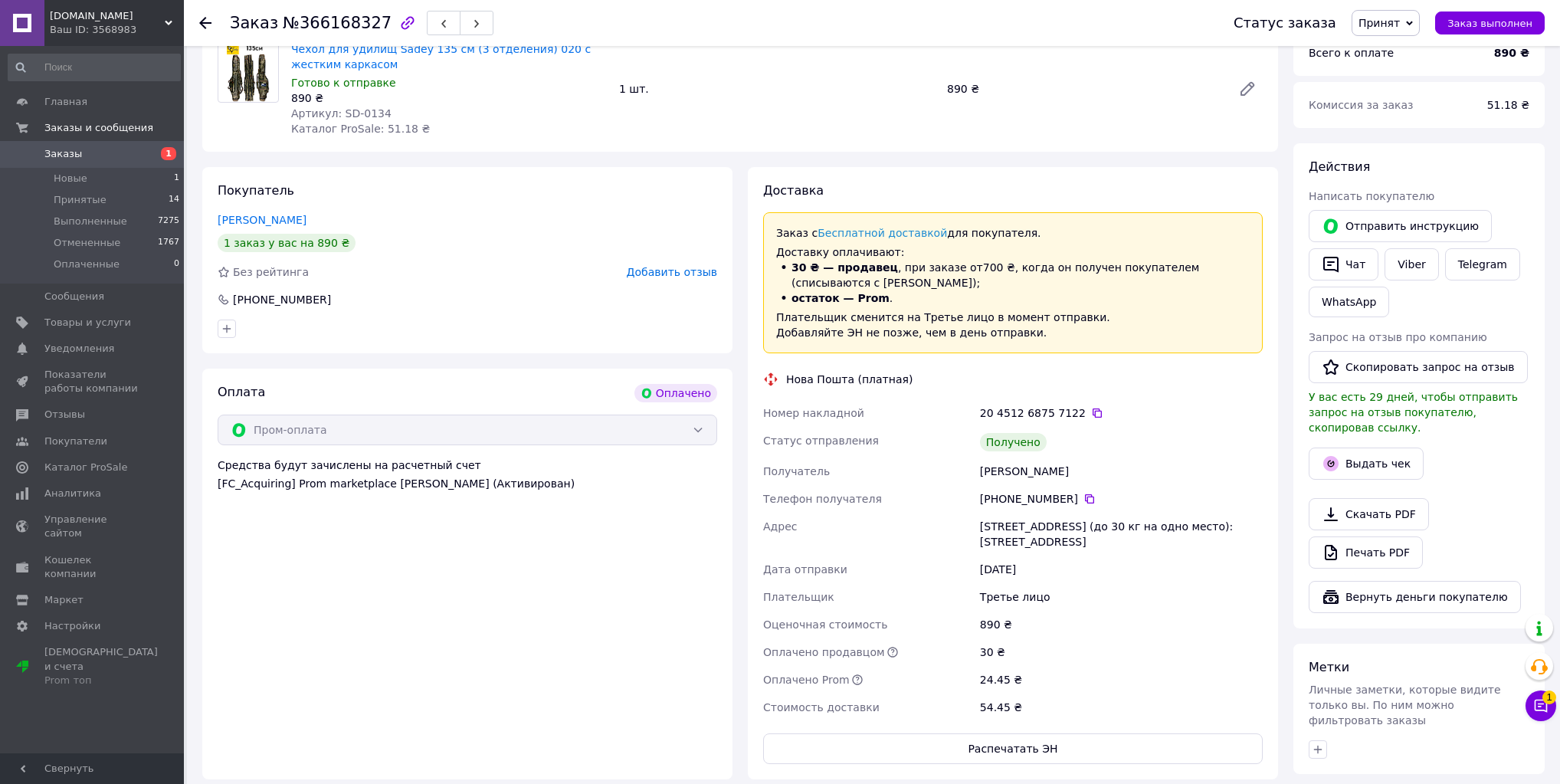
scroll to position [184, 0]
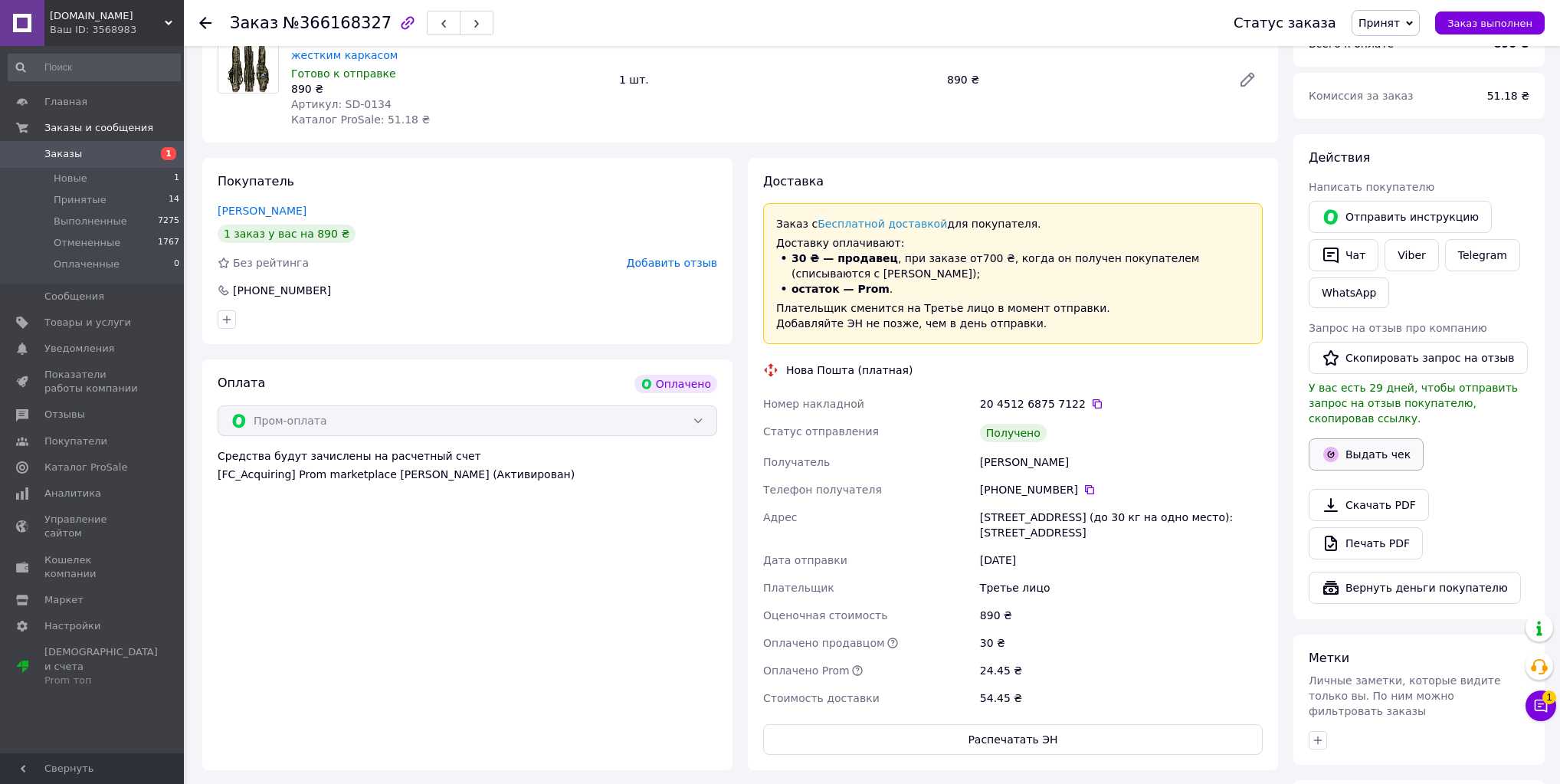
click at [1386, 445] on button "Выдать чек" at bounding box center [1366, 454] width 115 height 32
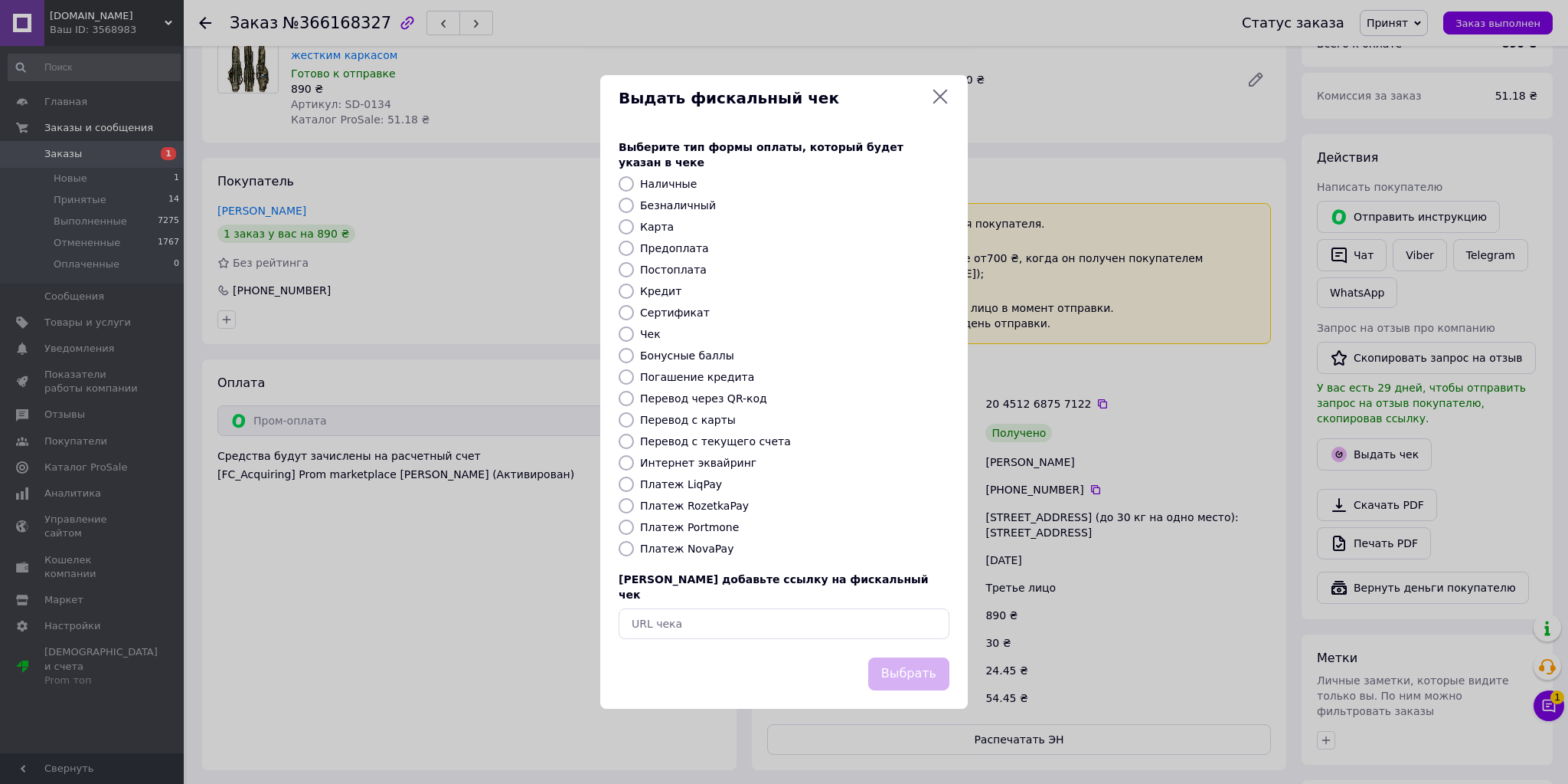
click at [719, 461] on label "Интернет эквайринг" at bounding box center [698, 463] width 116 height 12
click at [634, 461] on input "Интернет эквайринг" at bounding box center [626, 463] width 16 height 16
radio input "true"
click at [915, 661] on button "Выбрать" at bounding box center [909, 674] width 81 height 33
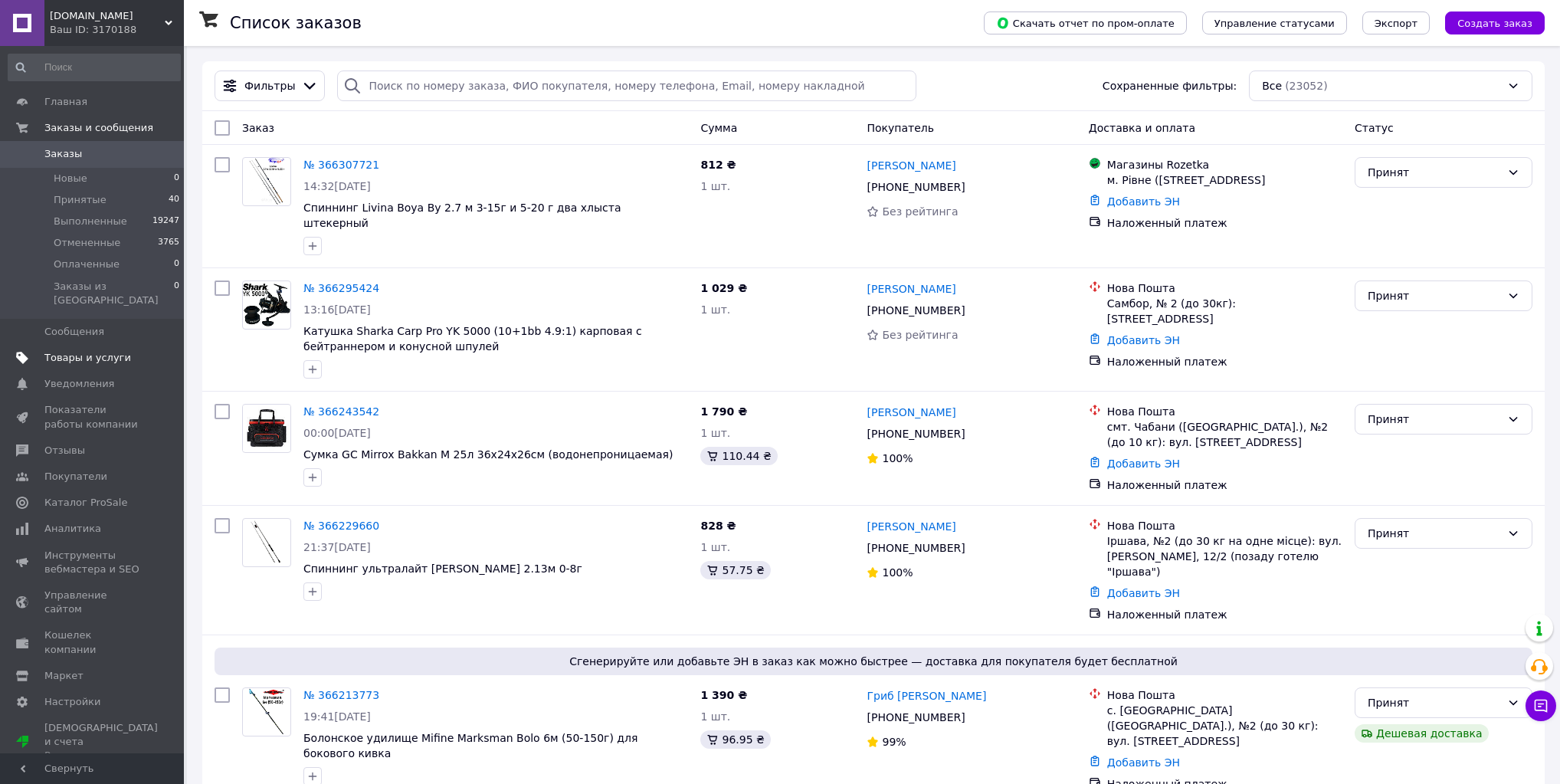
click at [90, 351] on span "Товары и услуги" at bounding box center [87, 358] width 87 height 14
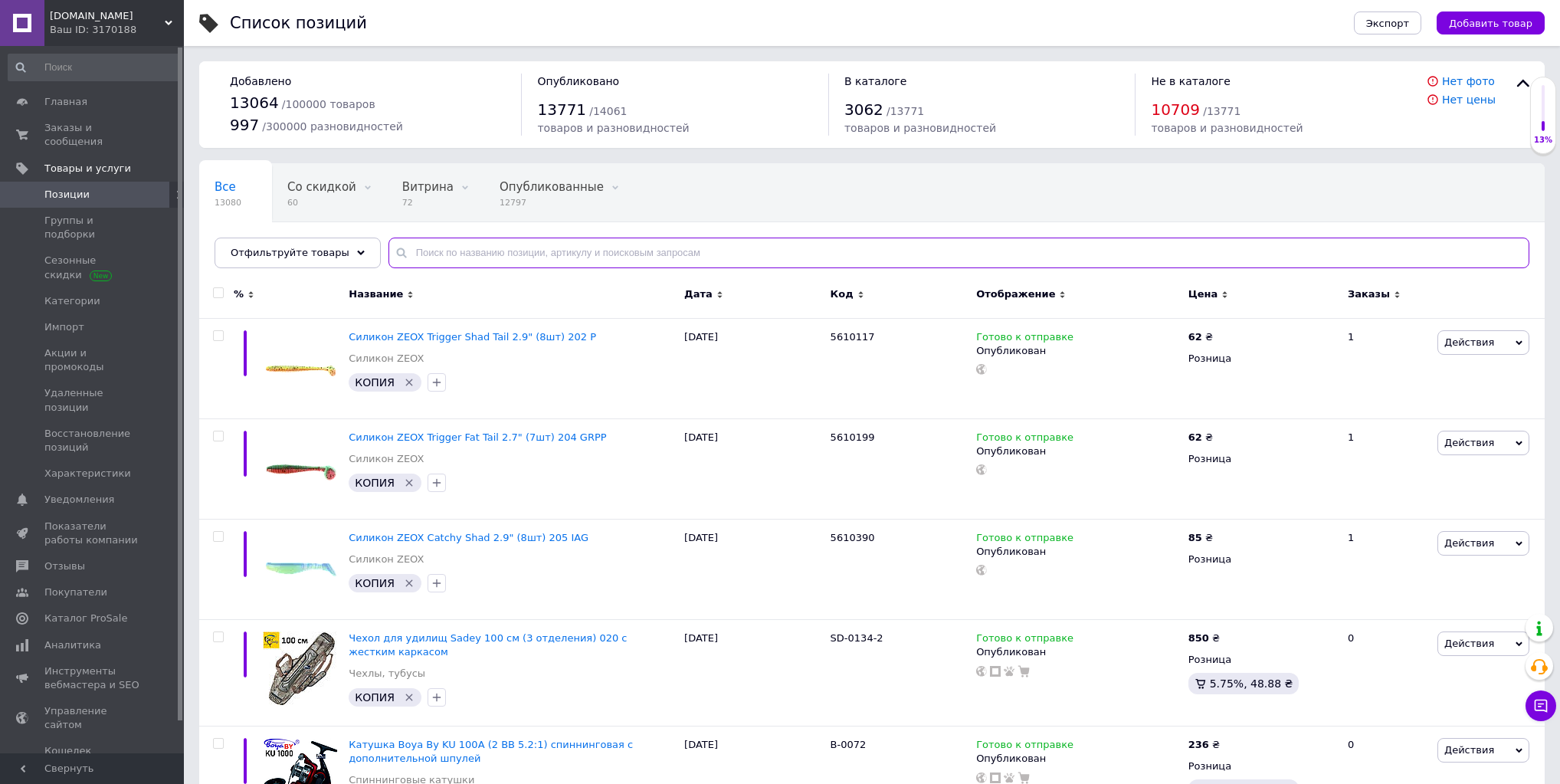
click at [420, 257] on input "text" at bounding box center [959, 252] width 1141 height 30
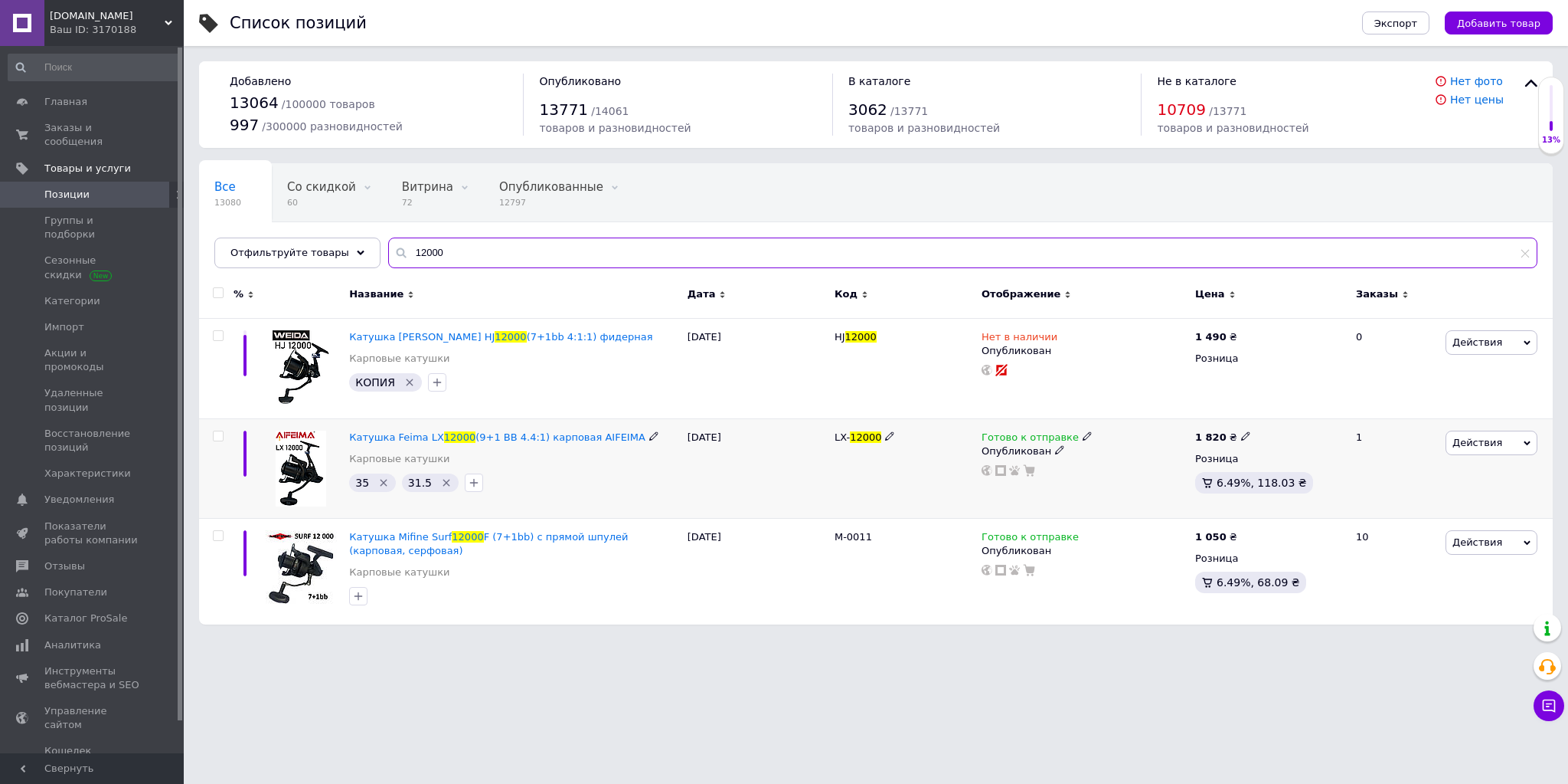
type input "12000"
click at [1241, 438] on icon at bounding box center [1246, 436] width 9 height 9
drag, startPoint x: 1269, startPoint y: 420, endPoint x: 1343, endPoint y: 420, distance: 74.0
click at [1343, 420] on input "1820" at bounding box center [1315, 420] width 116 height 30
type input "1790"
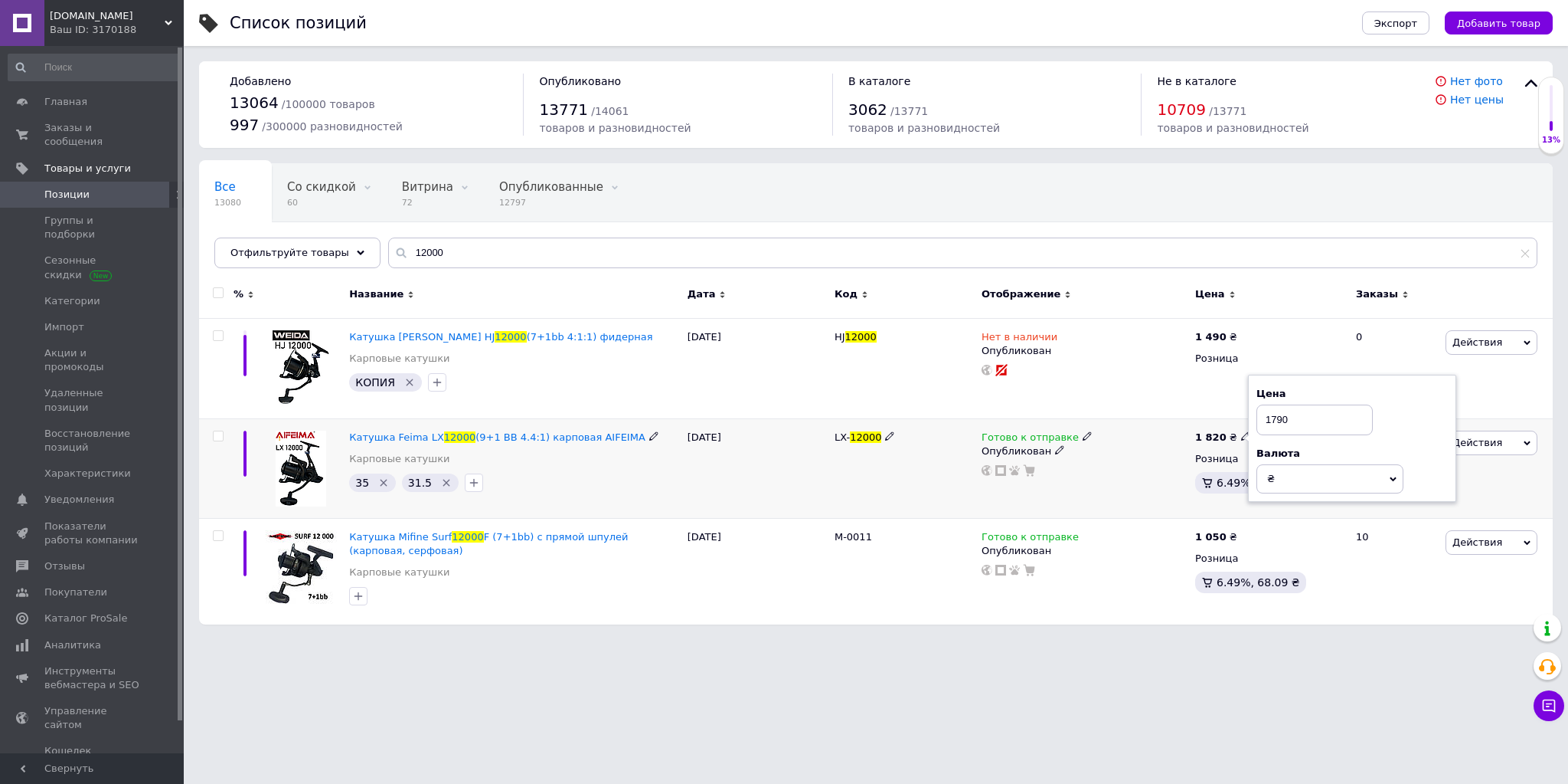
click at [1115, 481] on div "Готово к отправке Опубликован" at bounding box center [1085, 468] width 214 height 100
click at [72, 188] on span "Позиции" at bounding box center [67, 195] width 45 height 14
click at [412, 245] on input "12000" at bounding box center [963, 252] width 1149 height 30
type input "1"
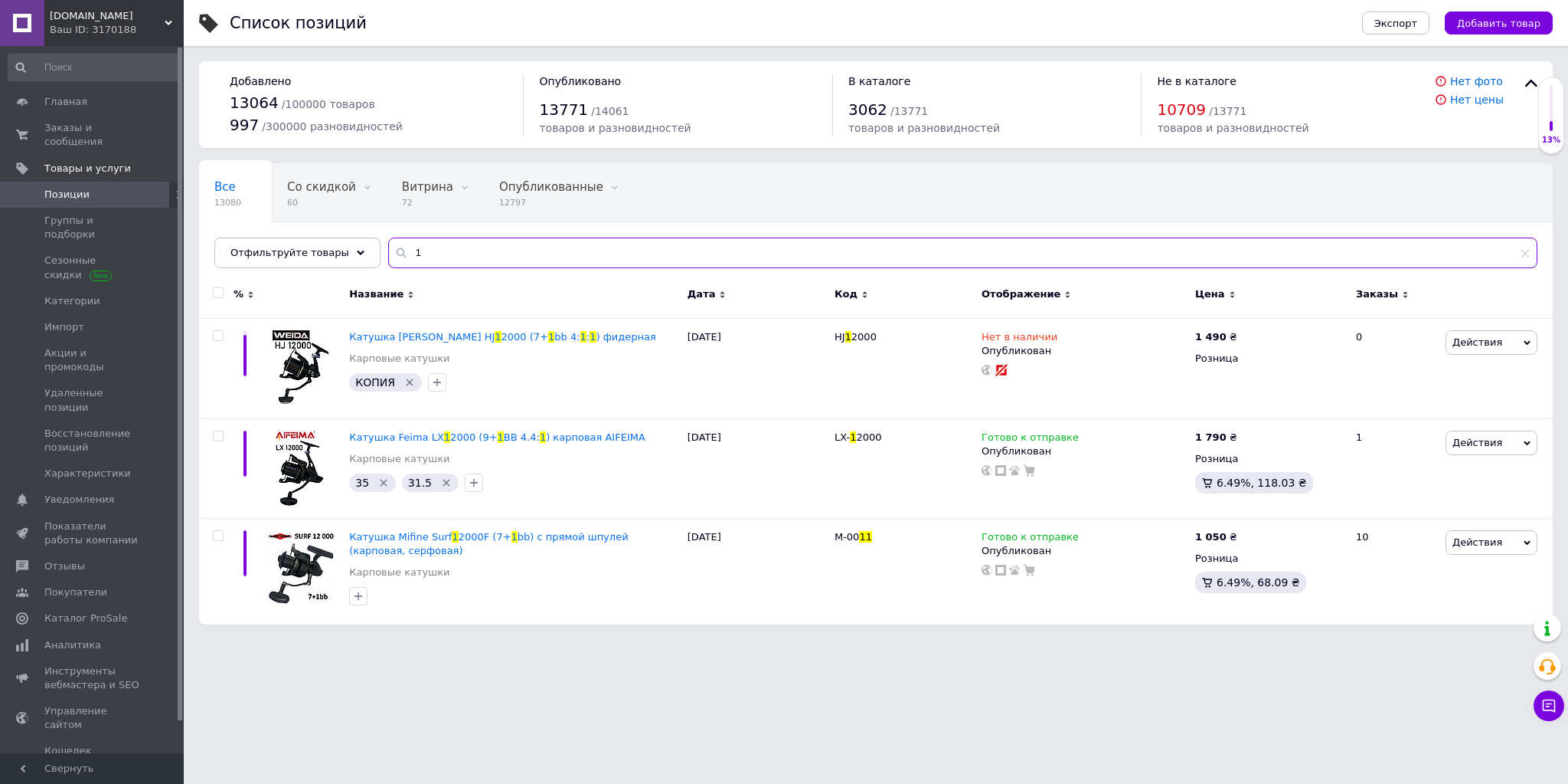
click at [405, 249] on input "1" at bounding box center [963, 252] width 1149 height 30
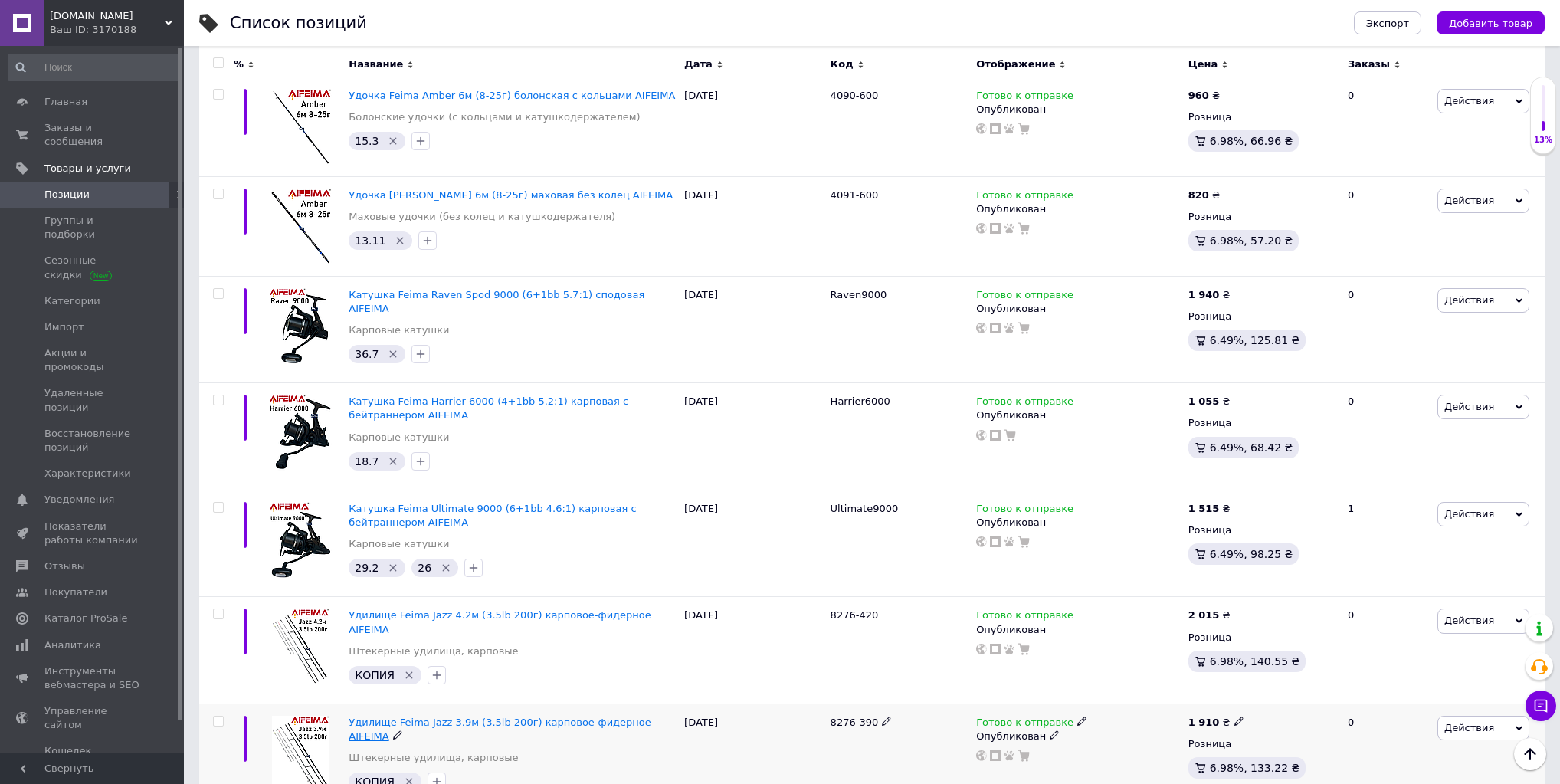
scroll to position [6006, 0]
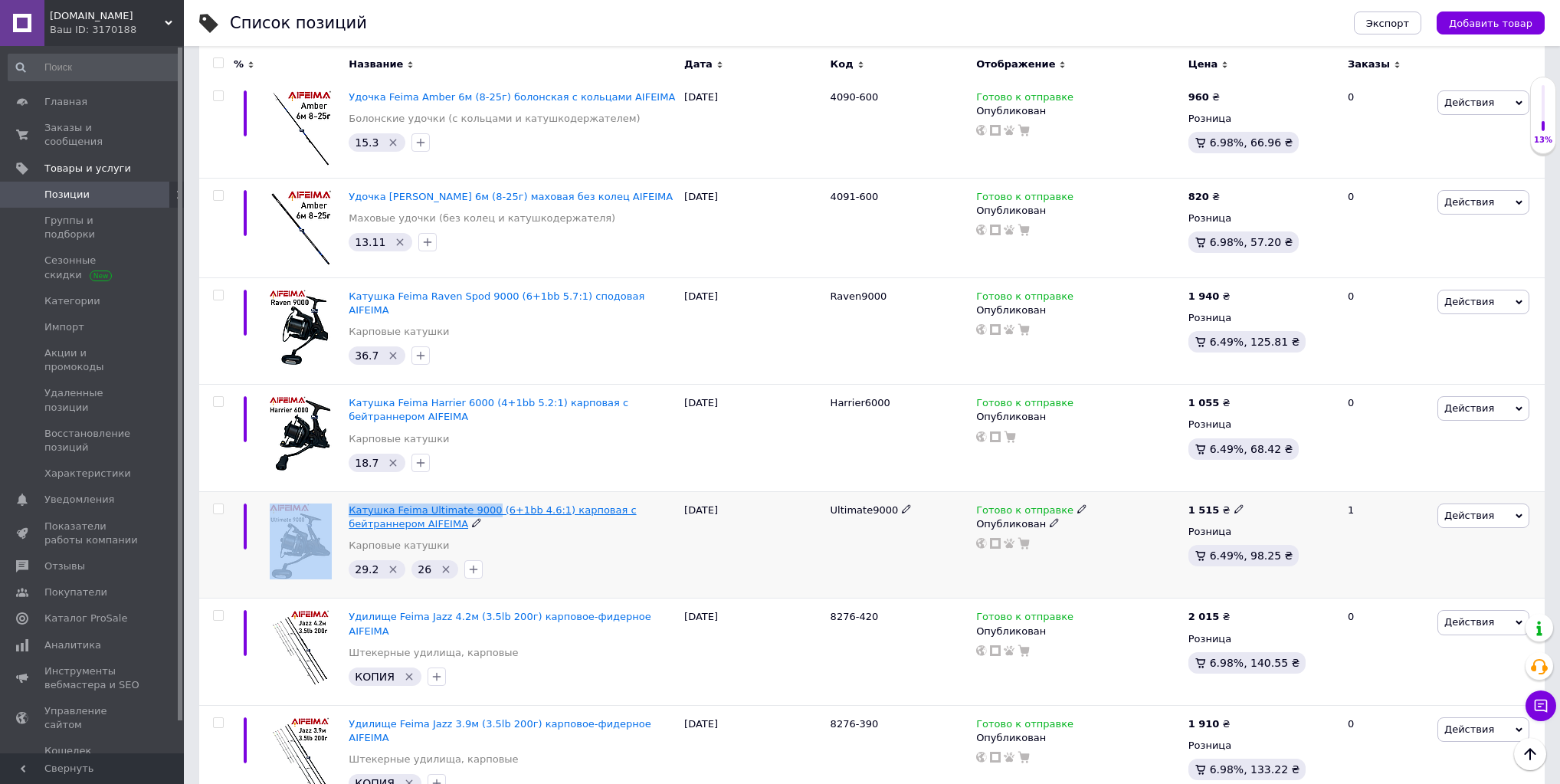
drag, startPoint x: 343, startPoint y: 431, endPoint x: 478, endPoint y: 425, distance: 135.1
click at [478, 491] on div "Катушка Feima Ultimate 9000 (6+1bb 4.6:1) карповая с бейтраннером AIFEIMA Карпо…" at bounding box center [872, 544] width 1345 height 107
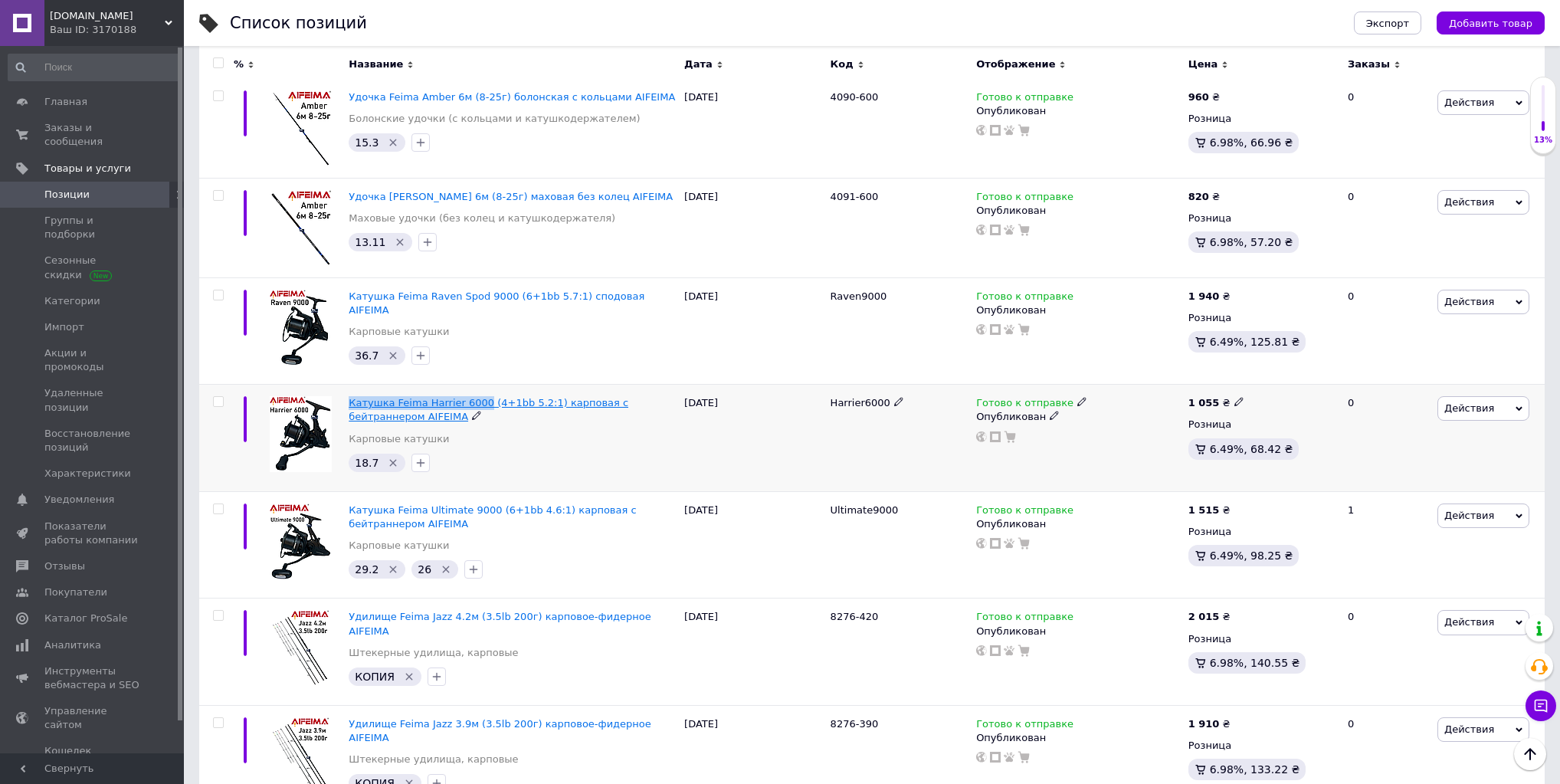
drag, startPoint x: 347, startPoint y: 321, endPoint x: 471, endPoint y: 319, distance: 124.0
click at [471, 385] on div "Катушка Feima Harrier 6000 (4+1bb 5.2:1) карповая с бейтраннером AIFEIMA Карпов…" at bounding box center [513, 438] width 336 height 107
click at [1235, 397] on icon at bounding box center [1239, 402] width 9 height 9
drag, startPoint x: 1264, startPoint y: 300, endPoint x: 1285, endPoint y: 300, distance: 21.0
click at [1285, 370] on input "1055" at bounding box center [1308, 385] width 116 height 30
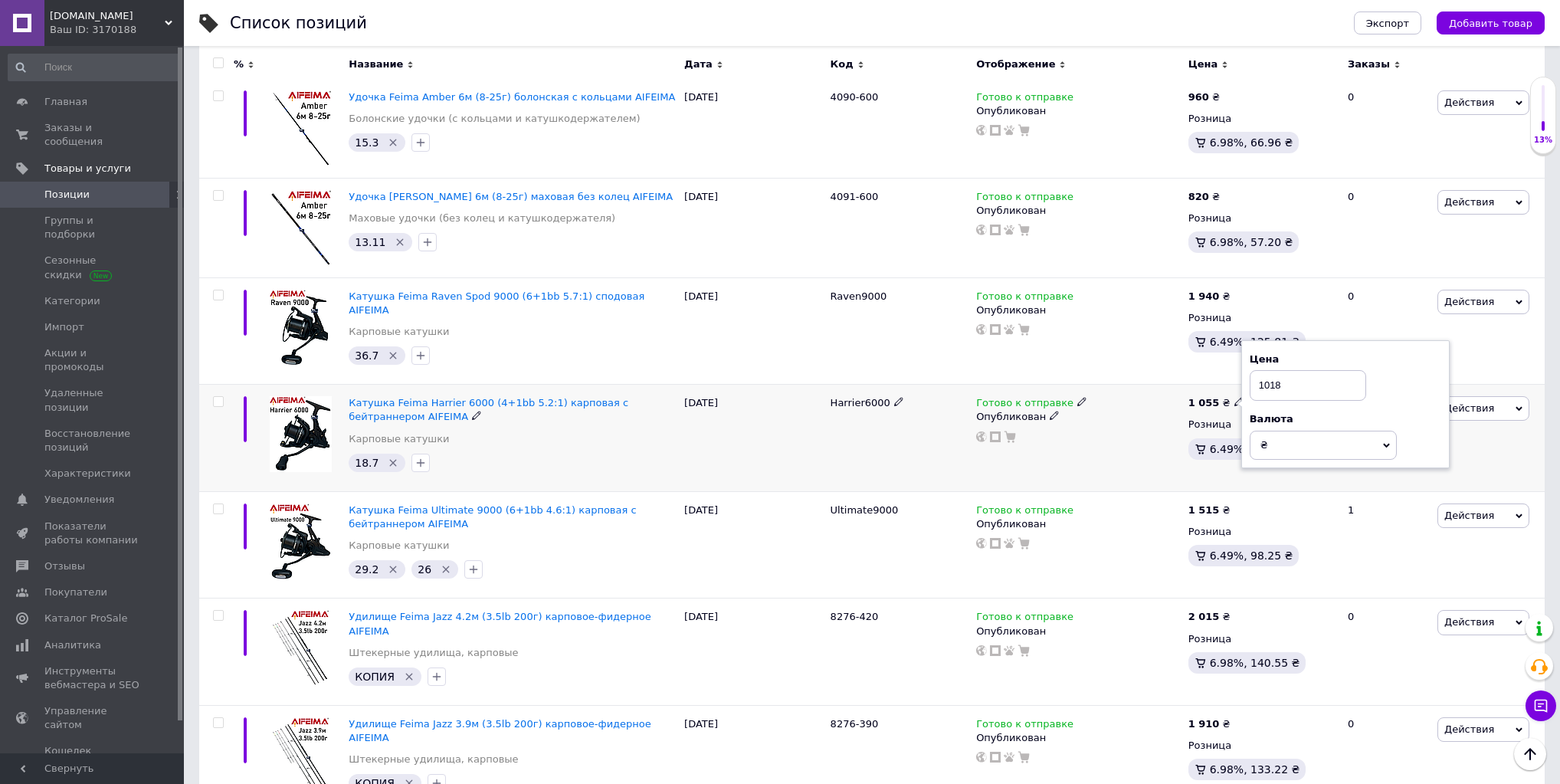
type input "1018"
click at [1086, 385] on div "Готово к отправке Опубликован" at bounding box center [1078, 438] width 212 height 107
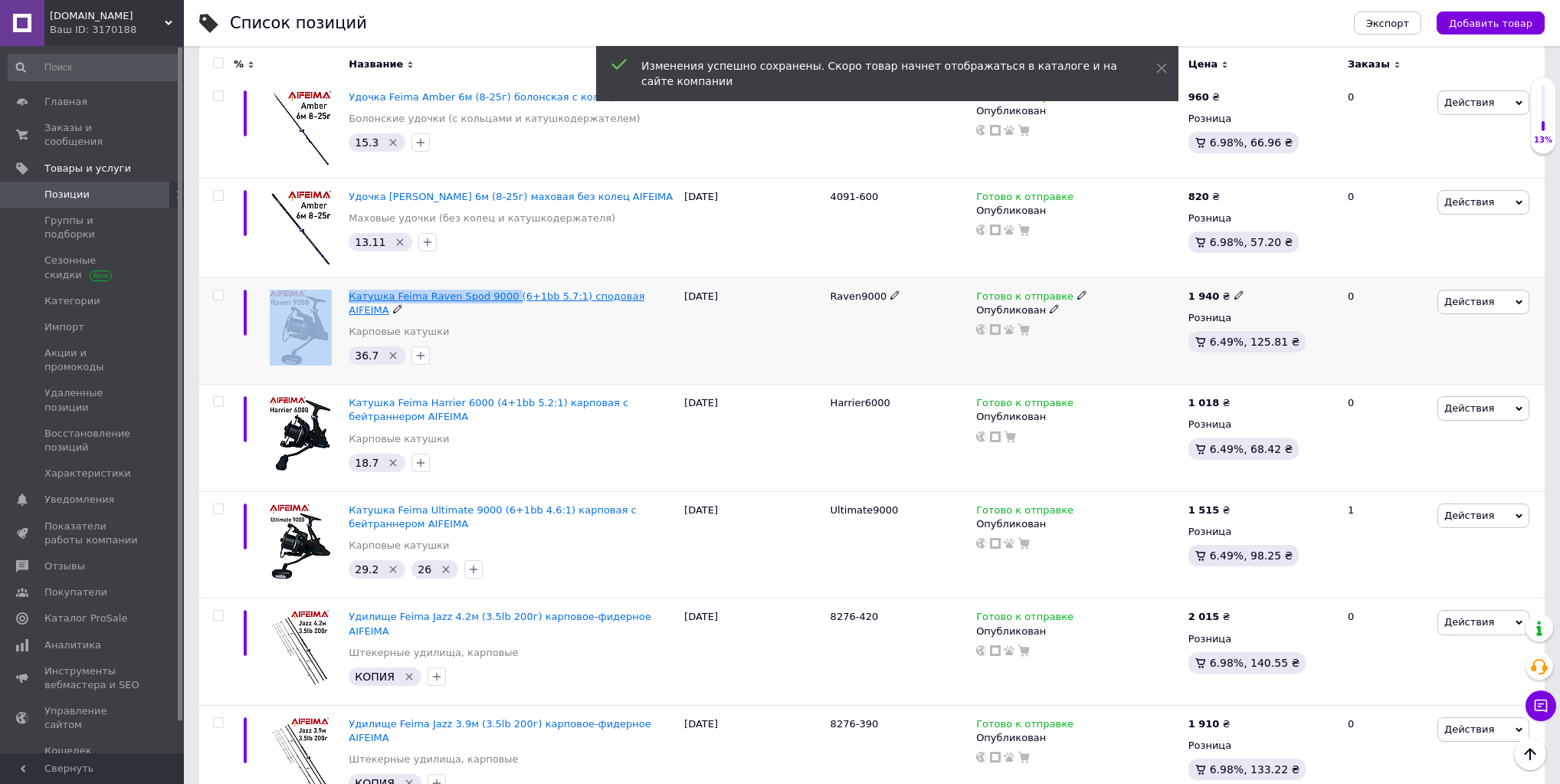
drag, startPoint x: 339, startPoint y: 220, endPoint x: 482, endPoint y: 220, distance: 143.0
click at [496, 277] on div "Катушка Feima Raven Spod 9000 (6+1bb 5.7:1) сподовая AIFEIMA Карповые катушки 3…" at bounding box center [872, 330] width 1345 height 107
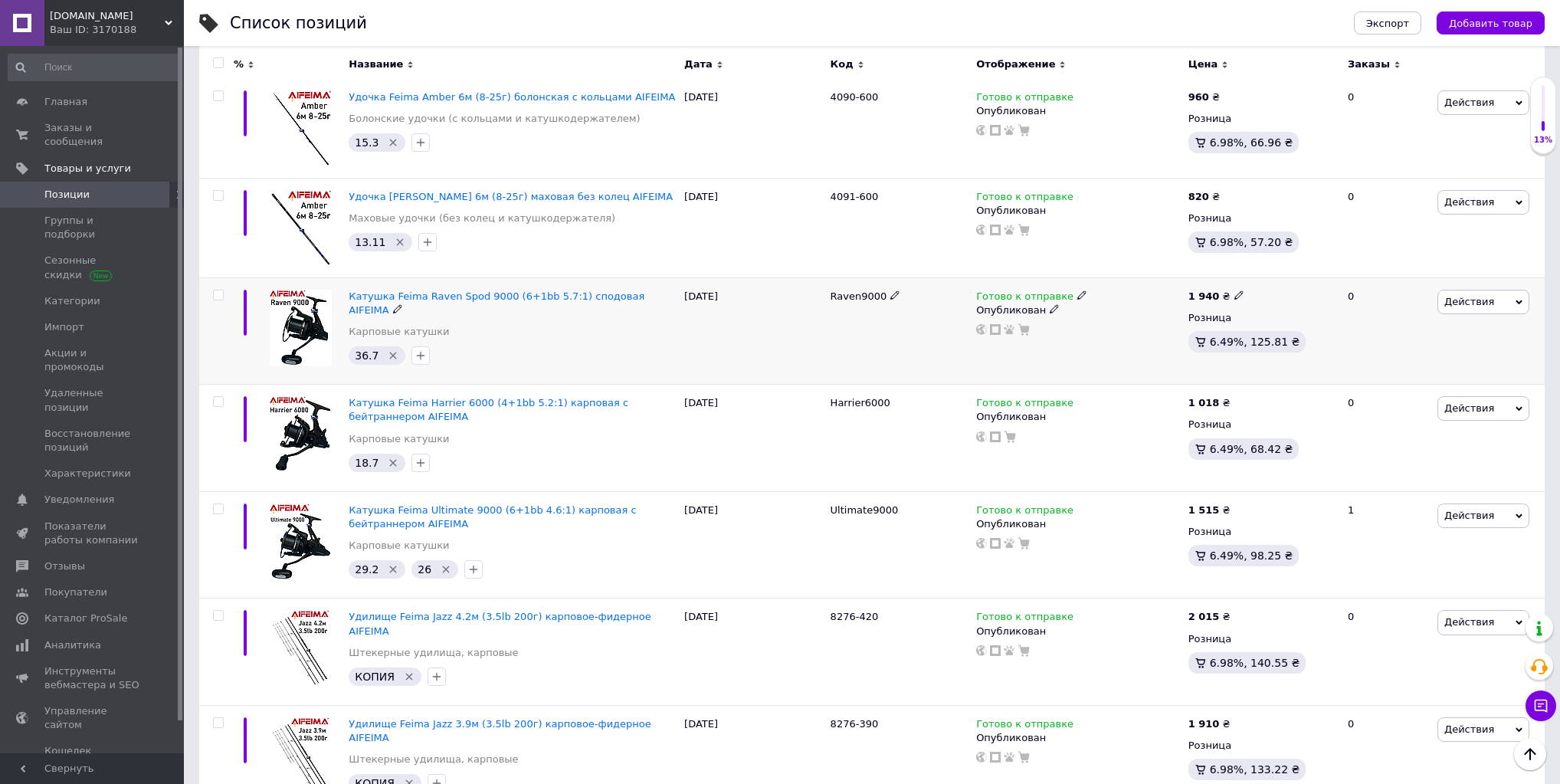
click at [1235, 290] on icon at bounding box center [1239, 295] width 9 height 9
drag, startPoint x: 1264, startPoint y: 199, endPoint x: 1292, endPoint y: 202, distance: 28.2
click at [1292, 264] on input "1940" at bounding box center [1308, 278] width 116 height 30
drag, startPoint x: 1264, startPoint y: 196, endPoint x: 1288, endPoint y: 199, distance: 24.2
click at [1288, 264] on input "118" at bounding box center [1308, 278] width 116 height 30
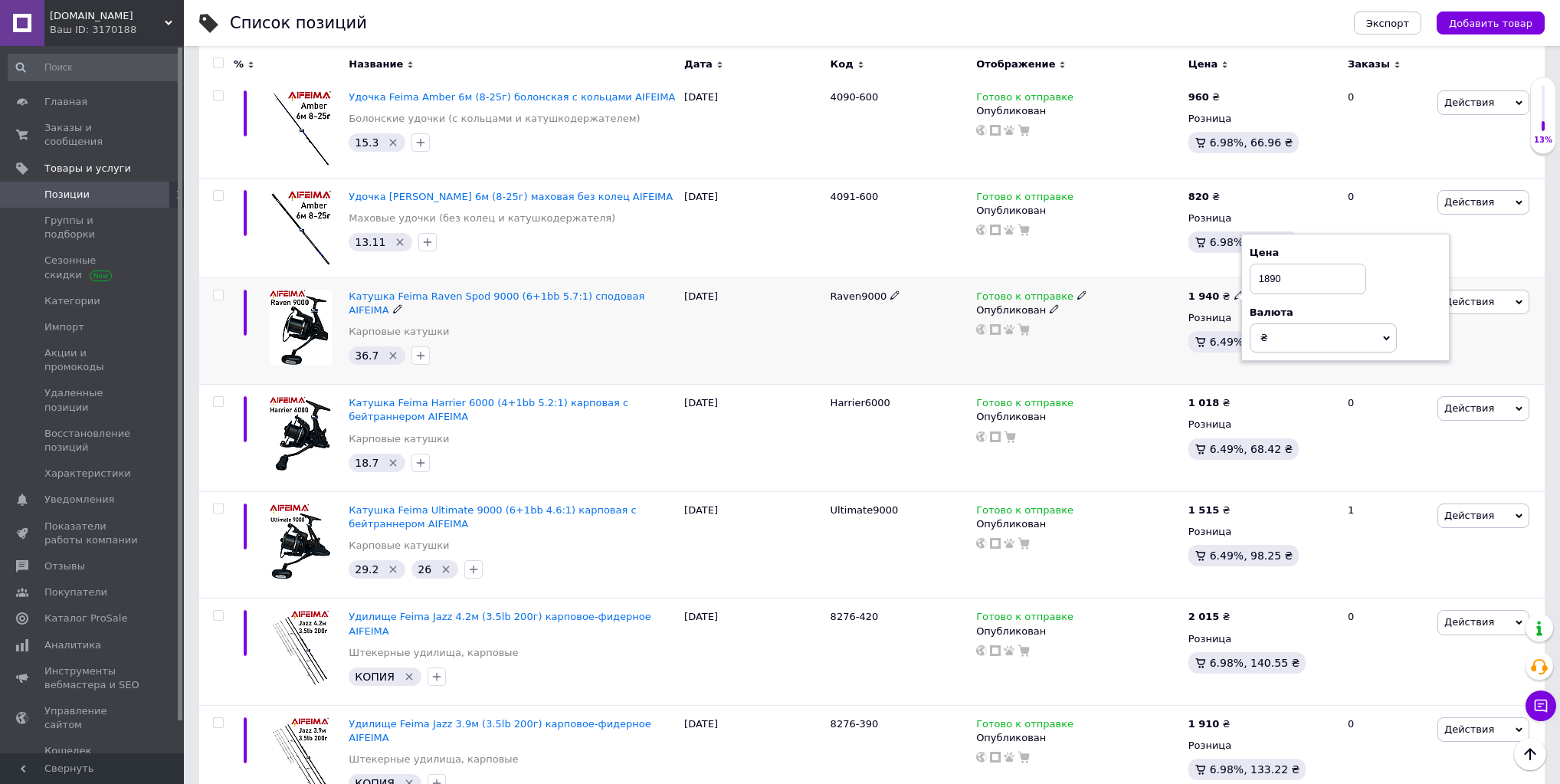
type input "1890"
click at [1146, 323] on div at bounding box center [1078, 329] width 208 height 12
click at [1118, 277] on div "Готово к отправке Опубликован" at bounding box center [1078, 330] width 212 height 107
click at [67, 131] on span "Заказы и сообщения" at bounding box center [93, 134] width 98 height 27
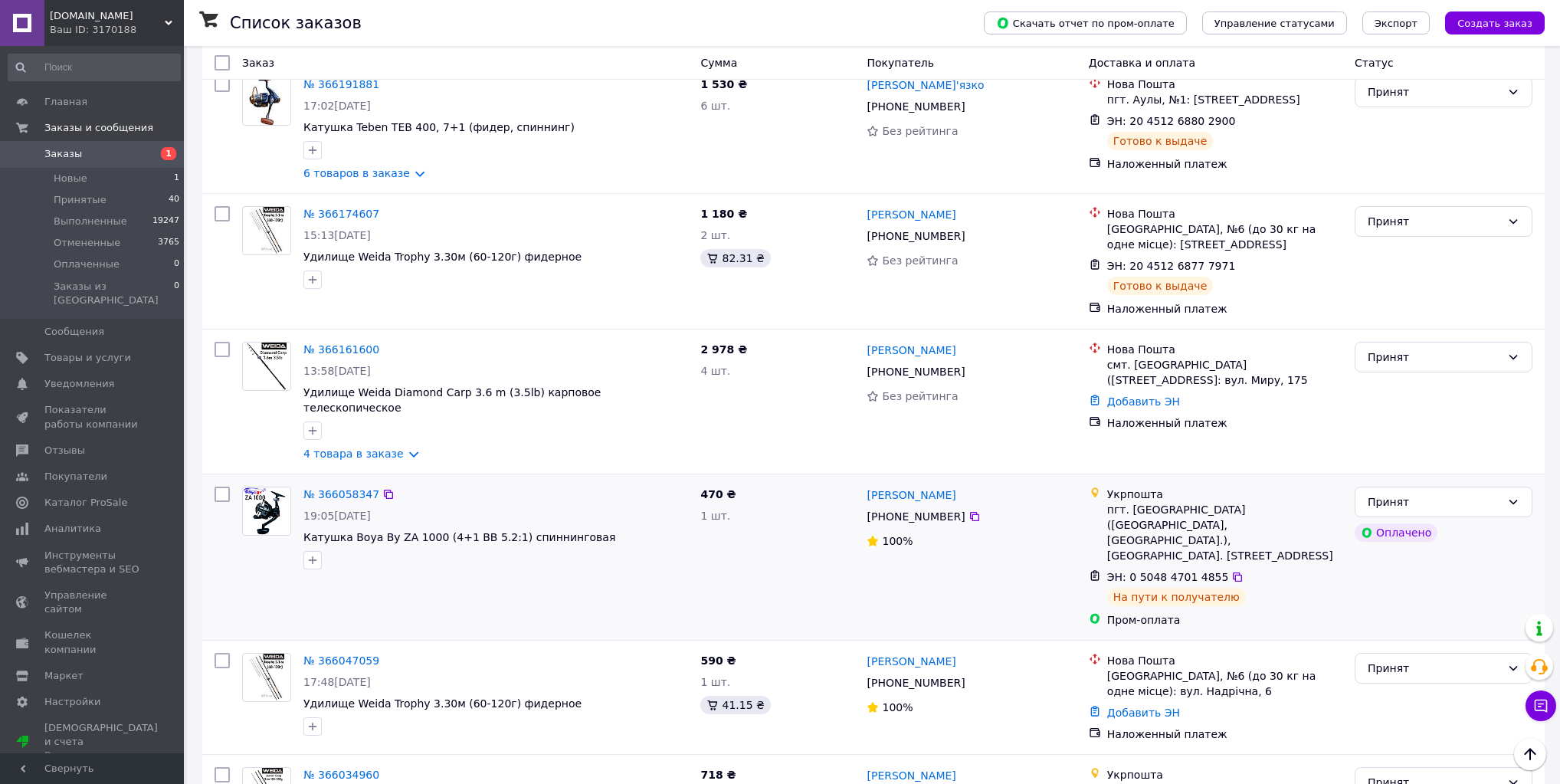
scroll to position [1165, 0]
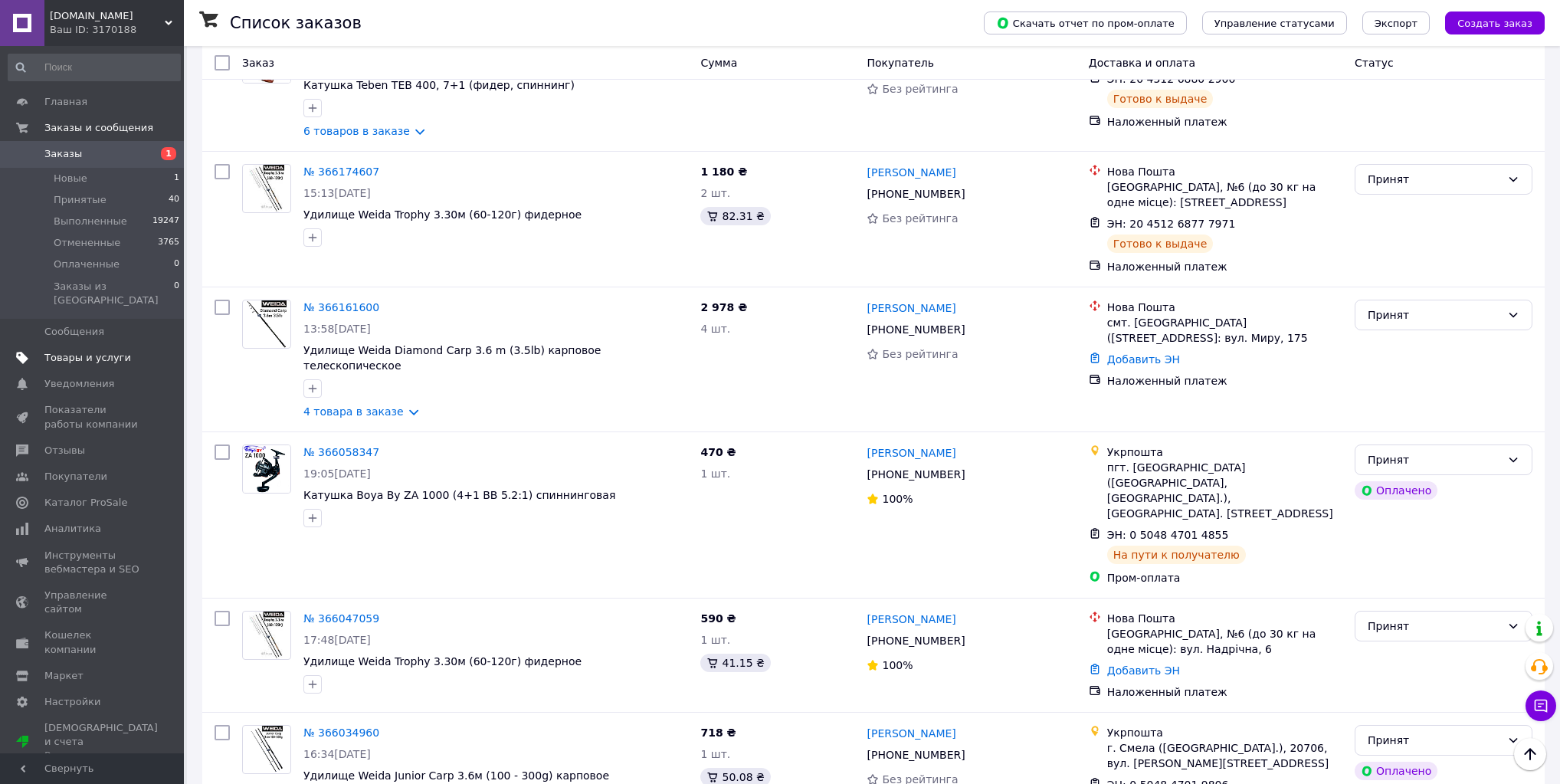
click at [108, 351] on span "Товары и услуги" at bounding box center [87, 358] width 87 height 14
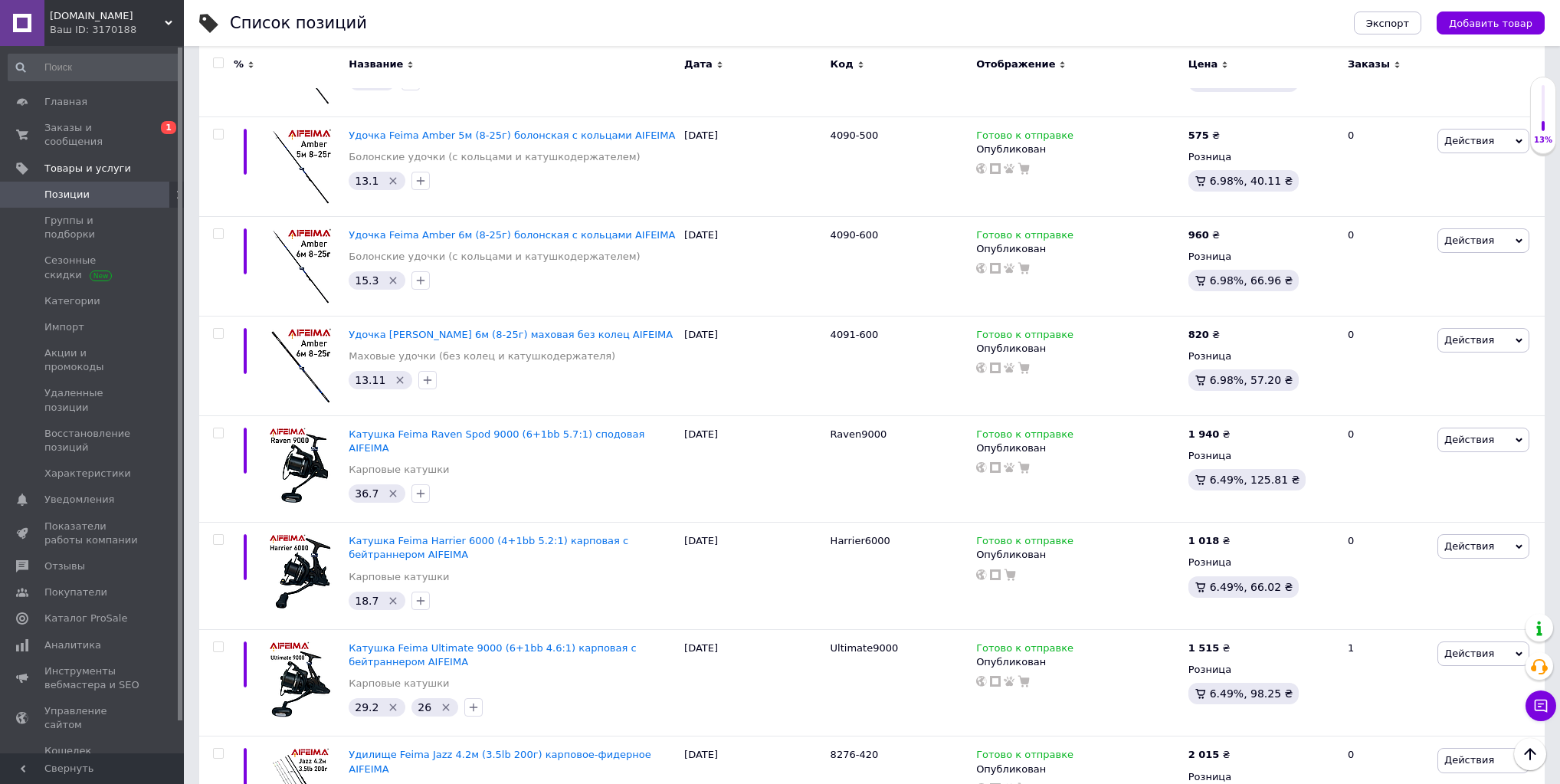
scroll to position [5945, 0]
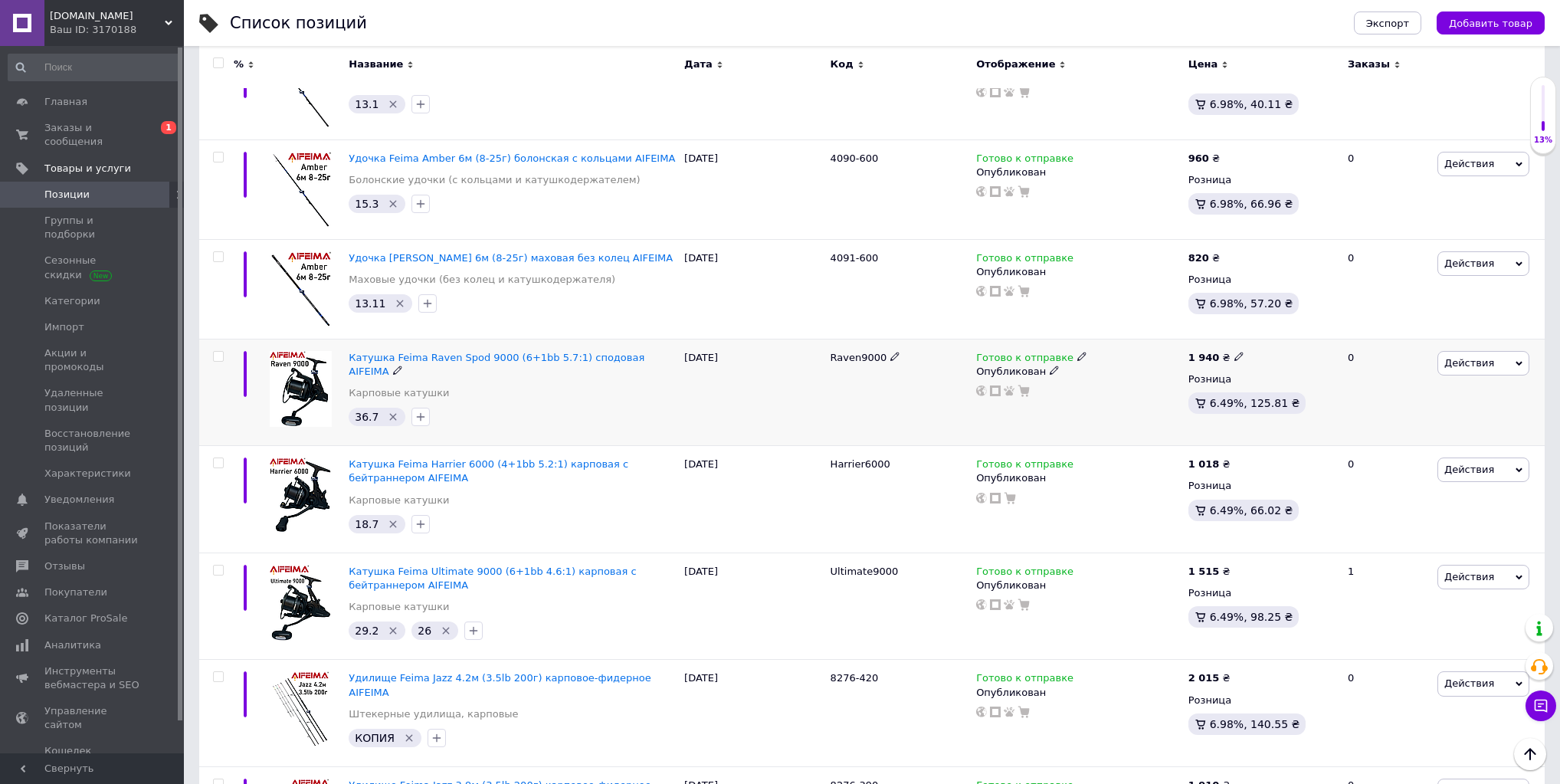
click at [1235, 352] on icon at bounding box center [1239, 357] width 9 height 9
drag, startPoint x: 1266, startPoint y: 264, endPoint x: 1284, endPoint y: 264, distance: 18.0
click at [1284, 325] on input "1940" at bounding box center [1308, 339] width 116 height 30
type input "1890"
click at [1179, 364] on div "Опубликован" at bounding box center [1078, 371] width 204 height 14
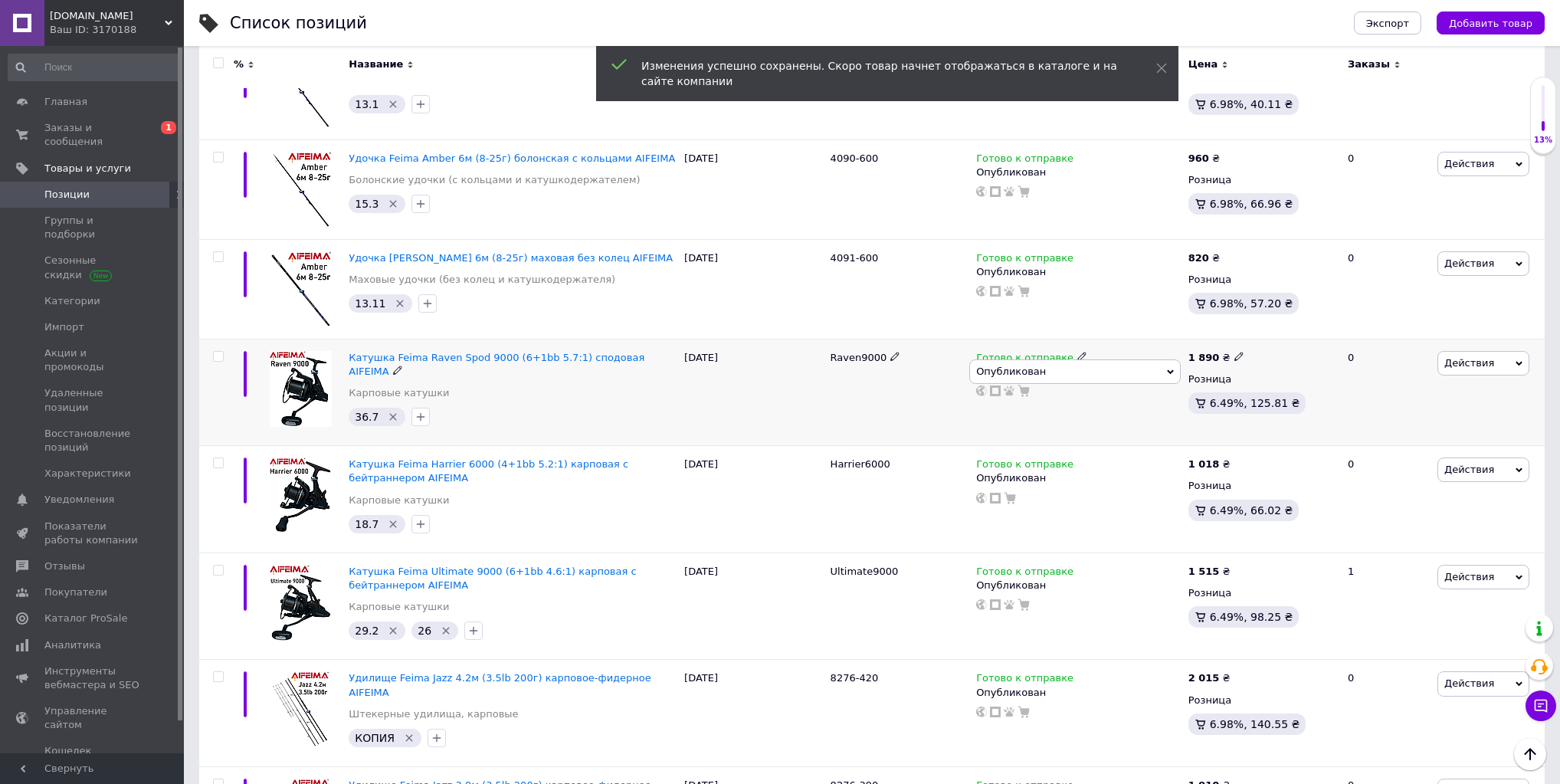
click at [1330, 372] on div "Розница" at bounding box center [1262, 379] width 147 height 14
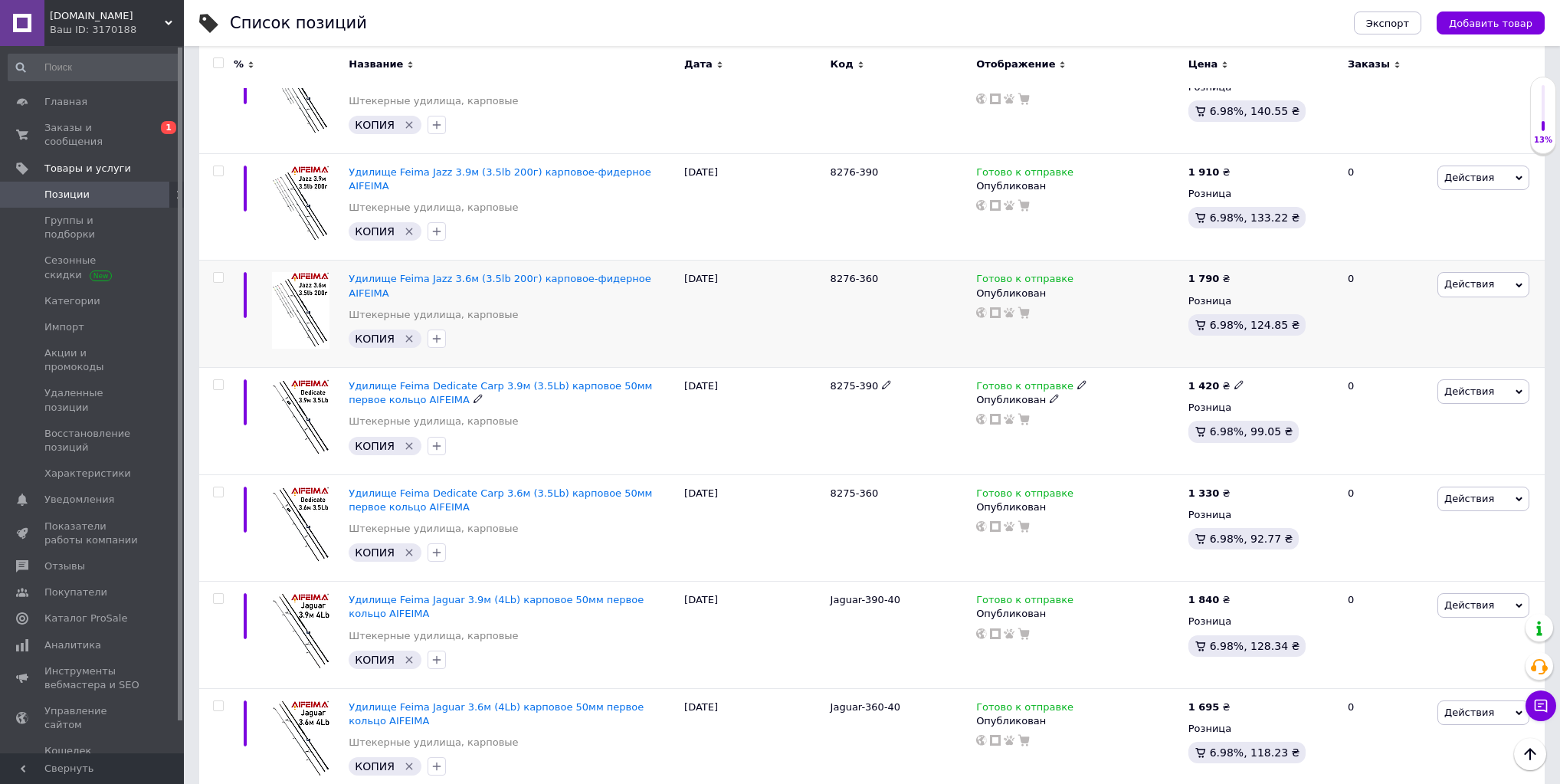
scroll to position [7232, 0]
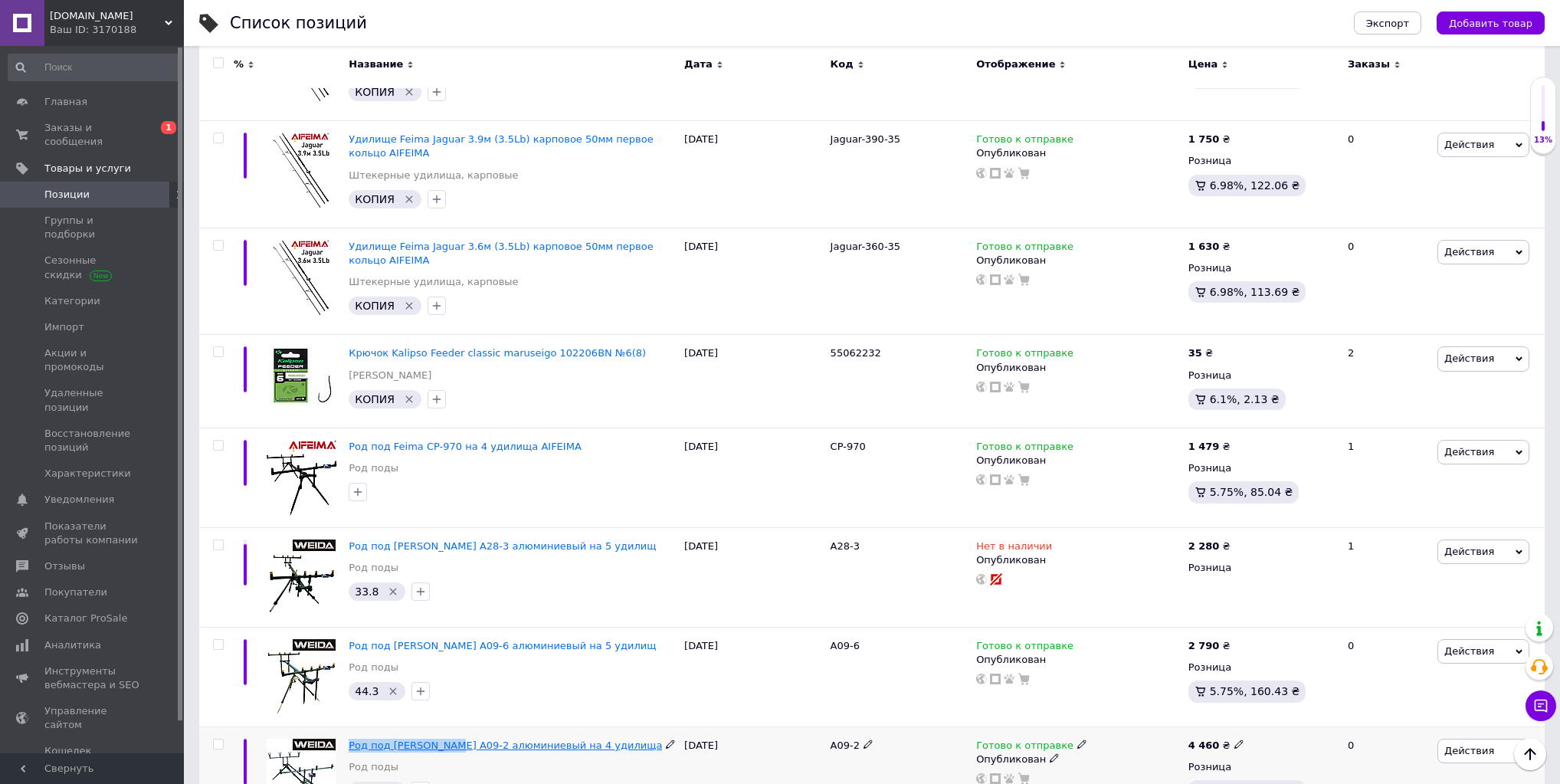
drag, startPoint x: 345, startPoint y: 639, endPoint x: 446, endPoint y: 640, distance: 101.0
click at [446, 726] on div "Род под [PERSON_NAME] A09-2 алюминиевый на 4 удилища Род поды 69.1" at bounding box center [513, 776] width 336 height 100
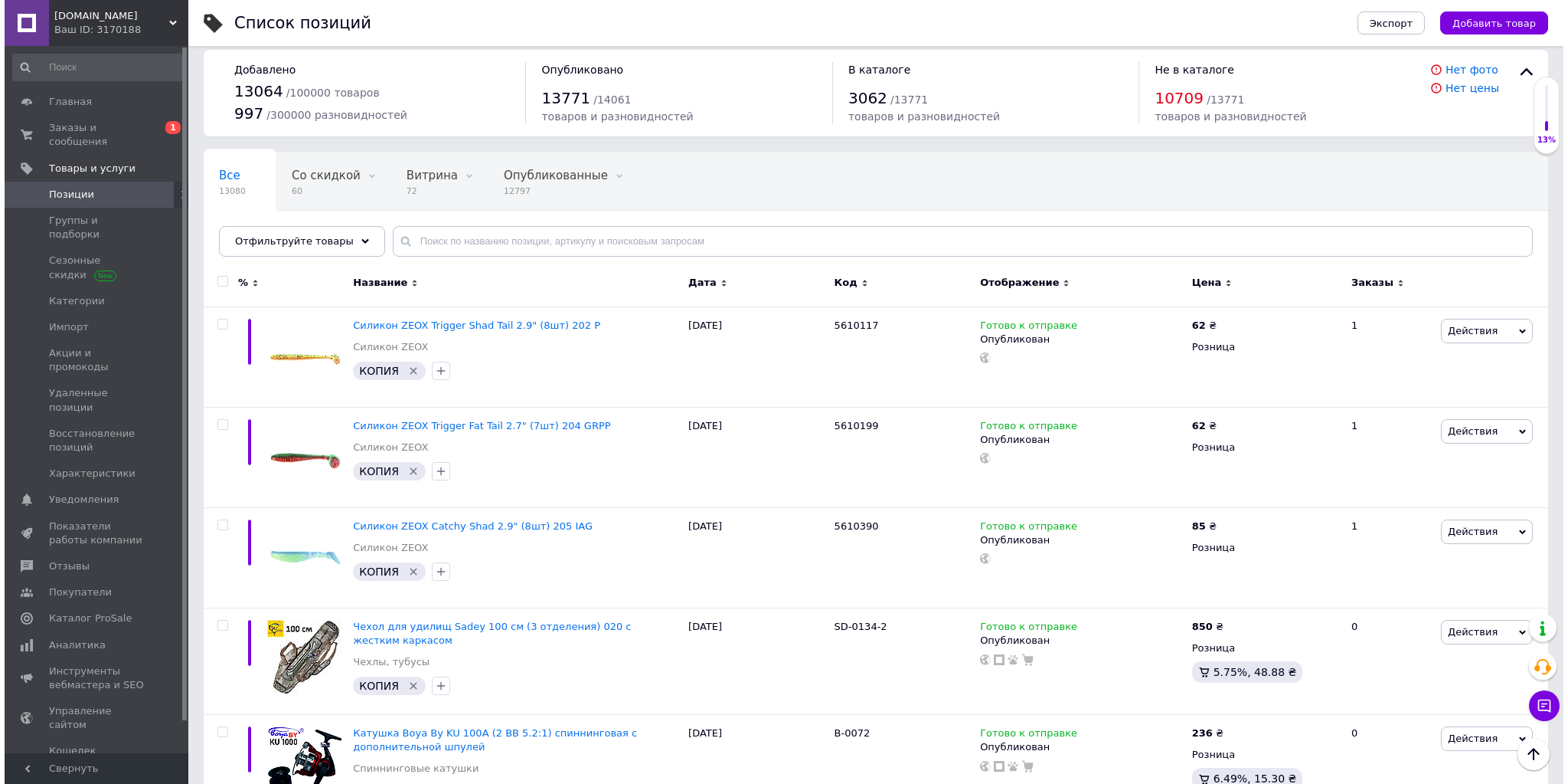
scroll to position [0, 0]
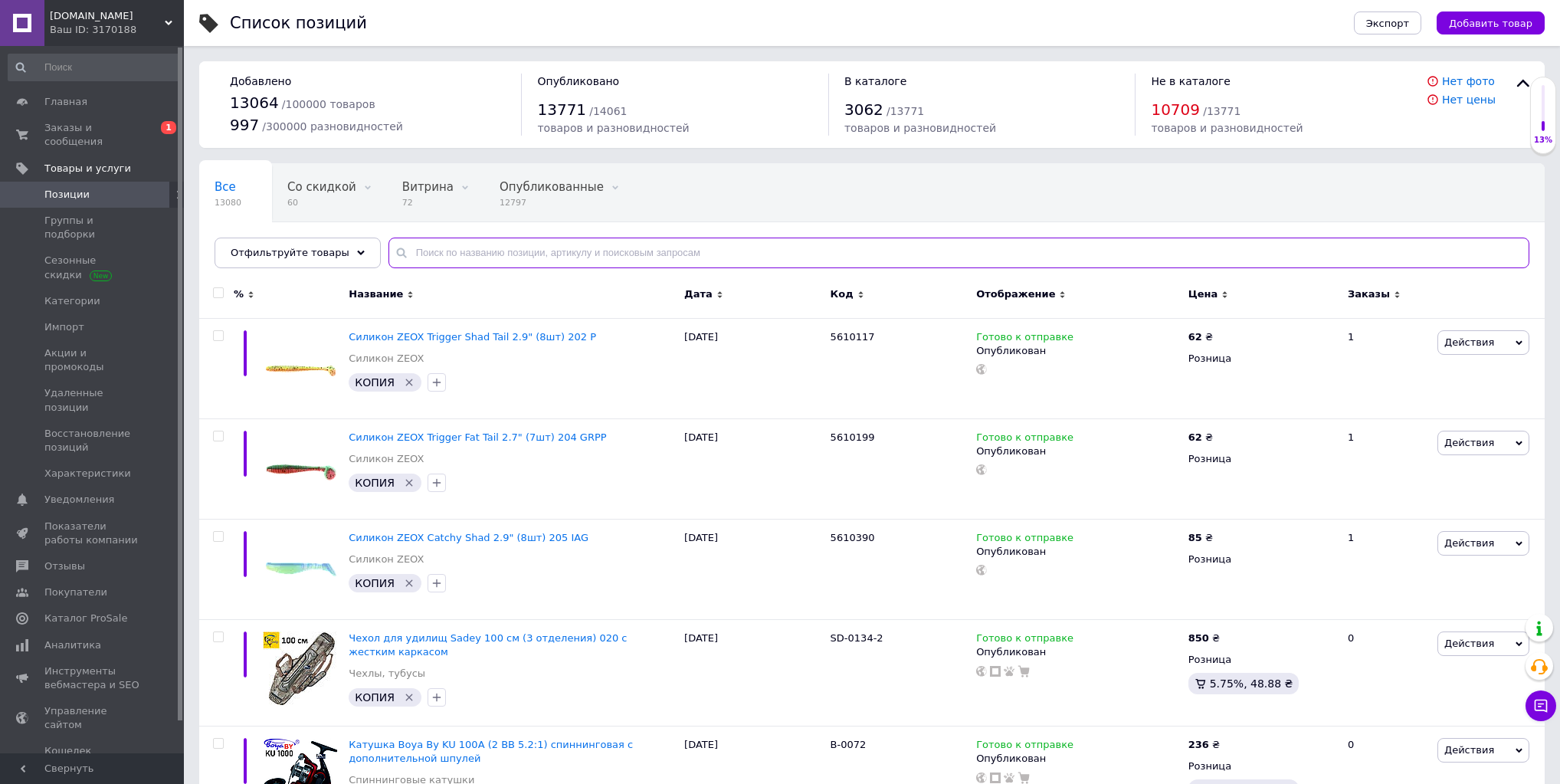
click at [422, 253] on input "text" at bounding box center [959, 252] width 1141 height 30
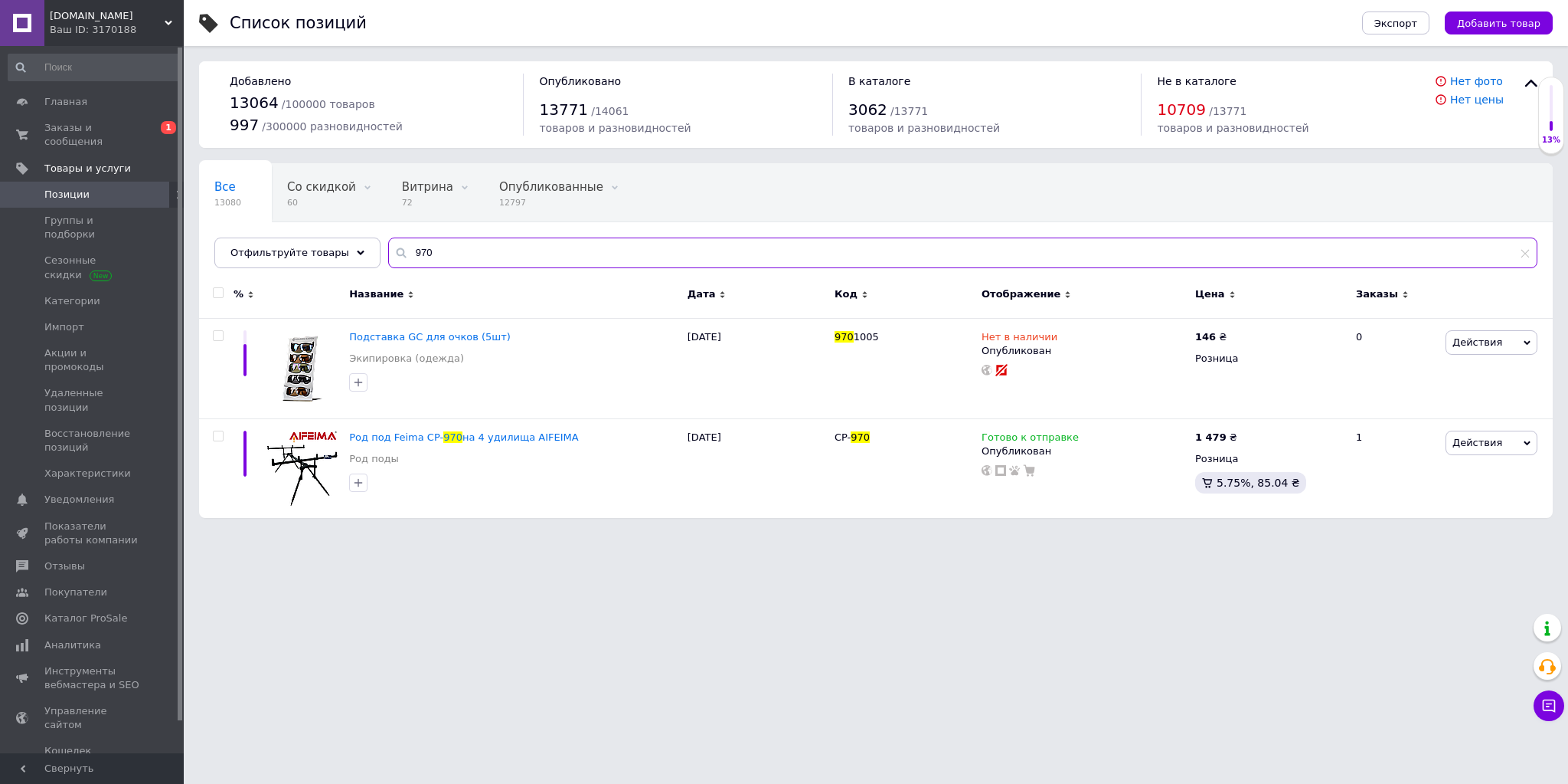
type input "970"
click at [86, 122] on span "Заказы и сообщения" at bounding box center [93, 134] width 97 height 27
